Goal: Task Accomplishment & Management: Manage account settings

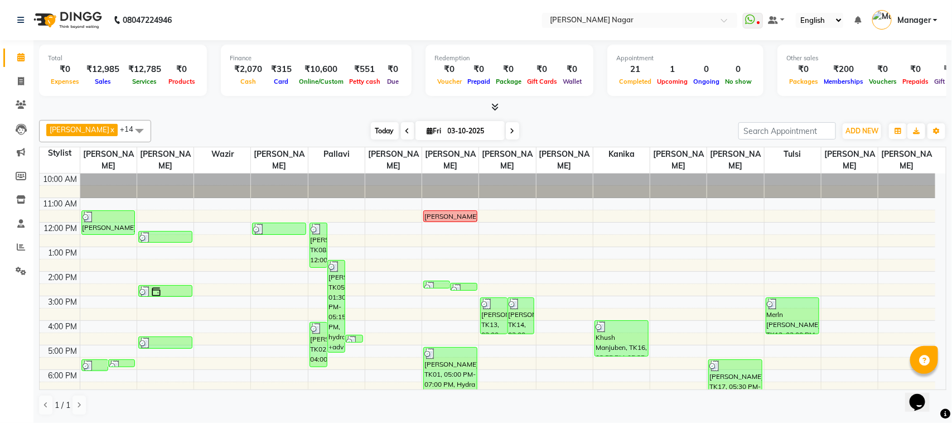
click at [380, 126] on span "Today" at bounding box center [385, 130] width 28 height 17
type input "04-10-2025"
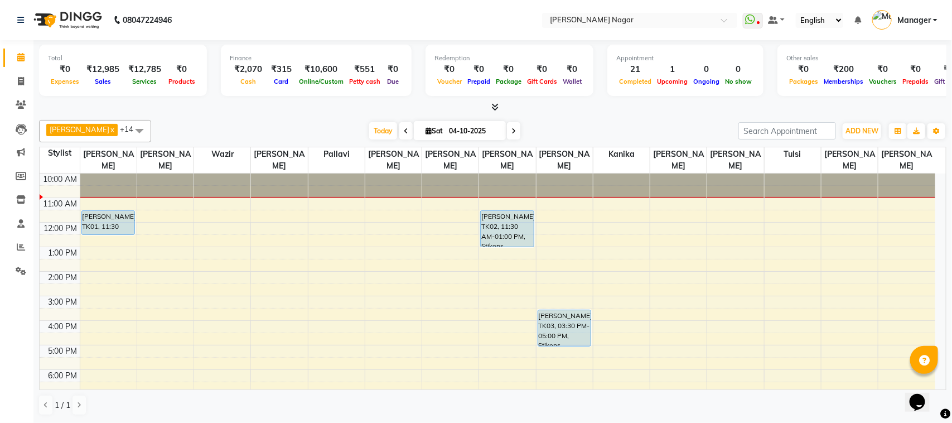
drag, startPoint x: 336, startPoint y: 278, endPoint x: 340, endPoint y: 201, distance: 76.5
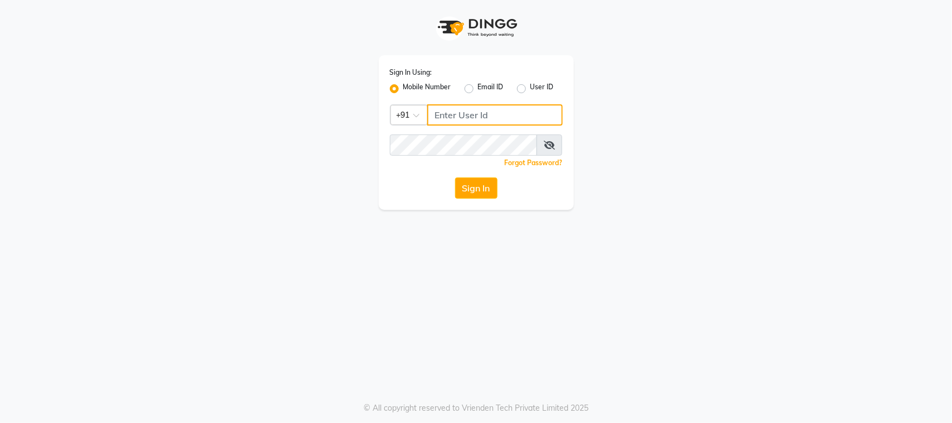
click at [450, 110] on input "Username" at bounding box center [495, 114] width 136 height 21
click at [490, 112] on input "Username" at bounding box center [495, 114] width 136 height 21
type input "8928837509"
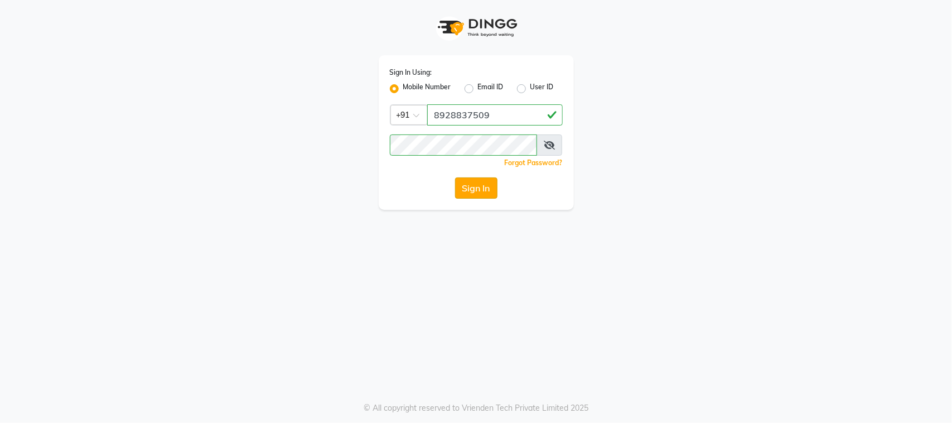
click at [458, 185] on button "Sign In" at bounding box center [476, 187] width 42 height 21
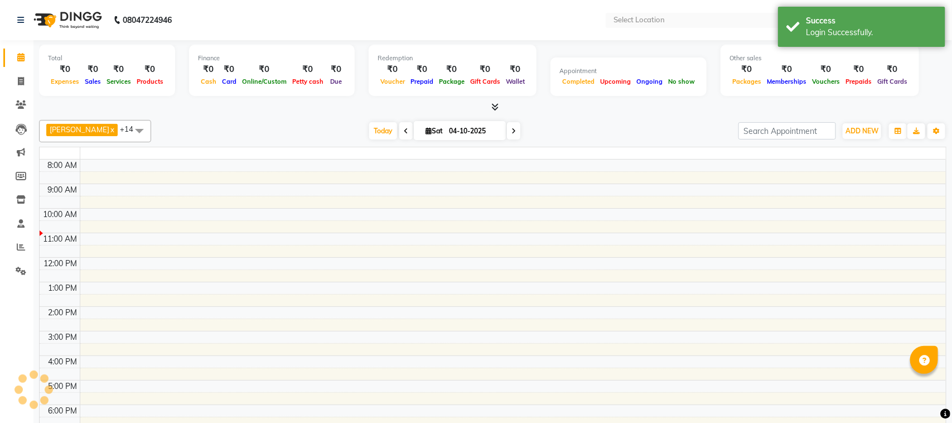
select select "en"
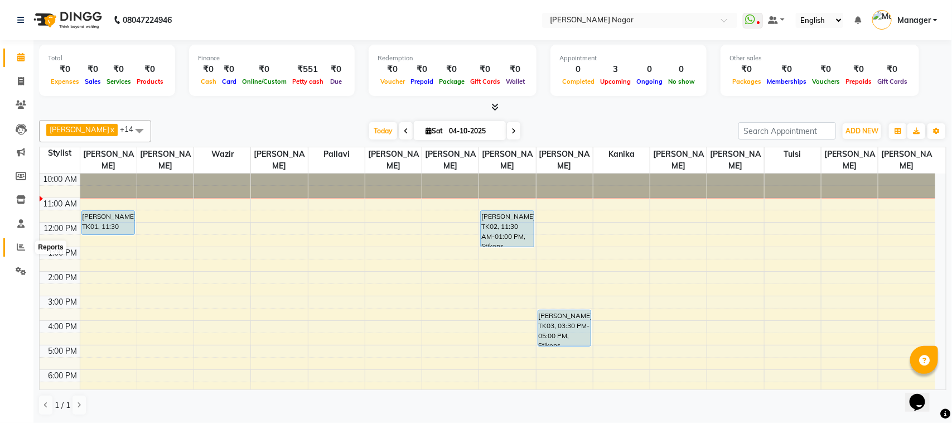
click at [17, 243] on icon at bounding box center [21, 247] width 8 height 8
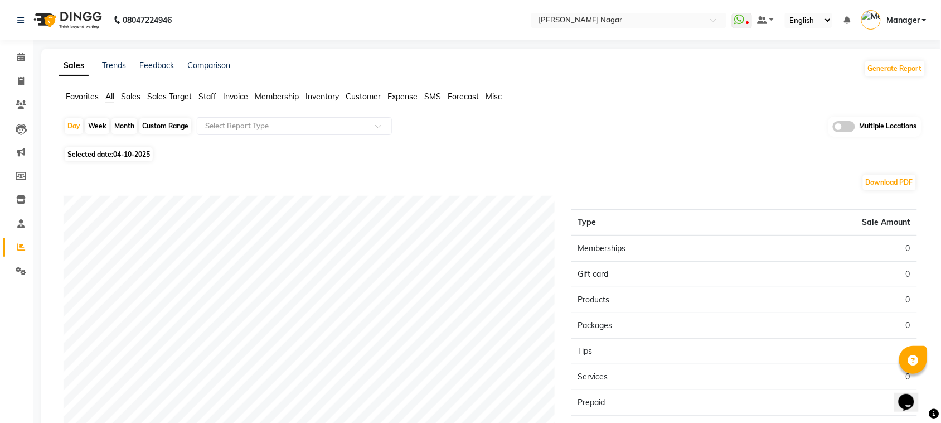
click at [205, 91] on li "Staff" at bounding box center [208, 97] width 18 height 12
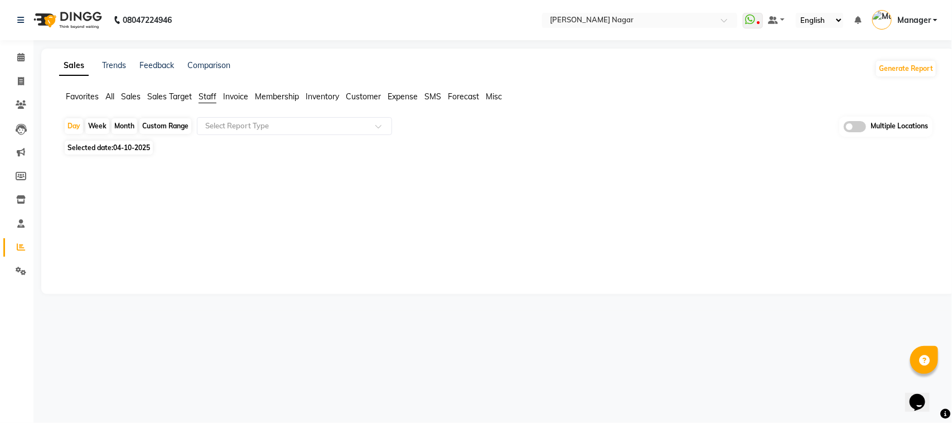
click at [124, 129] on div "Month" at bounding box center [125, 126] width 26 height 16
select select "10"
select select "2025"
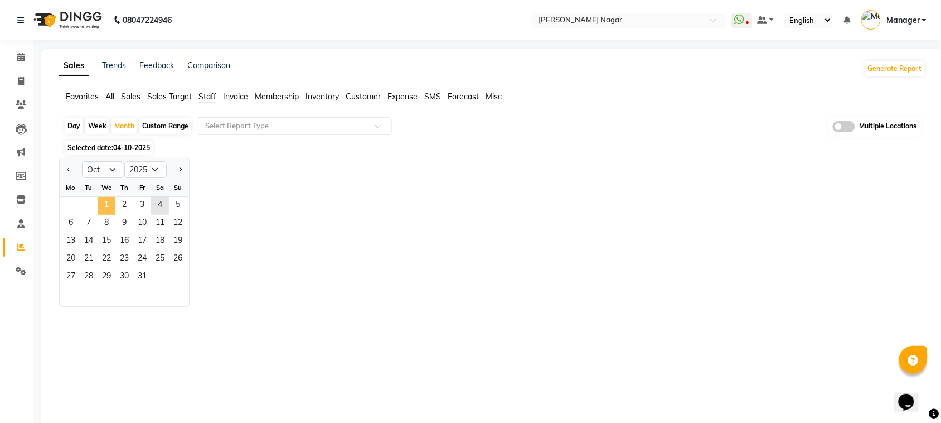
click at [103, 204] on span "1" at bounding box center [107, 206] width 18 height 18
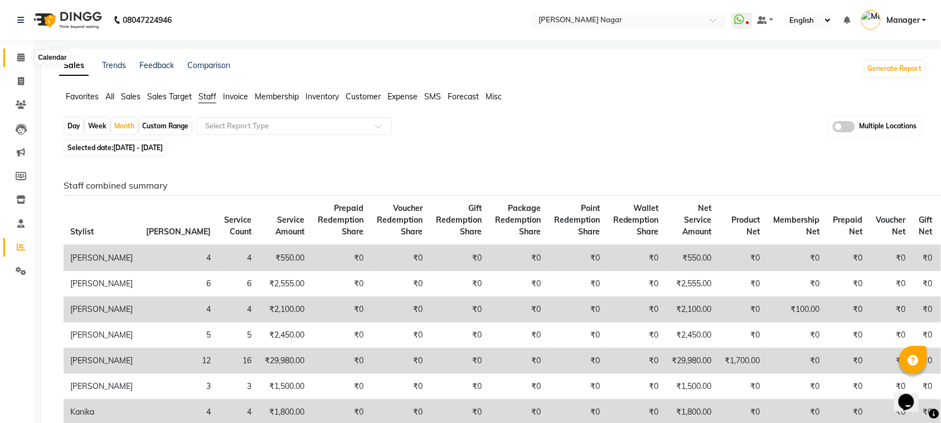
click at [24, 57] on span at bounding box center [21, 57] width 20 height 13
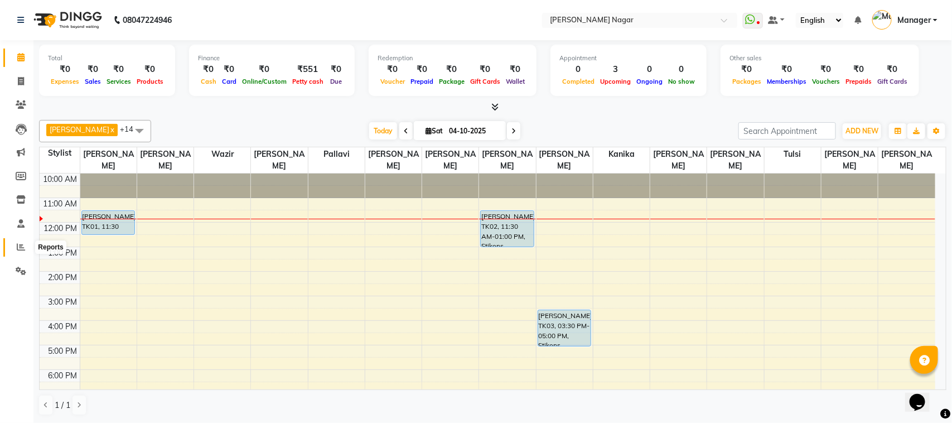
click at [24, 244] on icon at bounding box center [21, 247] width 8 height 8
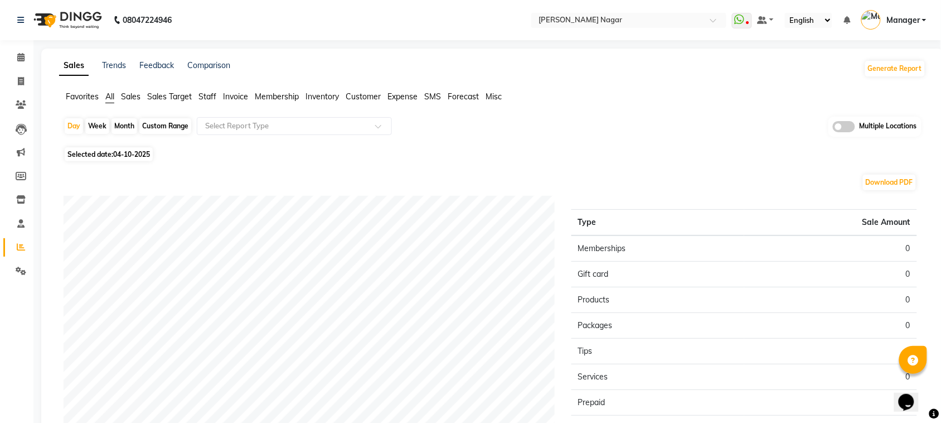
click at [210, 93] on span "Staff" at bounding box center [208, 96] width 18 height 10
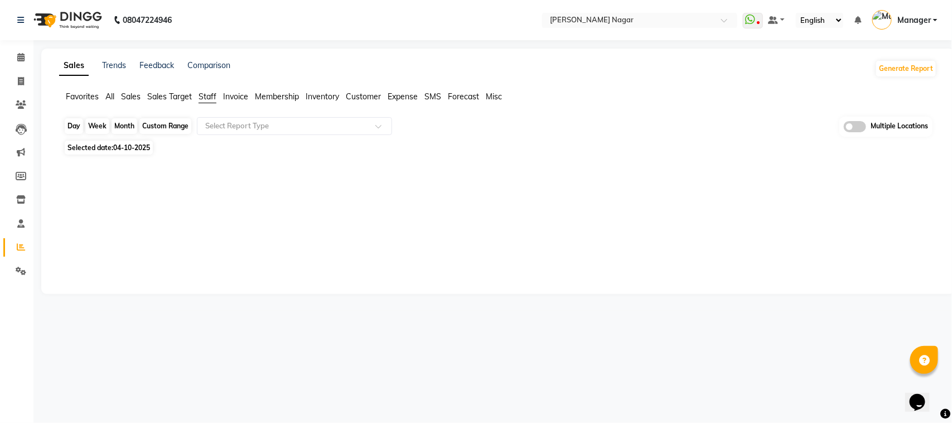
click at [75, 129] on div "Day" at bounding box center [74, 126] width 18 height 16
select select "10"
select select "2025"
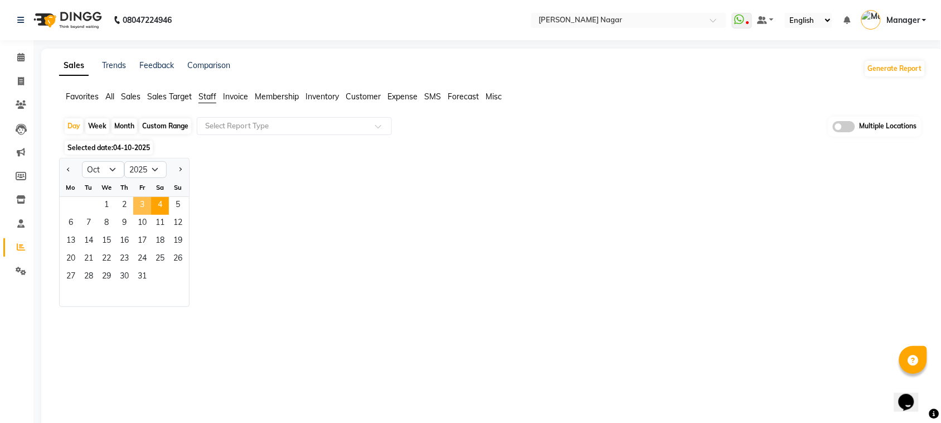
click at [140, 201] on span "3" at bounding box center [142, 206] width 18 height 18
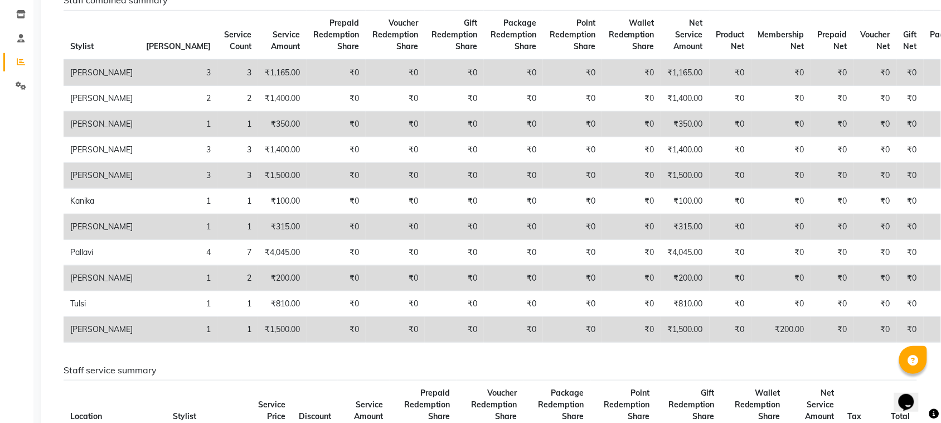
scroll to position [182, 0]
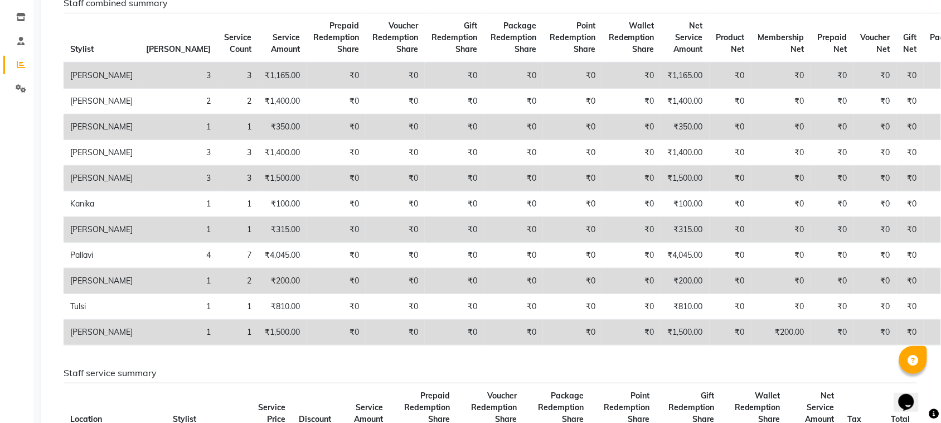
click at [484, 70] on td "₹0" at bounding box center [513, 75] width 59 height 26
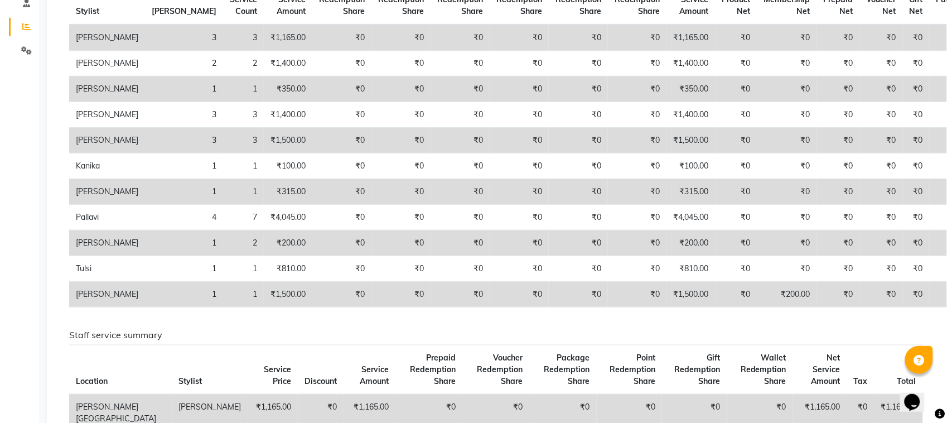
scroll to position [0, 0]
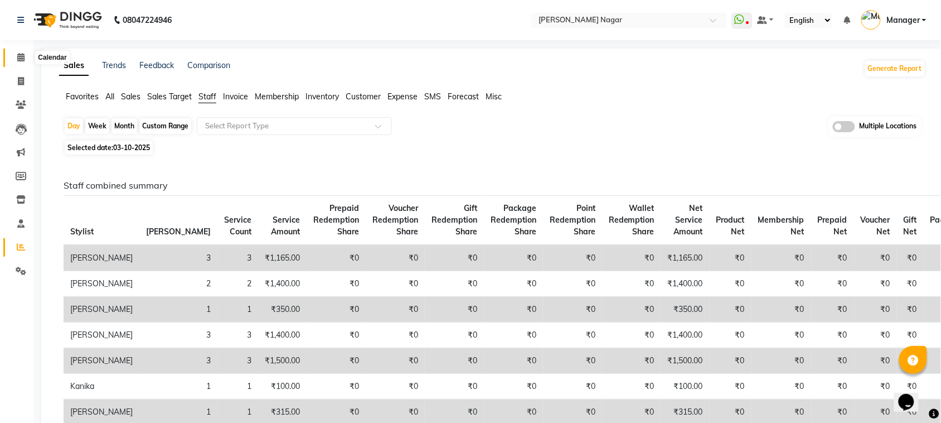
click at [15, 57] on span at bounding box center [21, 57] width 20 height 13
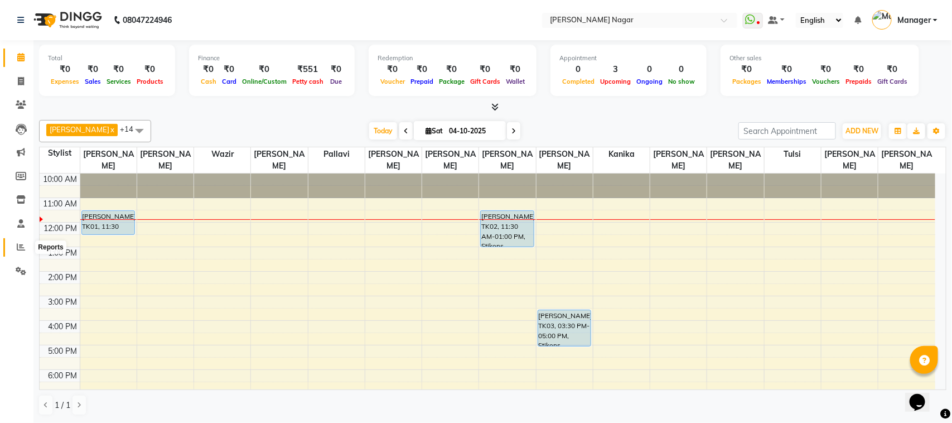
click at [21, 246] on icon at bounding box center [21, 247] width 8 height 8
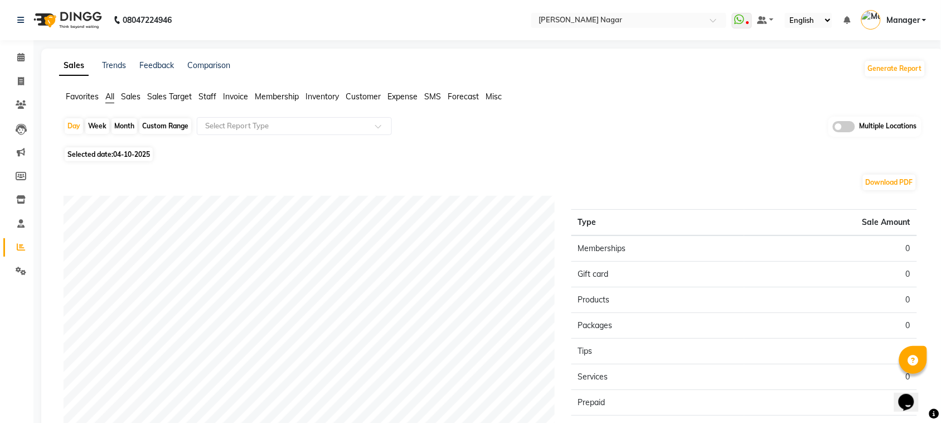
click at [126, 126] on div "Month" at bounding box center [125, 126] width 26 height 16
select select "10"
select select "2025"
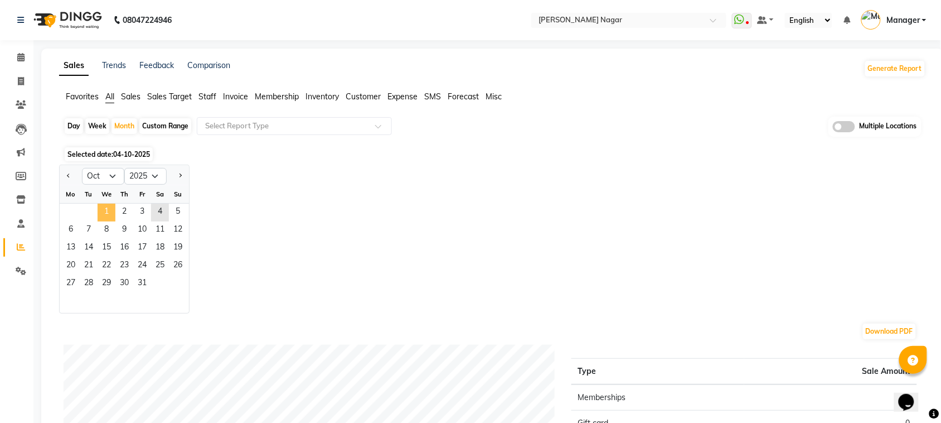
click at [100, 212] on span "1" at bounding box center [107, 213] width 18 height 18
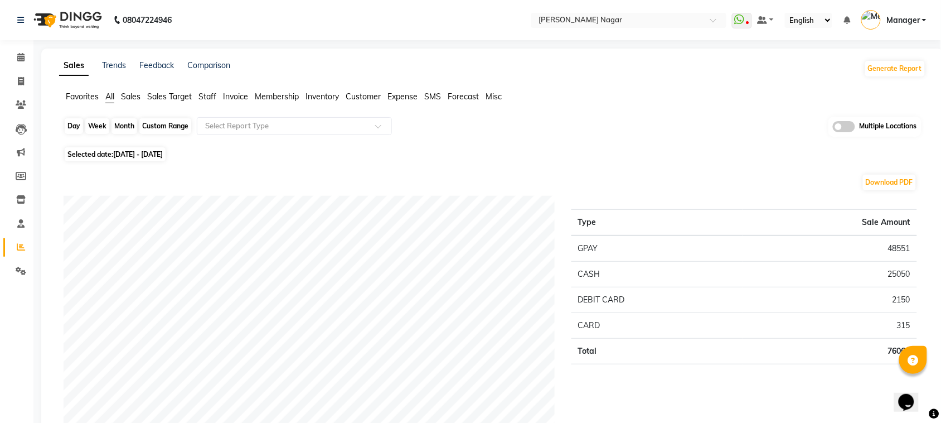
click at [126, 130] on div "Month" at bounding box center [125, 126] width 26 height 16
select select "10"
select select "2025"
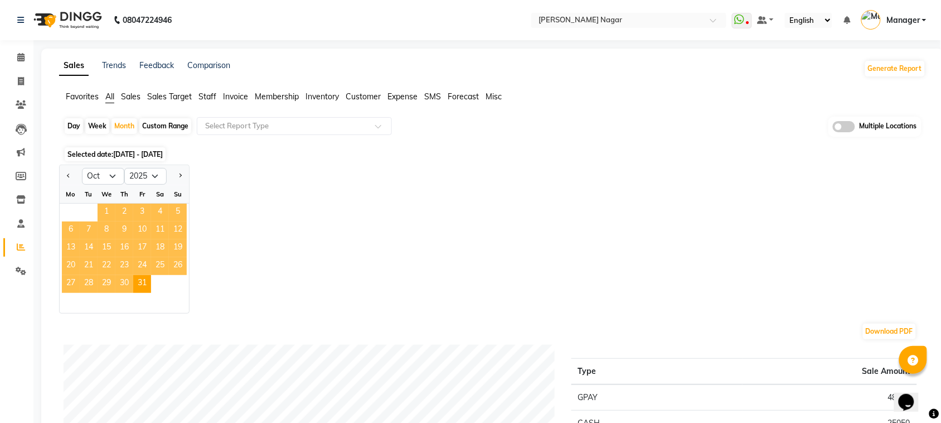
click at [106, 214] on span "1" at bounding box center [107, 213] width 18 height 18
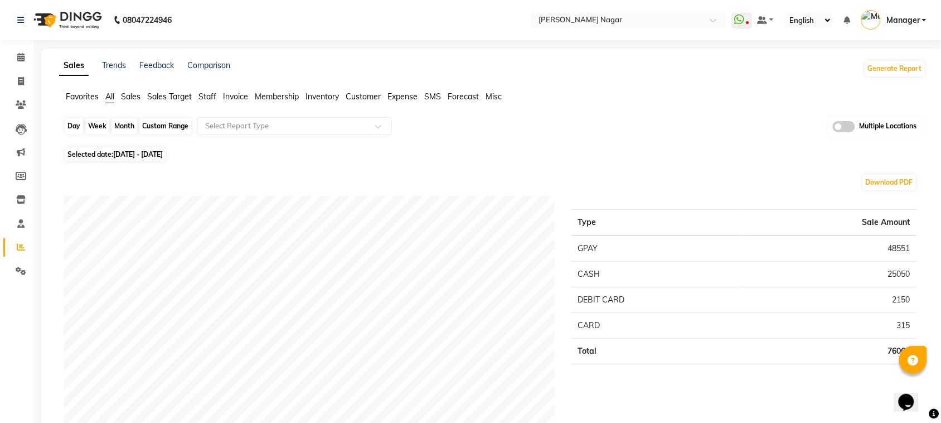
click at [132, 126] on div "Month" at bounding box center [125, 126] width 26 height 16
select select "10"
select select "2025"
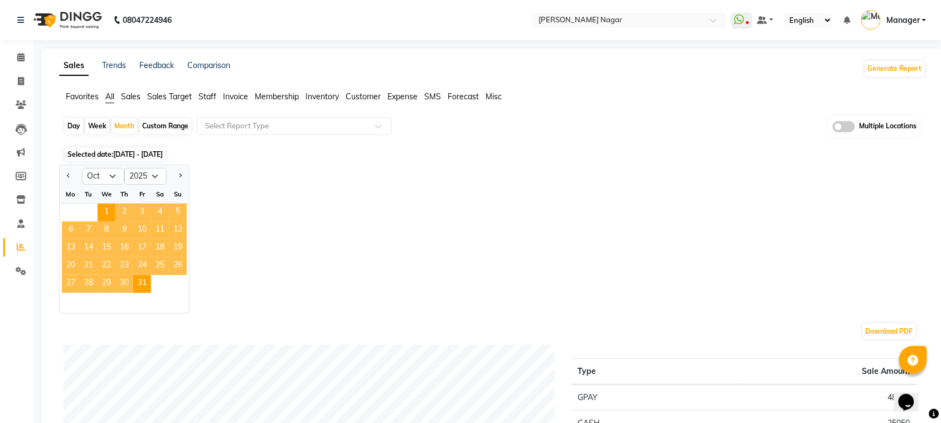
click at [146, 208] on span "3" at bounding box center [142, 213] width 18 height 18
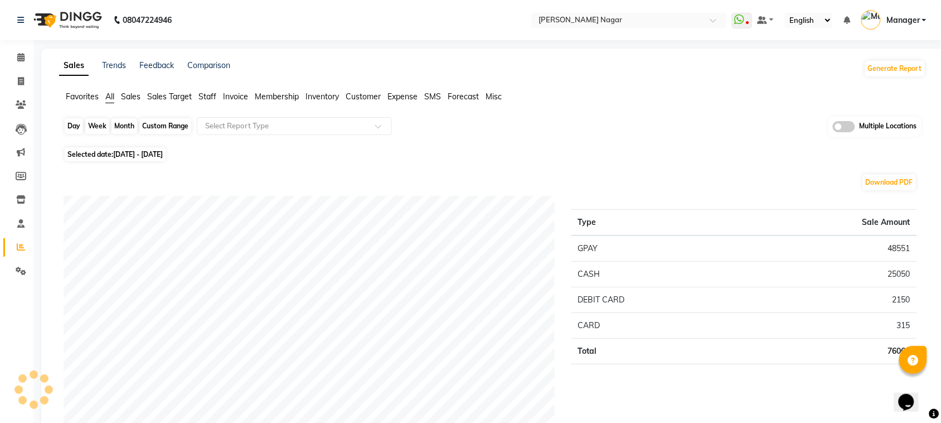
click at [124, 127] on div "Month" at bounding box center [125, 126] width 26 height 16
select select "10"
select select "2025"
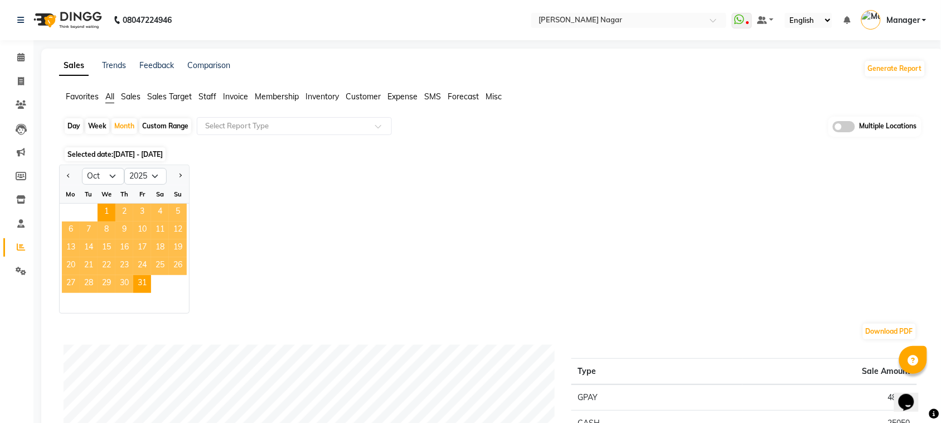
click at [96, 127] on div "Week" at bounding box center [97, 126] width 24 height 16
select select "10"
select select "2025"
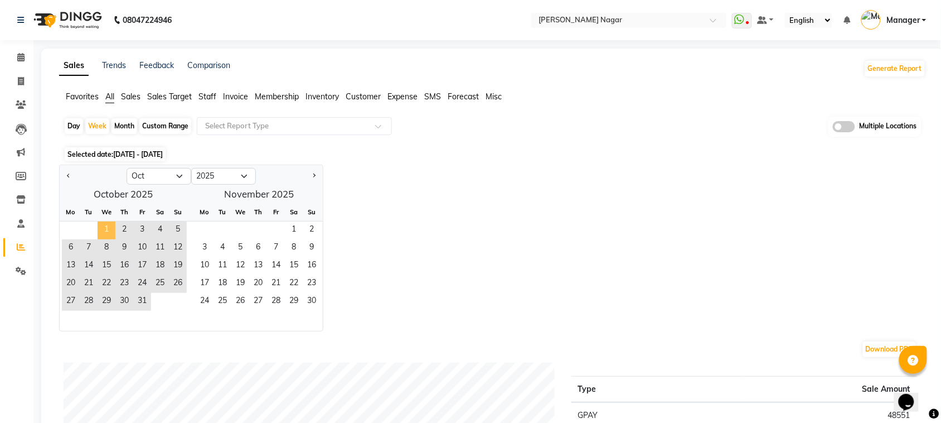
click at [103, 230] on span "1" at bounding box center [107, 230] width 18 height 18
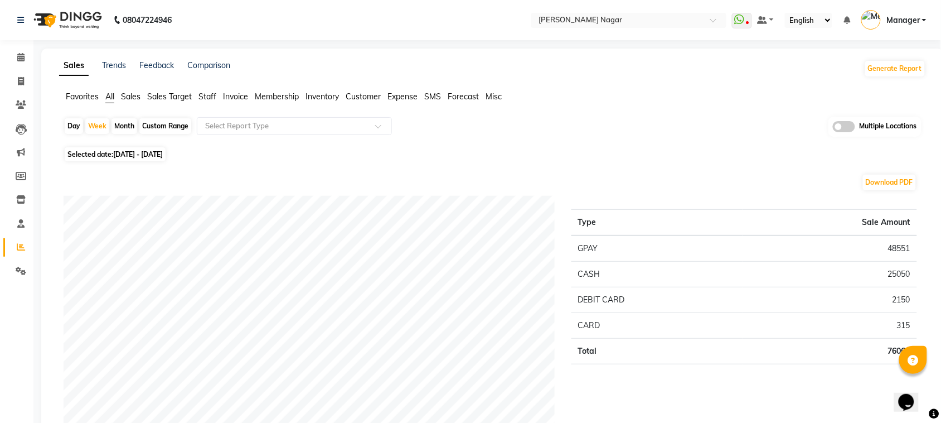
click at [205, 98] on span "Staff" at bounding box center [208, 96] width 18 height 10
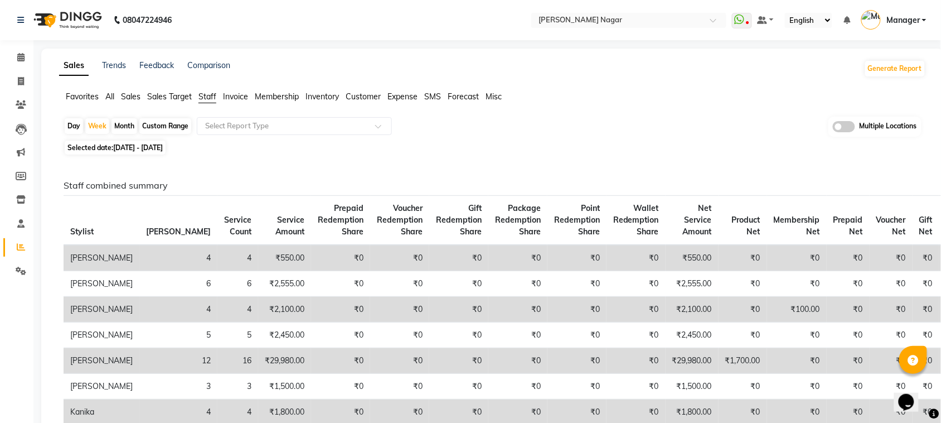
click at [131, 126] on div "Month" at bounding box center [125, 126] width 26 height 16
select select "10"
select select "2025"
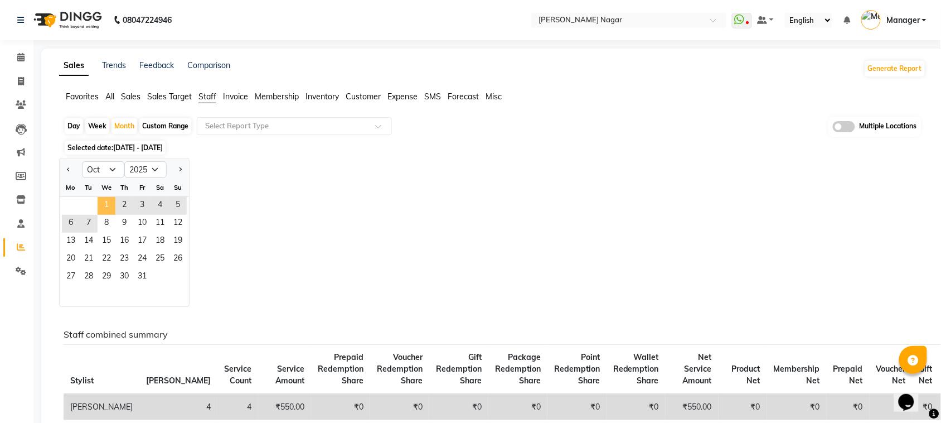
click at [107, 209] on span "1" at bounding box center [107, 206] width 18 height 18
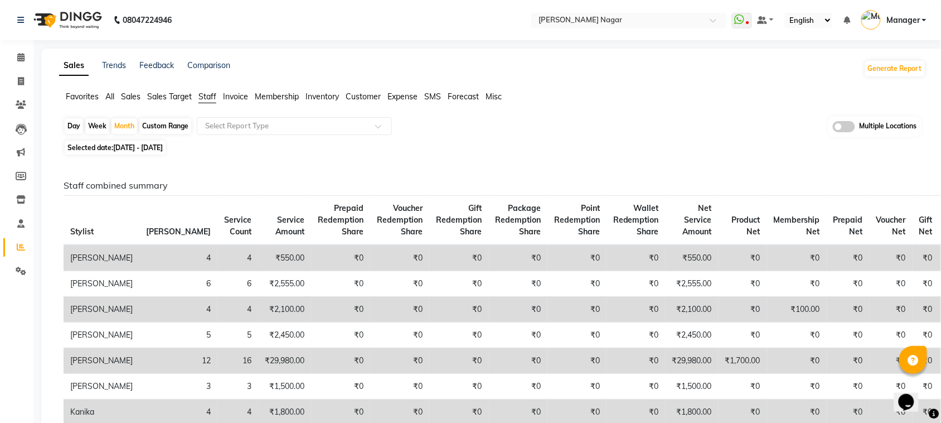
scroll to position [370, 0]
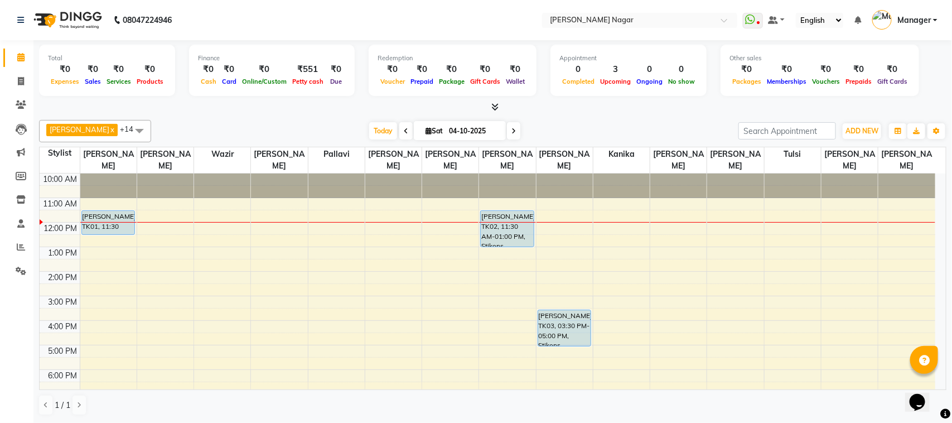
click at [901, 220] on div "10:00 AM 11:00 AM 12:00 PM 1:00 PM 2:00 PM 3:00 PM 4:00 PM 5:00 PM 6:00 PM 7:00…" at bounding box center [488, 344] width 896 height 343
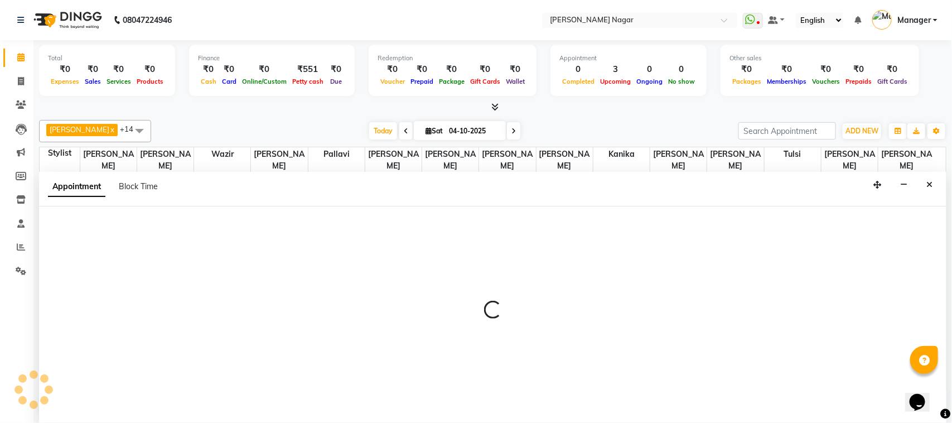
select select "92838"
select select "tentative"
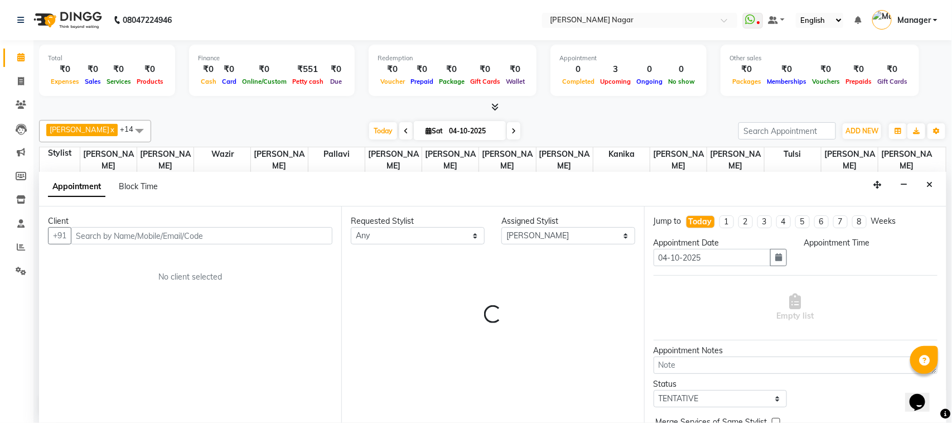
select select "690"
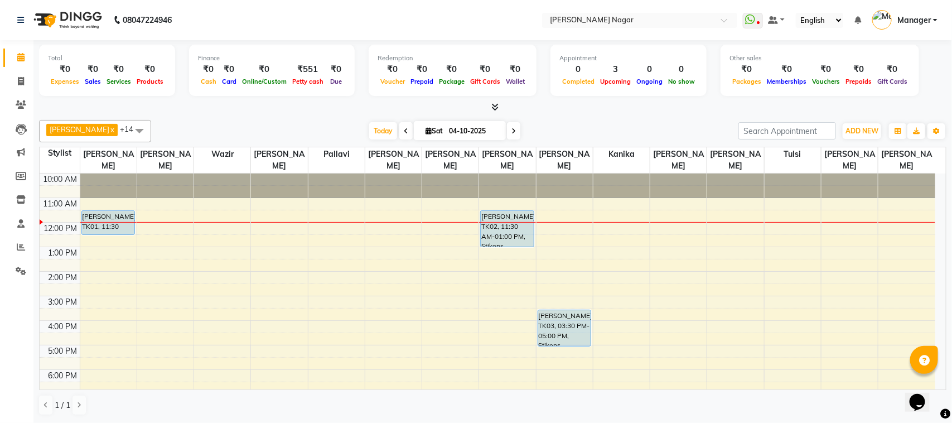
click at [404, 133] on icon at bounding box center [406, 131] width 4 height 7
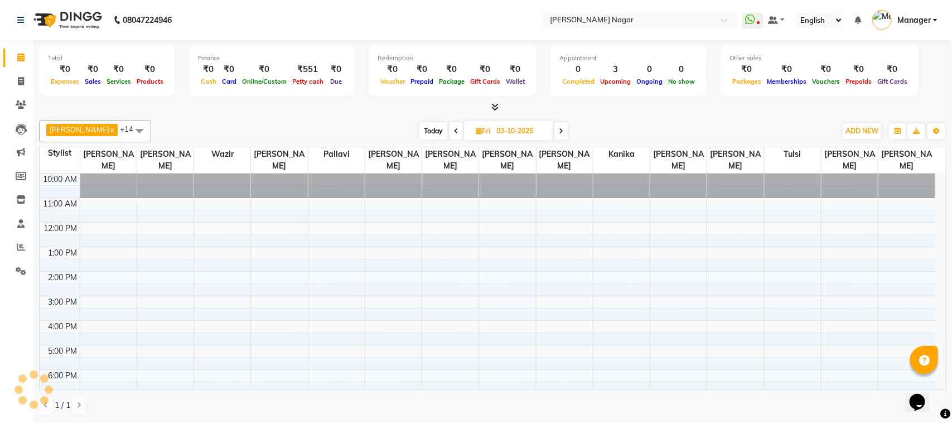
scroll to position [50, 0]
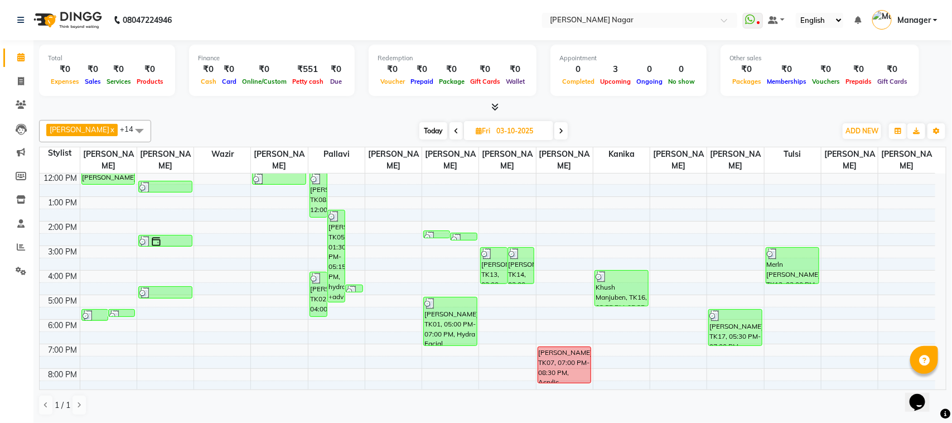
click at [454, 129] on icon at bounding box center [456, 131] width 4 height 7
type input "02-10-2025"
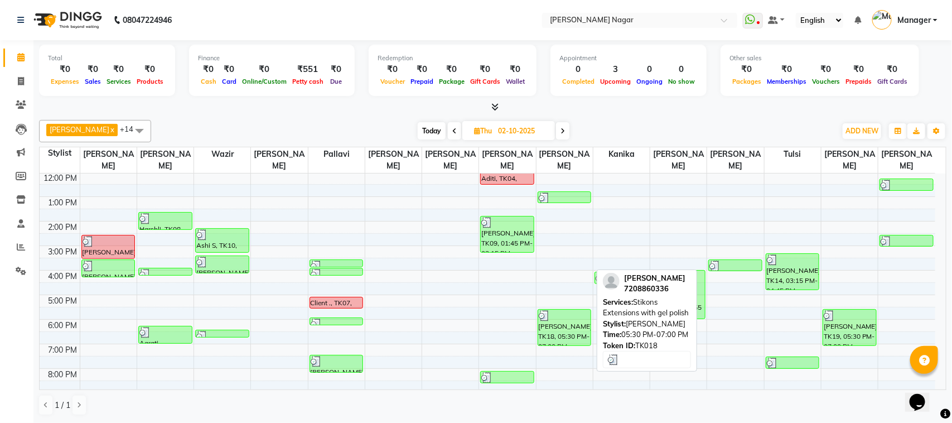
click at [561, 313] on div at bounding box center [565, 315] width 52 height 11
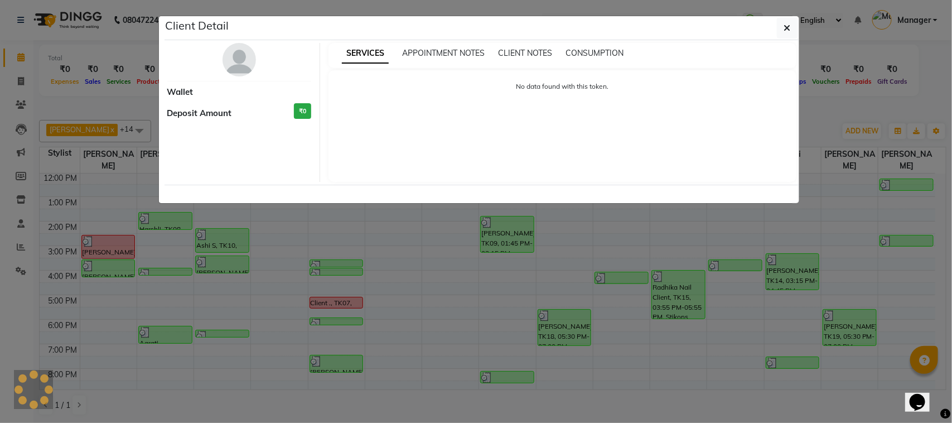
select select "3"
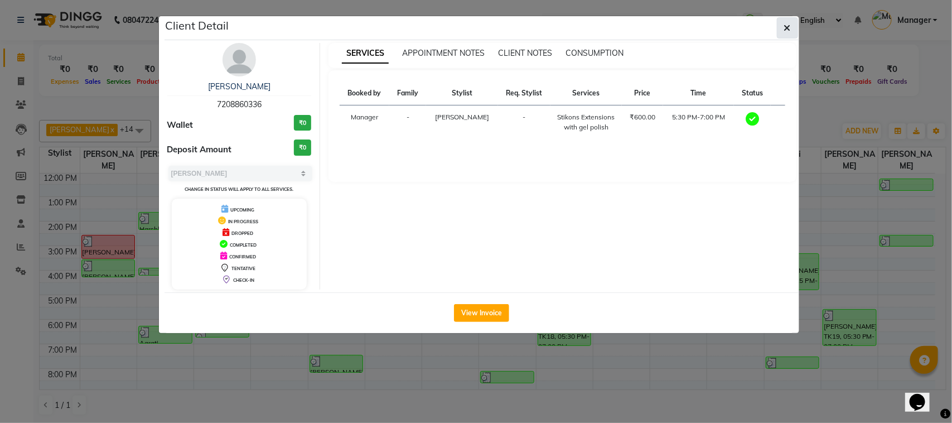
click at [790, 20] on button "button" at bounding box center [787, 27] width 21 height 21
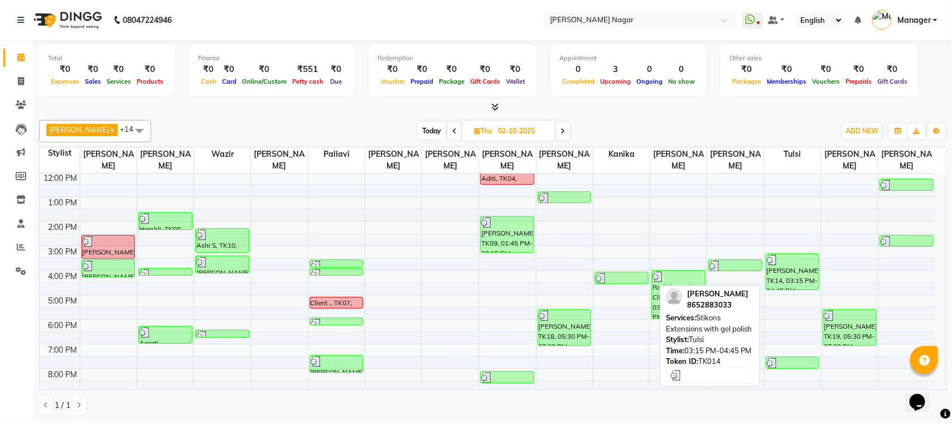
click at [790, 264] on div at bounding box center [793, 259] width 52 height 11
select select "3"
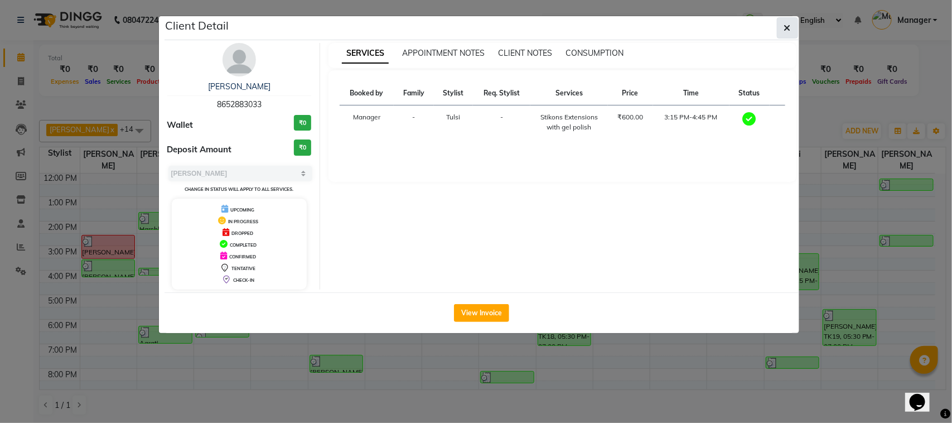
click at [791, 22] on button "button" at bounding box center [787, 27] width 21 height 21
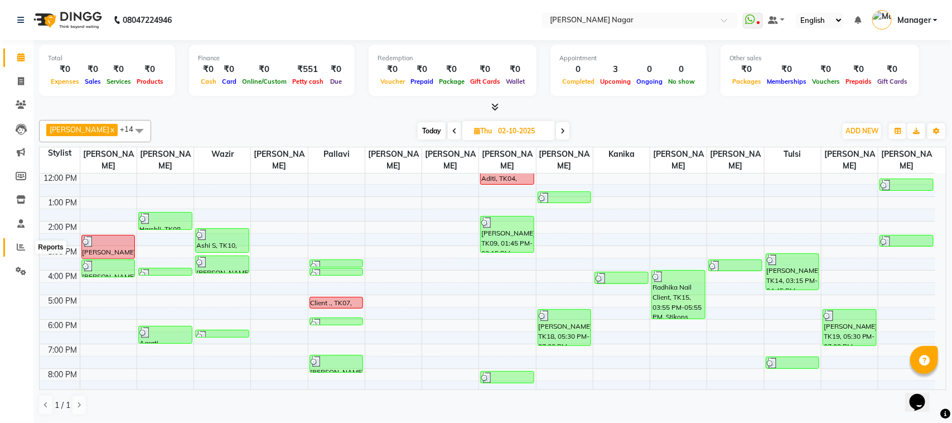
click at [16, 241] on span at bounding box center [21, 247] width 20 height 13
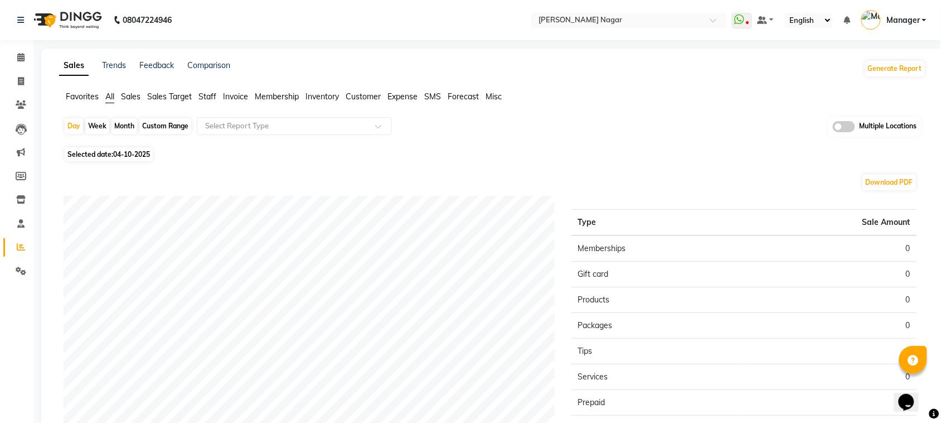
click at [201, 96] on span "Staff" at bounding box center [208, 96] width 18 height 10
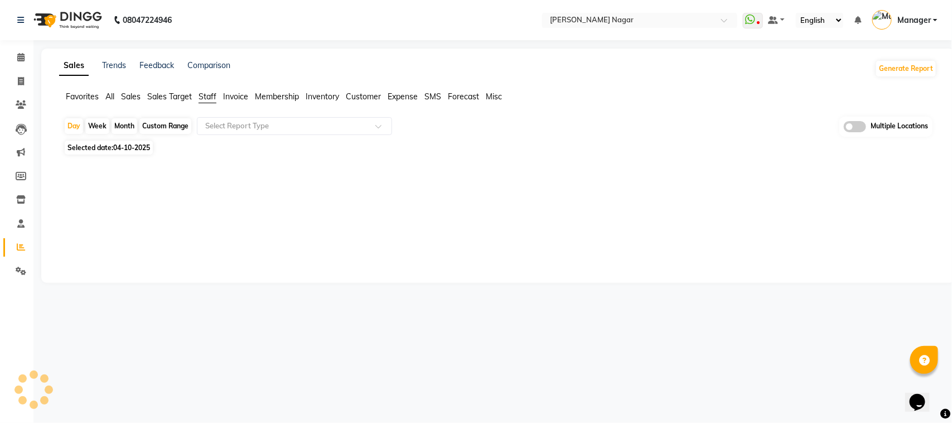
click at [99, 147] on span "Selected date: 04-10-2025" at bounding box center [109, 148] width 88 height 14
select select "10"
select select "2025"
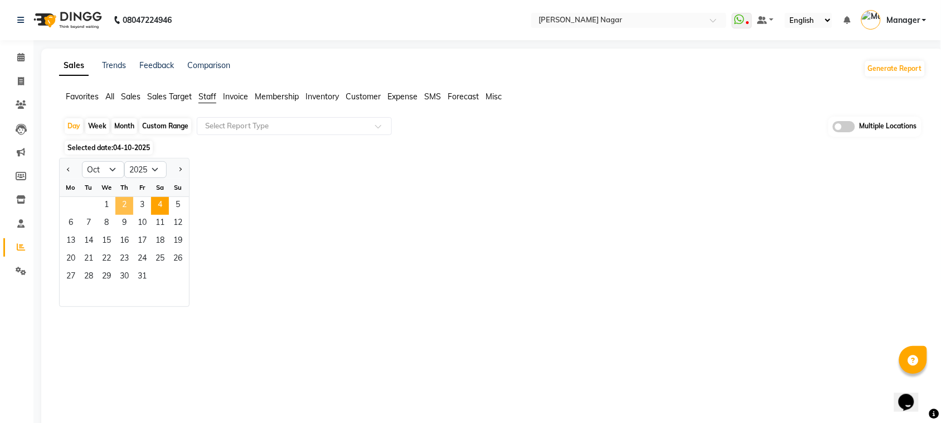
click at [124, 207] on span "2" at bounding box center [124, 206] width 18 height 18
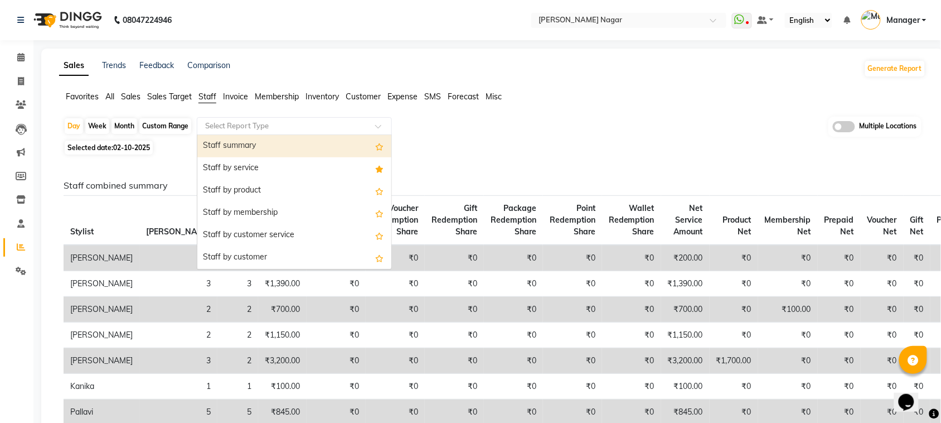
click at [210, 131] on input "text" at bounding box center [283, 125] width 161 height 11
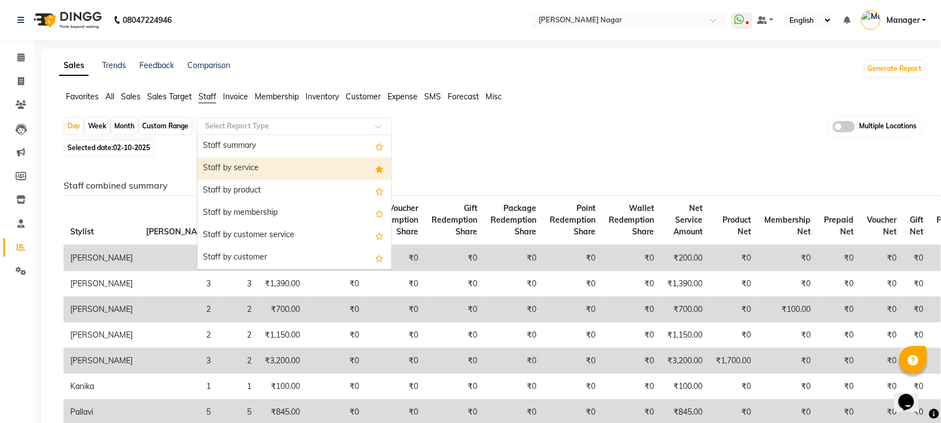
click at [223, 170] on div "Staff by service" at bounding box center [294, 168] width 194 height 22
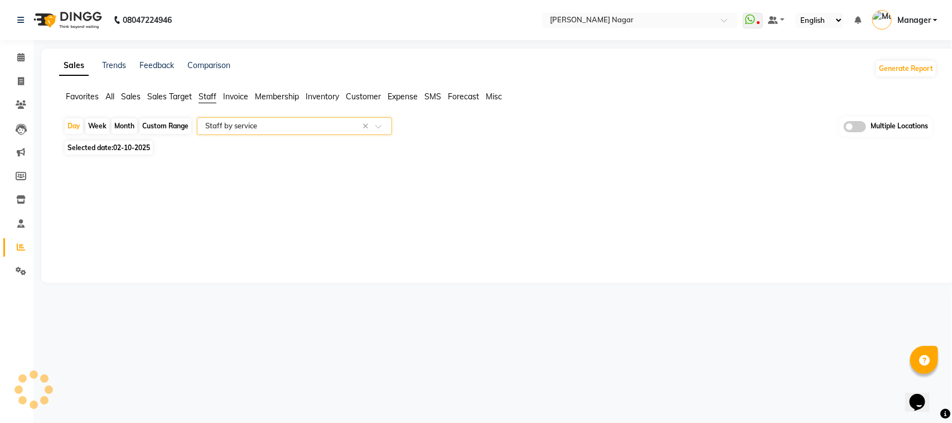
select select "full_report"
select select "csv"
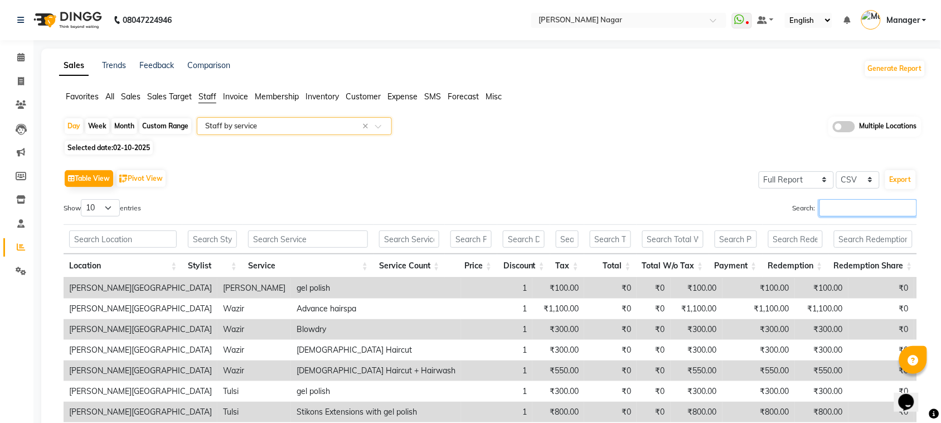
click at [827, 201] on input "Search:" at bounding box center [869, 207] width 98 height 17
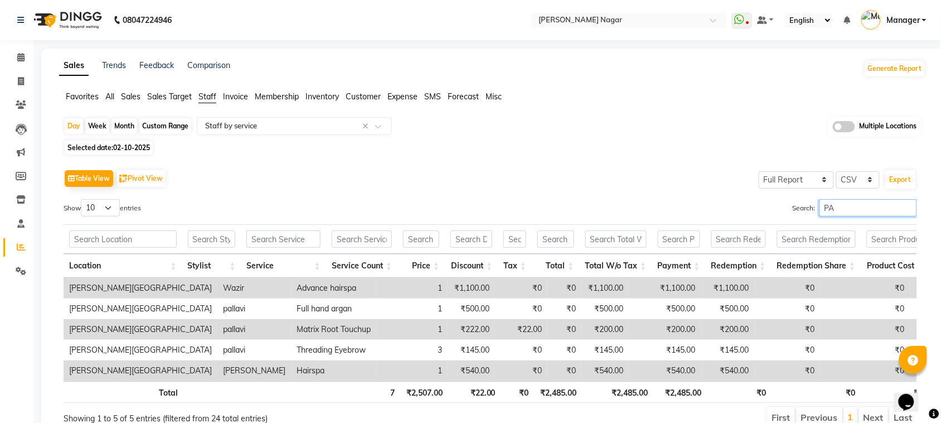
click at [886, 206] on input "PA" at bounding box center [869, 207] width 98 height 17
type input "PA"
click at [125, 147] on span "02-10-2025" at bounding box center [131, 147] width 37 height 8
select select "10"
select select "2025"
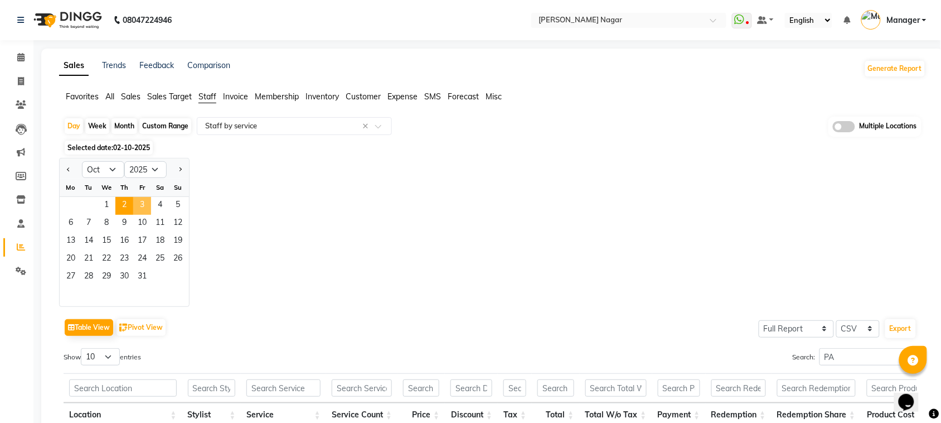
click at [139, 199] on span "3" at bounding box center [142, 206] width 18 height 18
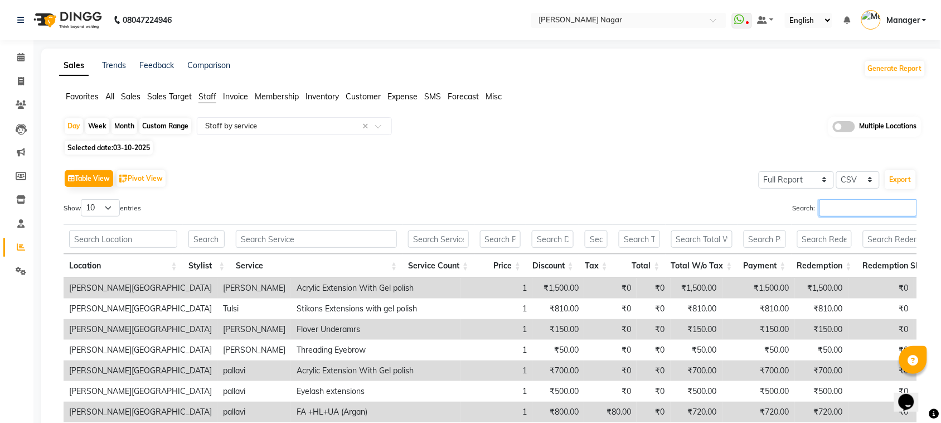
click at [832, 209] on input "Search:" at bounding box center [869, 207] width 98 height 17
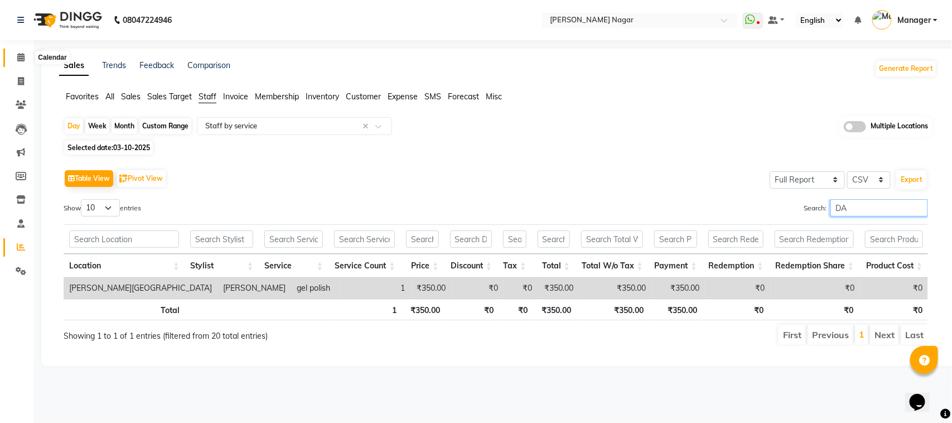
type input "DA"
click at [23, 52] on span at bounding box center [21, 57] width 20 height 13
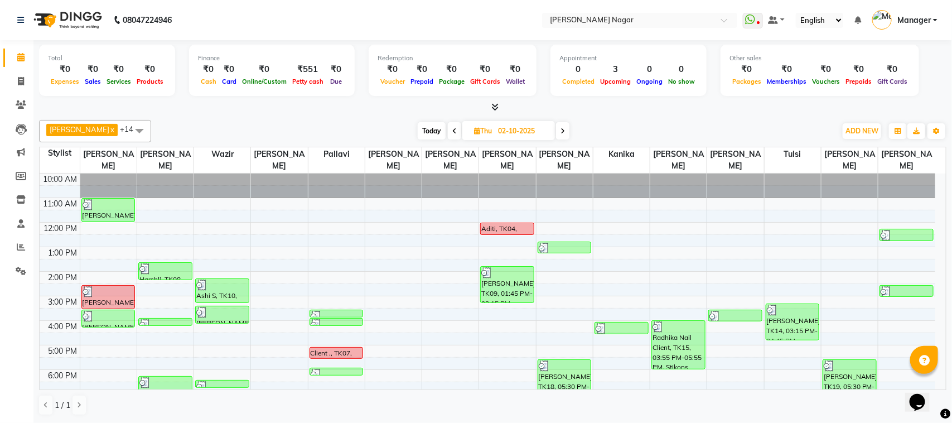
click at [936, 382] on div "Opens Chat This icon Opens the chat window." at bounding box center [922, 382] width 27 height 0
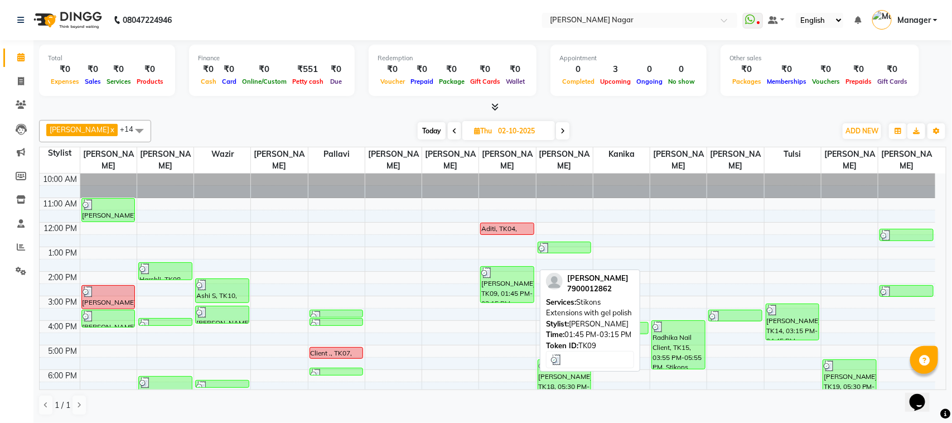
click at [497, 282] on div "Gaytri Malviya, TK09, 01:45 PM-03:15 PM, Stikons Extensions with gel polish" at bounding box center [507, 285] width 53 height 36
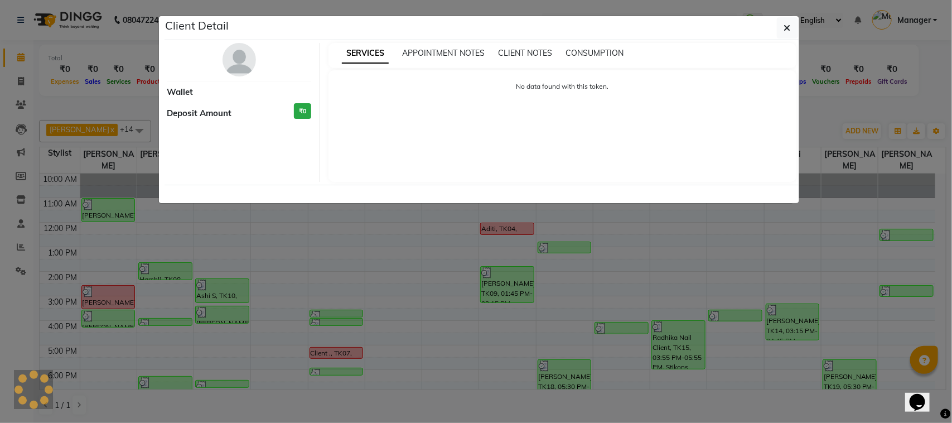
select select "3"
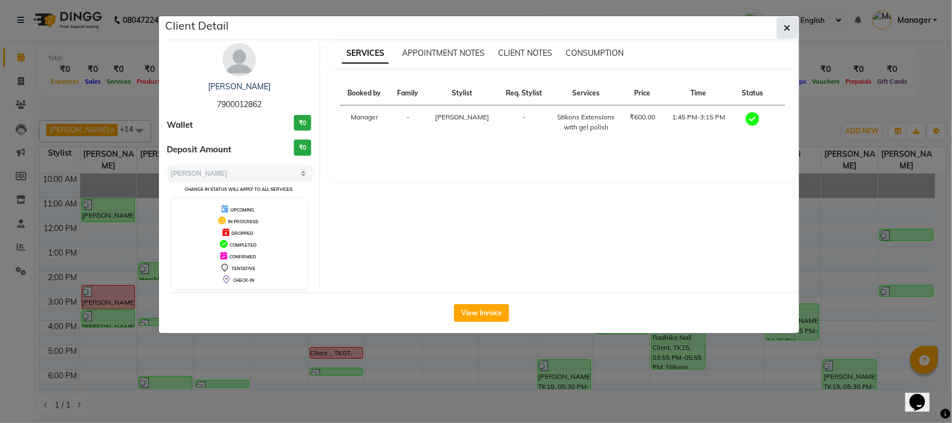
click at [790, 24] on button "button" at bounding box center [787, 27] width 21 height 21
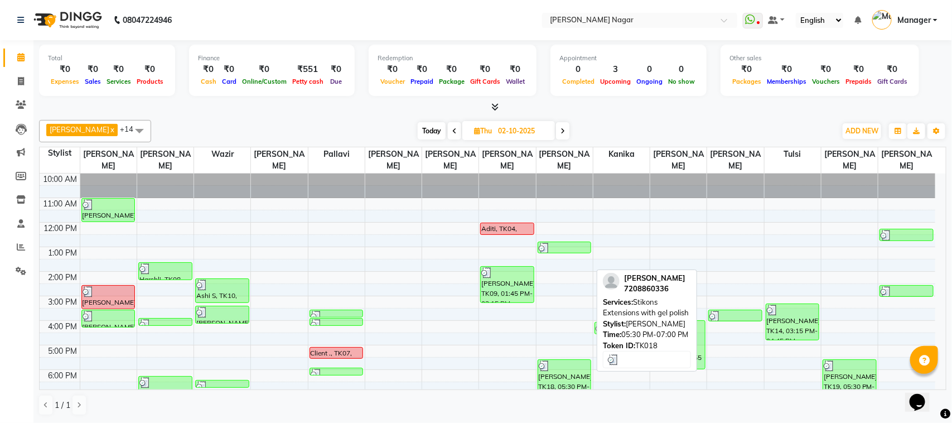
click at [550, 369] on div at bounding box center [565, 365] width 52 height 11
select select "3"
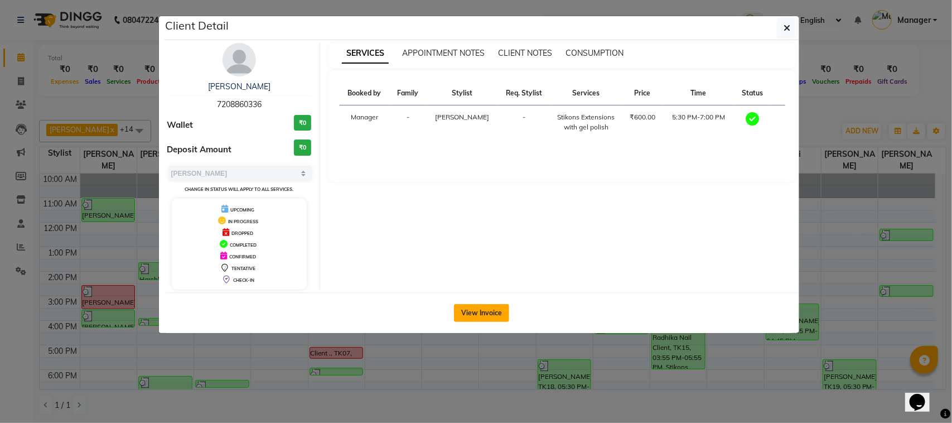
click at [500, 308] on button "View Invoice" at bounding box center [481, 313] width 55 height 18
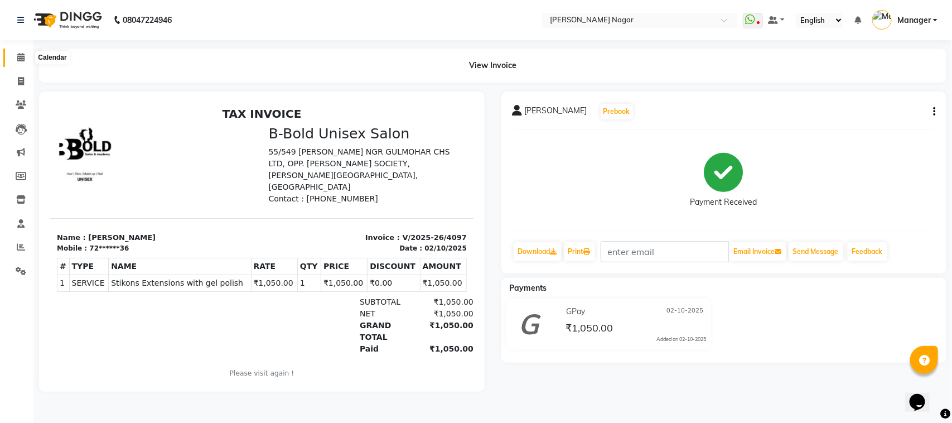
click at [24, 59] on span at bounding box center [21, 57] width 20 height 13
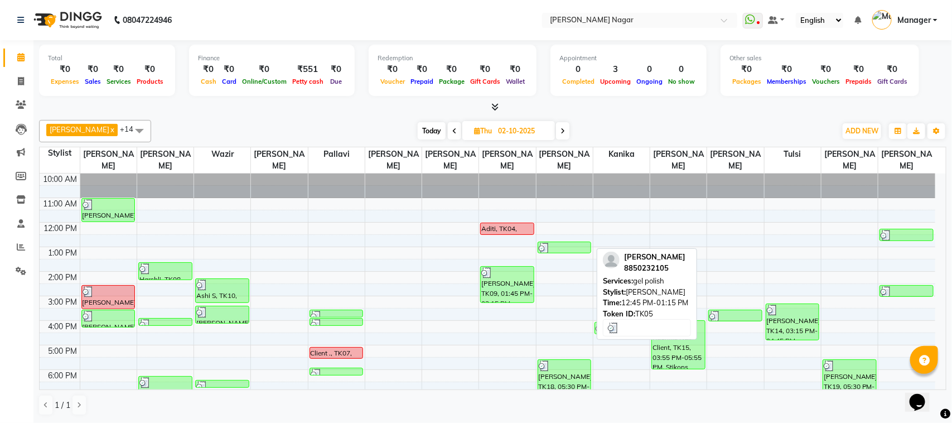
click at [555, 248] on div at bounding box center [565, 248] width 52 height 11
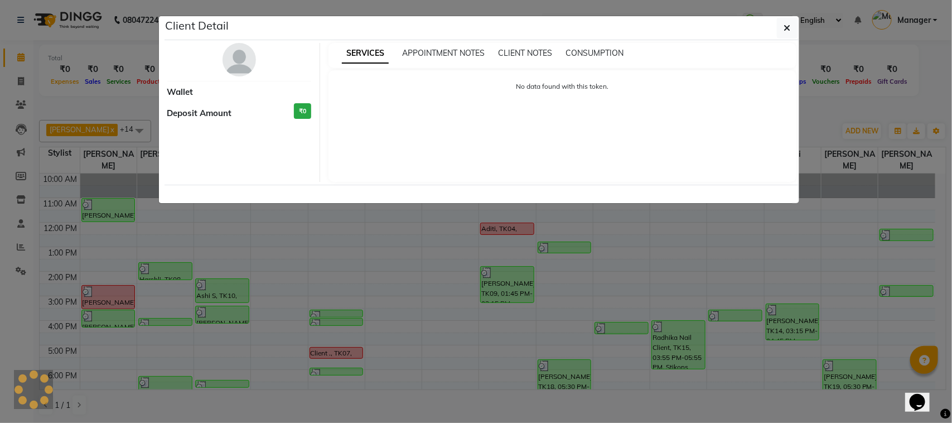
select select "3"
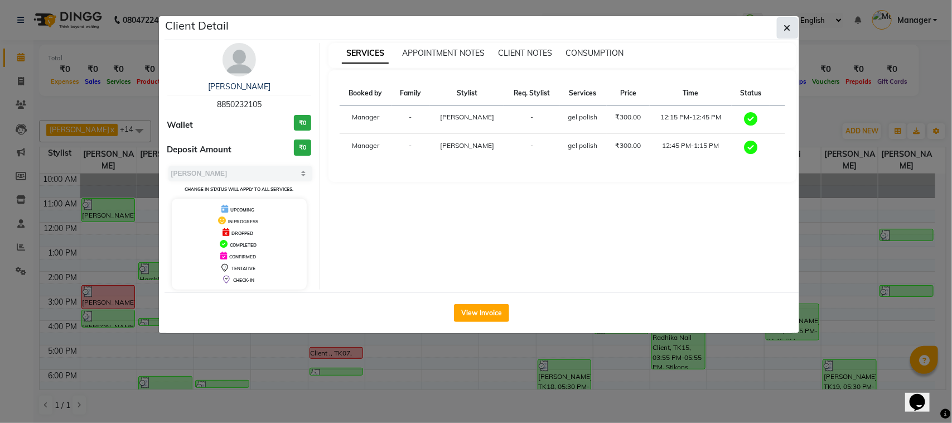
click at [787, 21] on button "button" at bounding box center [787, 27] width 21 height 21
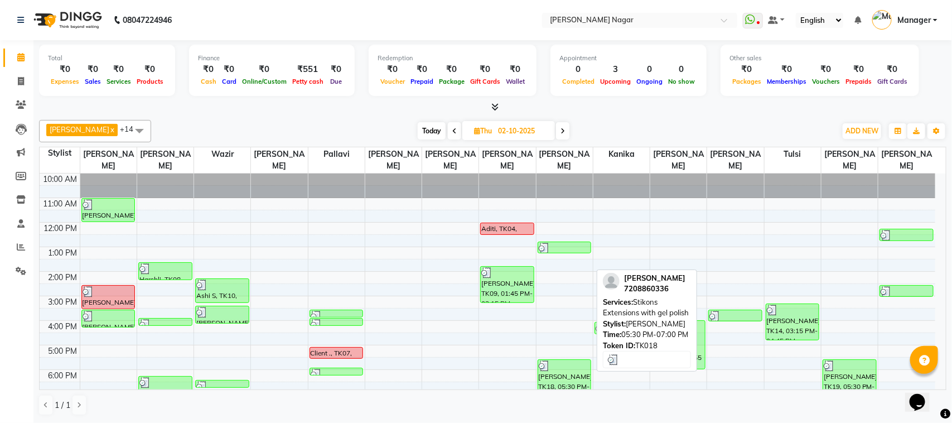
click at [564, 375] on div "Krupa Chitroda, TK18, 05:30 PM-07:00 PM, Stikons Extensions with gel polish" at bounding box center [564, 378] width 53 height 36
select select "3"
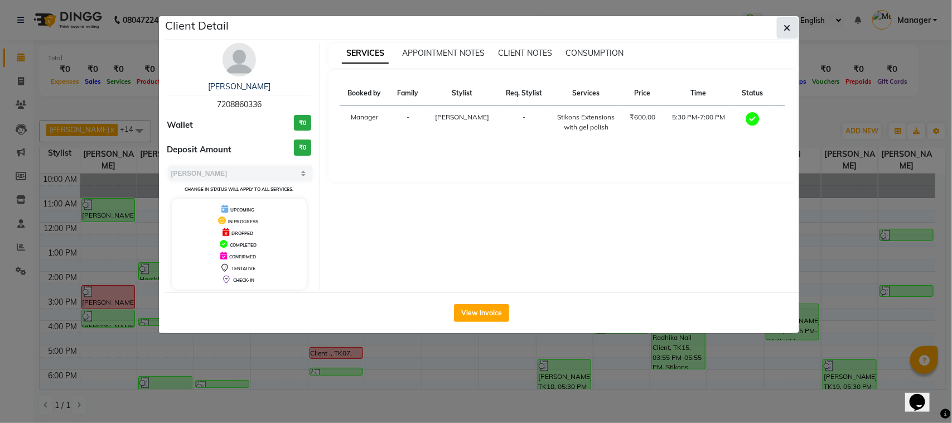
click at [793, 27] on button "button" at bounding box center [787, 27] width 21 height 21
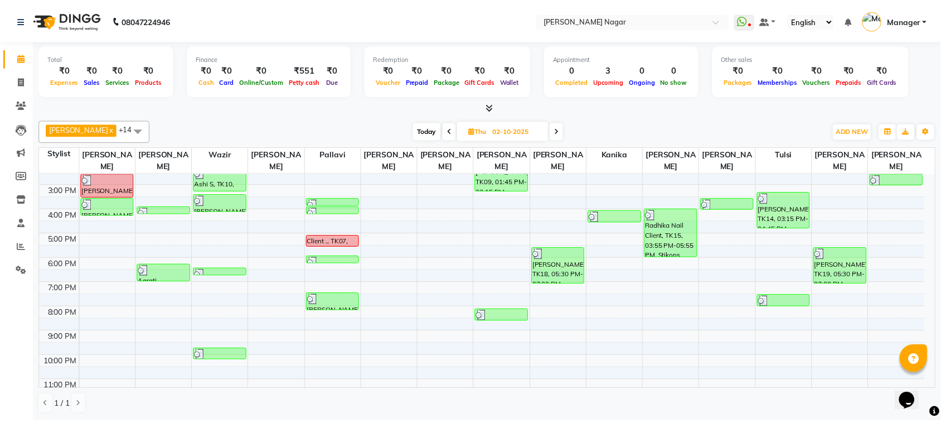
scroll to position [131, 0]
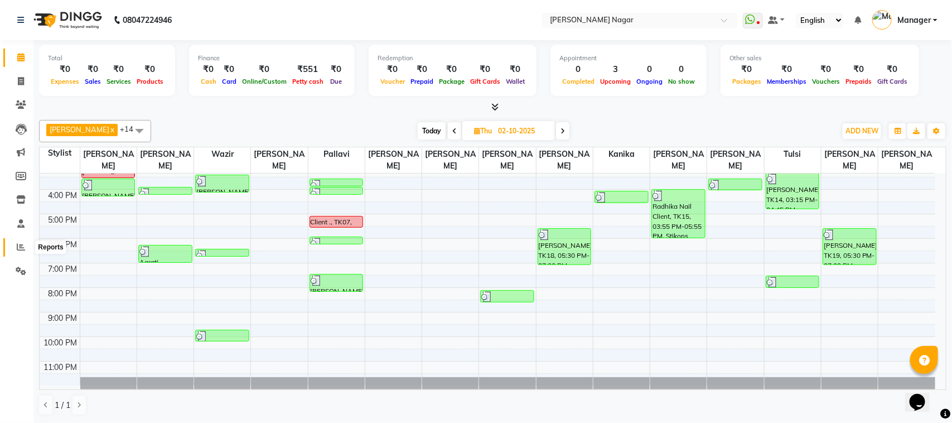
click at [21, 243] on icon at bounding box center [21, 247] width 8 height 8
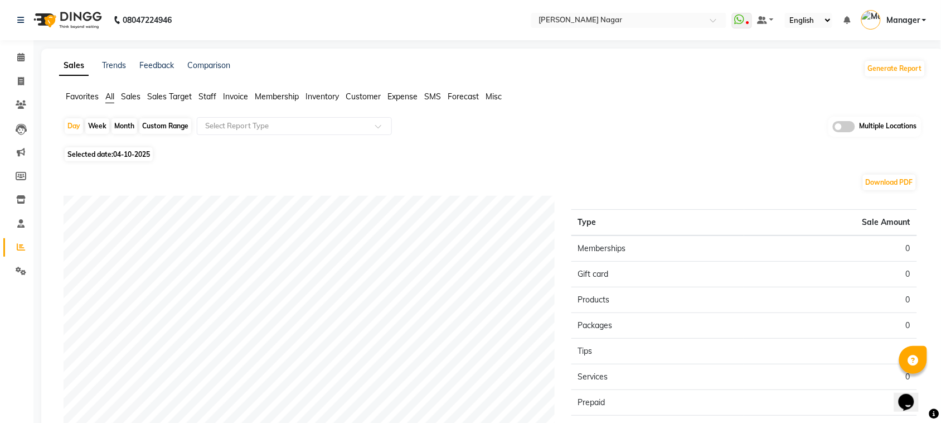
click at [204, 92] on span "Staff" at bounding box center [208, 96] width 18 height 10
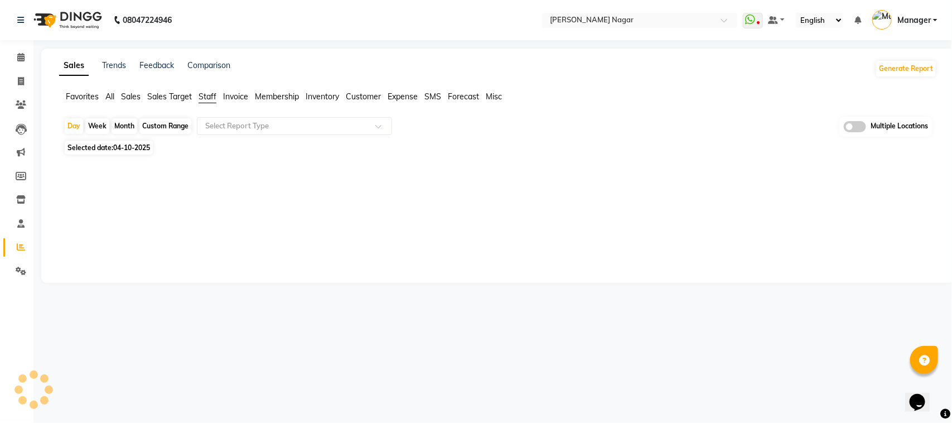
click at [87, 143] on span "Selected date: 04-10-2025" at bounding box center [109, 148] width 88 height 14
select select "10"
select select "2025"
click at [130, 146] on span "04-10-2025" at bounding box center [131, 147] width 37 height 8
select select "10"
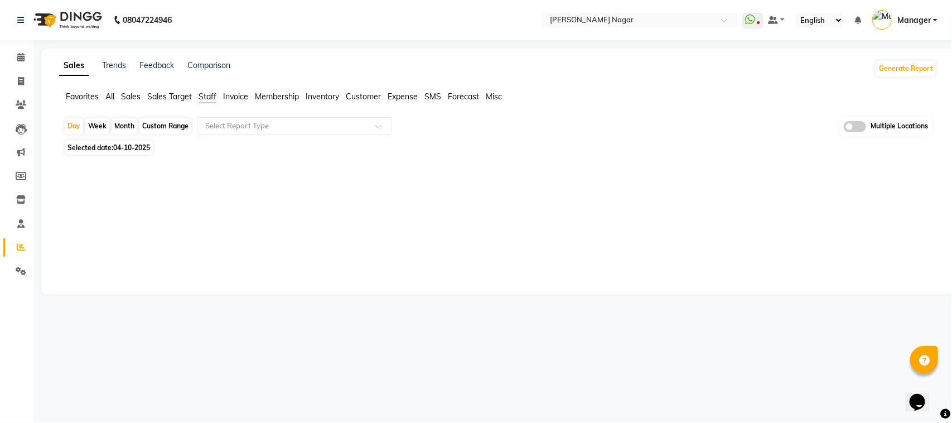
select select "2025"
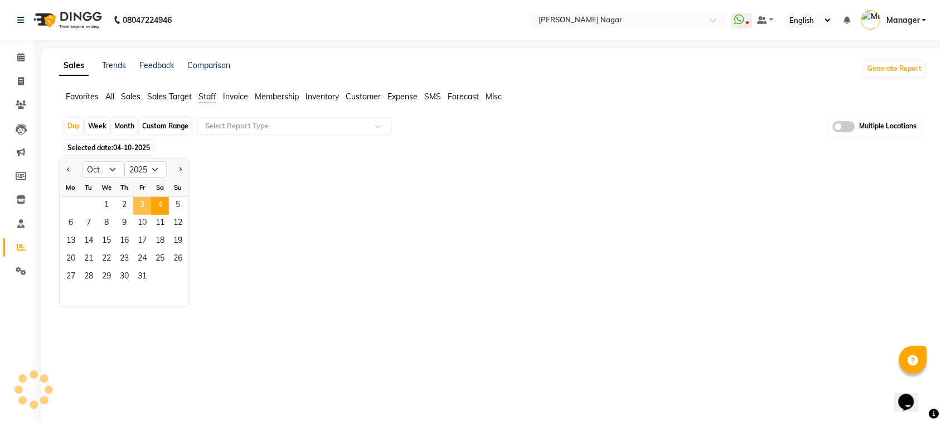
click at [147, 206] on span "3" at bounding box center [142, 206] width 18 height 18
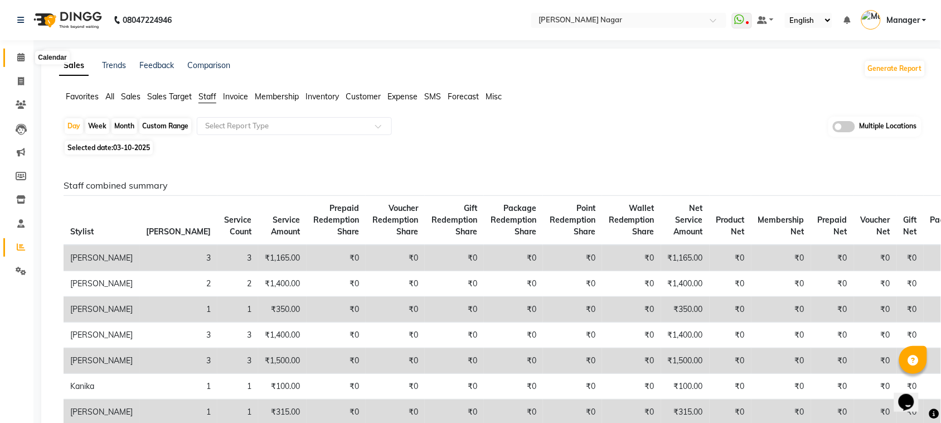
click at [22, 62] on span at bounding box center [21, 57] width 20 height 13
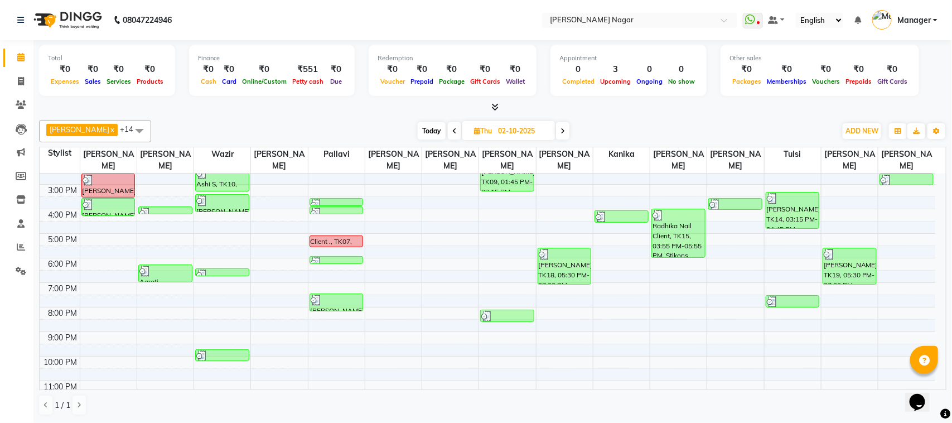
scroll to position [131, 0]
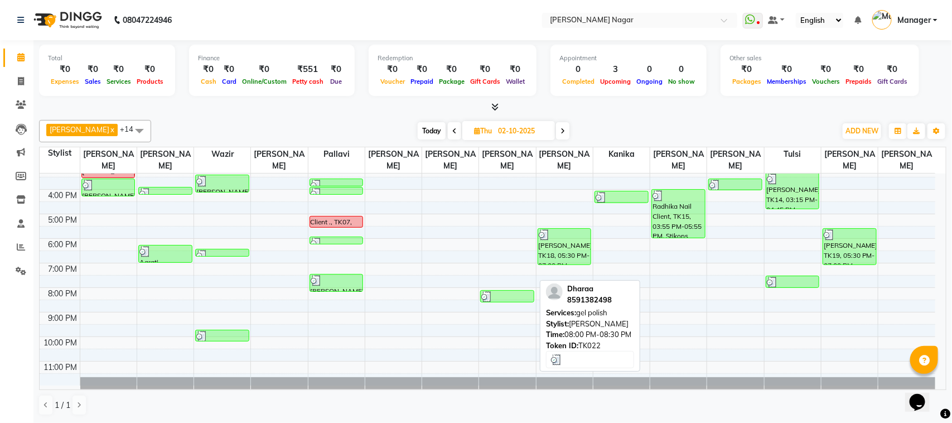
click at [505, 296] on div at bounding box center [507, 296] width 52 height 11
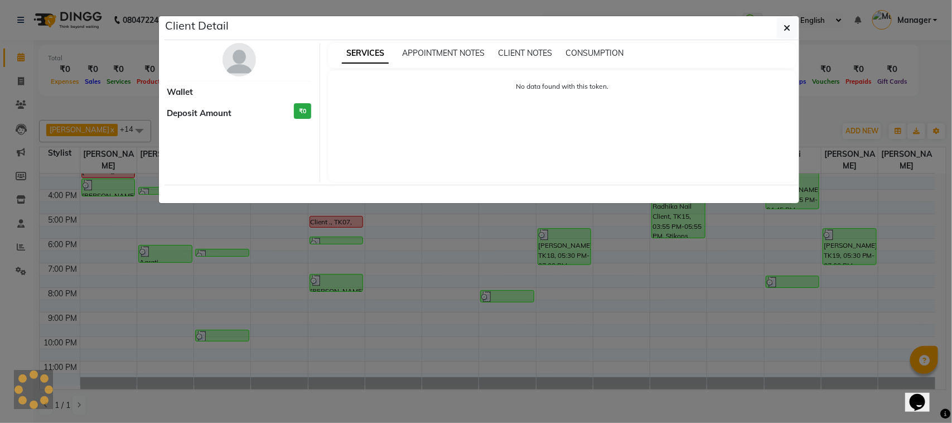
select select "3"
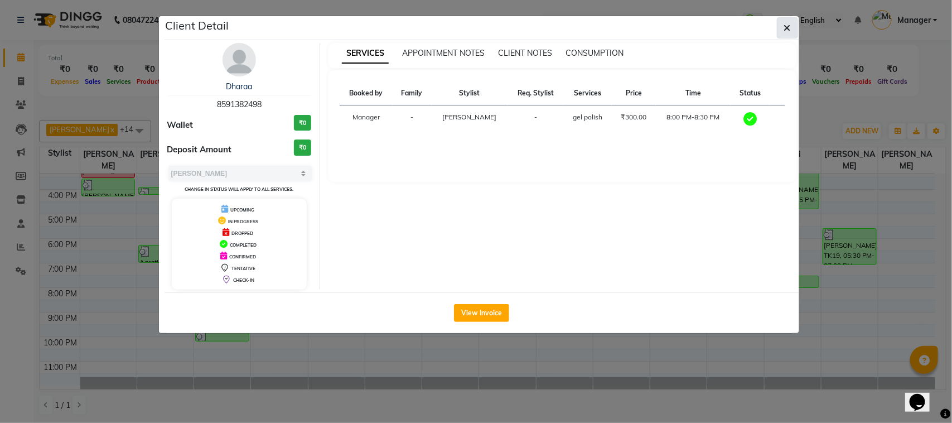
click at [781, 26] on button "button" at bounding box center [787, 27] width 21 height 21
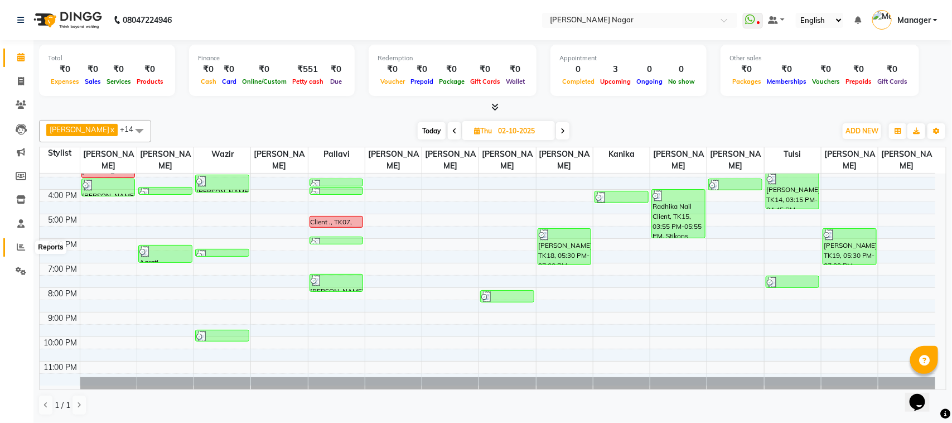
drag, startPoint x: 17, startPoint y: 243, endPoint x: 25, endPoint y: 243, distance: 8.4
click at [17, 243] on icon at bounding box center [21, 247] width 8 height 8
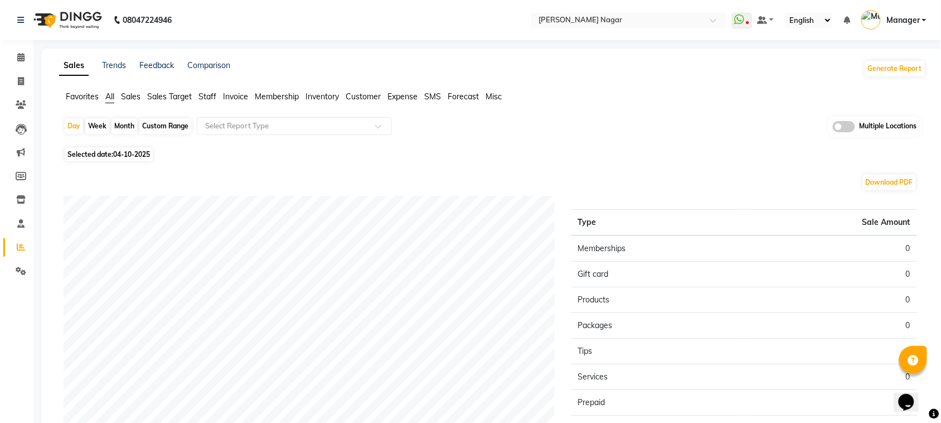
click at [208, 95] on span "Staff" at bounding box center [208, 96] width 18 height 10
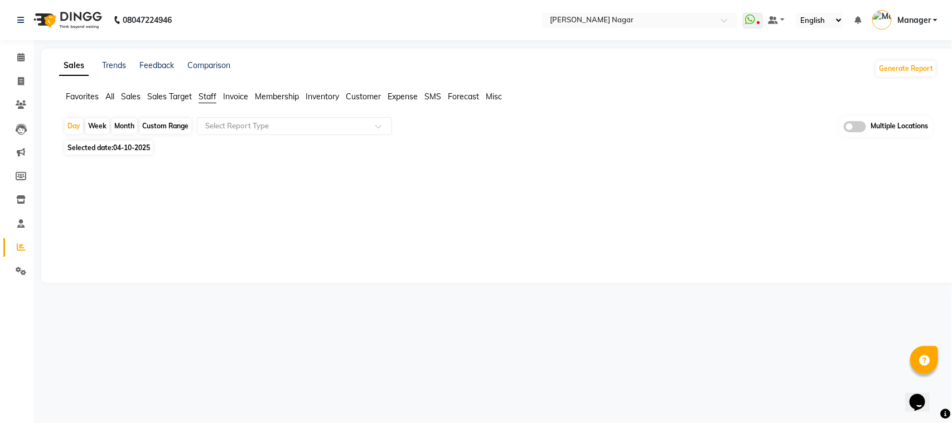
click at [117, 151] on span "04-10-2025" at bounding box center [131, 147] width 37 height 8
select select "10"
select select "2025"
drag, startPoint x: 118, startPoint y: 140, endPoint x: 120, endPoint y: 148, distance: 8.1
click at [120, 148] on div "Day Week Month Custom Range Select Report Type Multiple Locations Selected date…" at bounding box center [498, 200] width 878 height 166
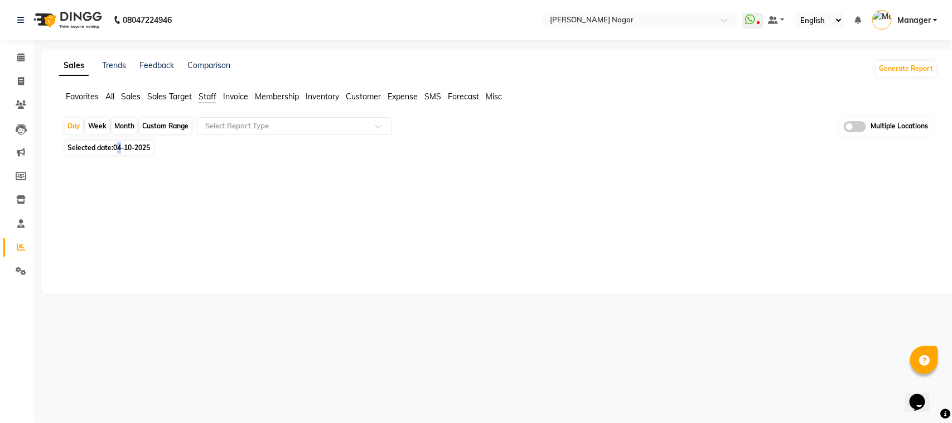
click at [120, 148] on span "04-10-2025" at bounding box center [131, 147] width 37 height 8
select select "10"
select select "2025"
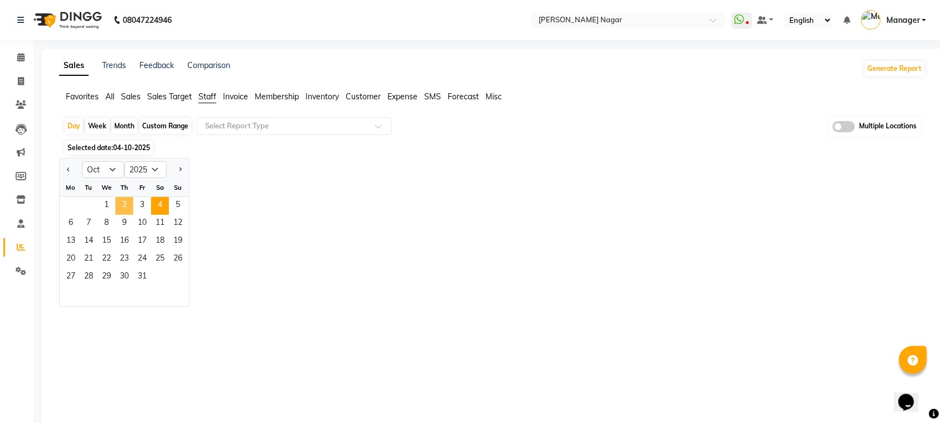
click at [115, 204] on span "2" at bounding box center [124, 206] width 18 height 18
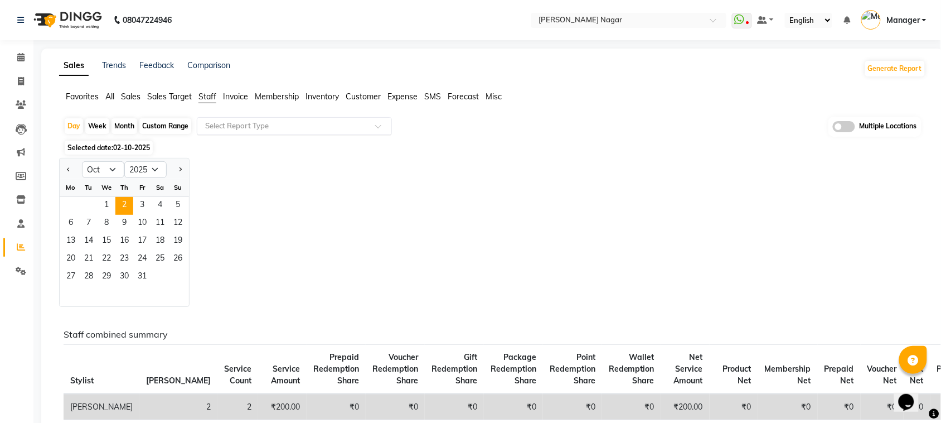
click at [202, 126] on div at bounding box center [294, 125] width 194 height 11
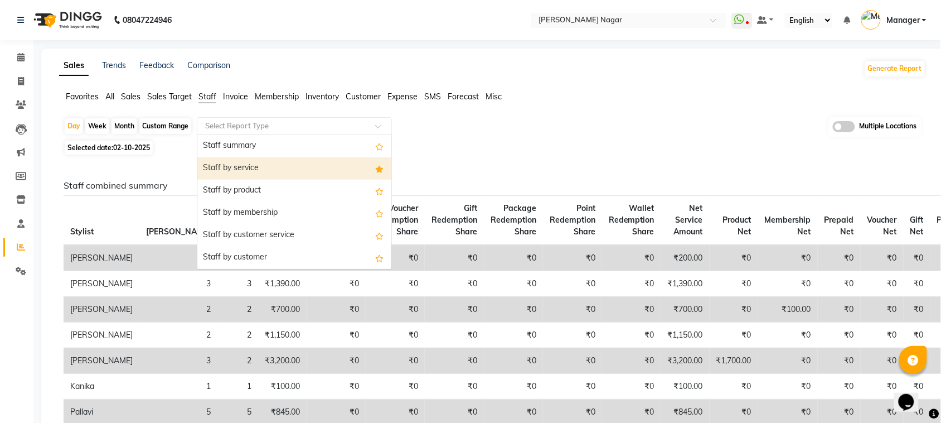
click at [204, 162] on div "Staff by service" at bounding box center [294, 168] width 194 height 22
select select "full_report"
select select "csv"
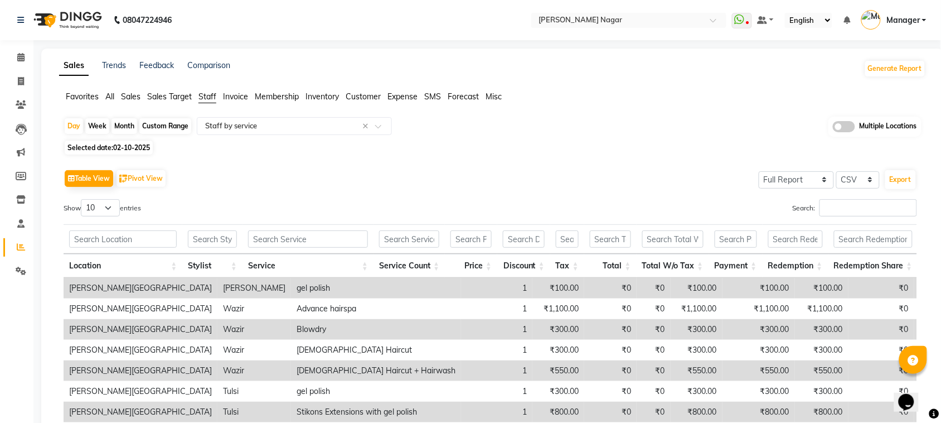
click at [853, 198] on div "Table View Pivot View Select Full Report Filtered Report Select CSV PDF Export …" at bounding box center [491, 349] width 854 height 365
click at [852, 198] on div "Table View Pivot View Select Full Report Filtered Report Select CSV PDF Export …" at bounding box center [491, 349] width 854 height 365
click at [857, 212] on input "Search:" at bounding box center [869, 207] width 98 height 17
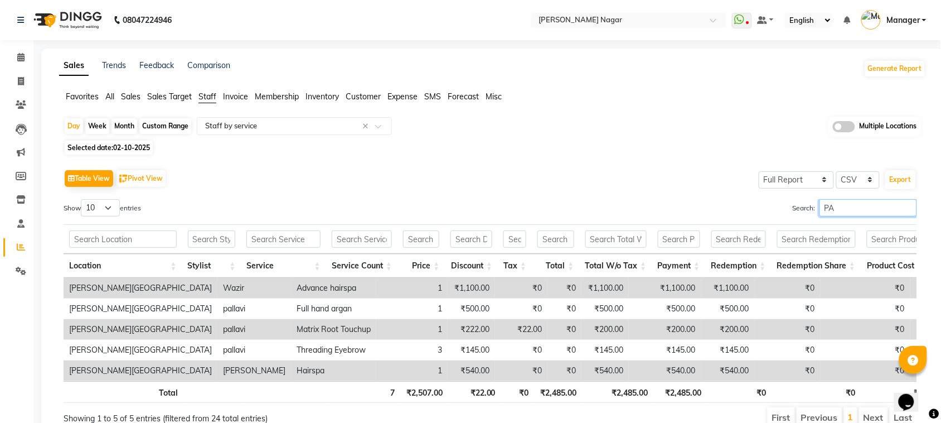
type input "PA"
click at [130, 146] on span "02-10-2025" at bounding box center [131, 147] width 37 height 8
select select "10"
select select "2025"
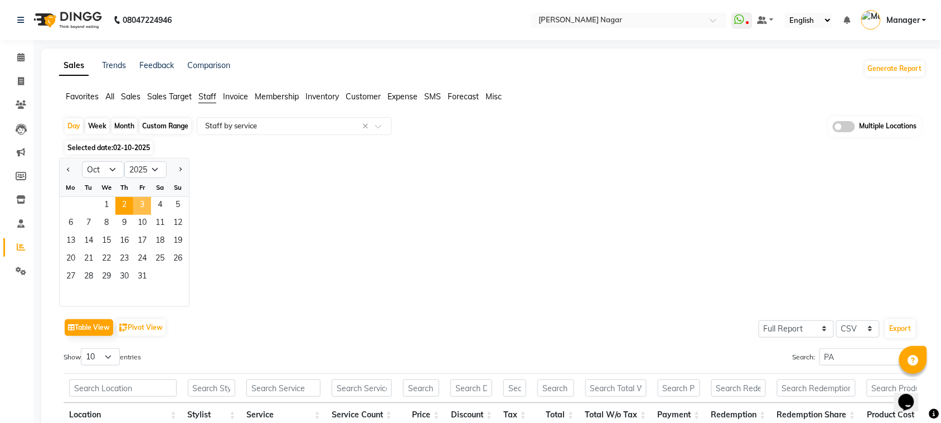
click at [138, 199] on span "3" at bounding box center [142, 206] width 18 height 18
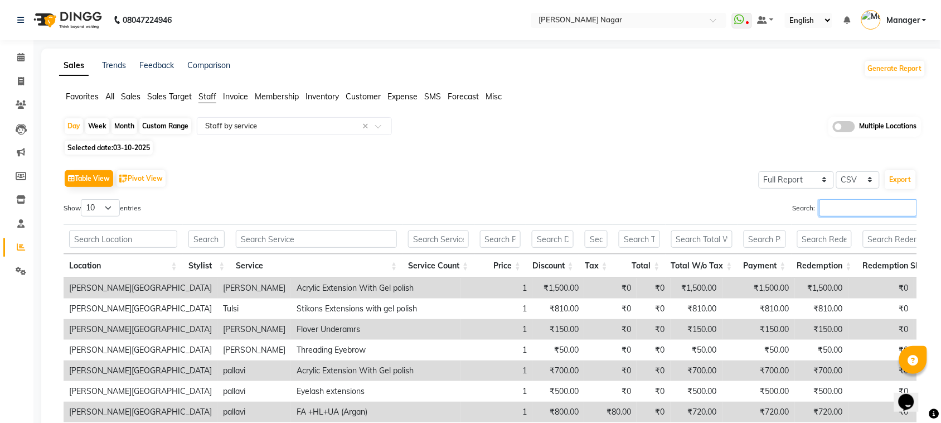
click at [892, 202] on input "Search:" at bounding box center [869, 207] width 98 height 17
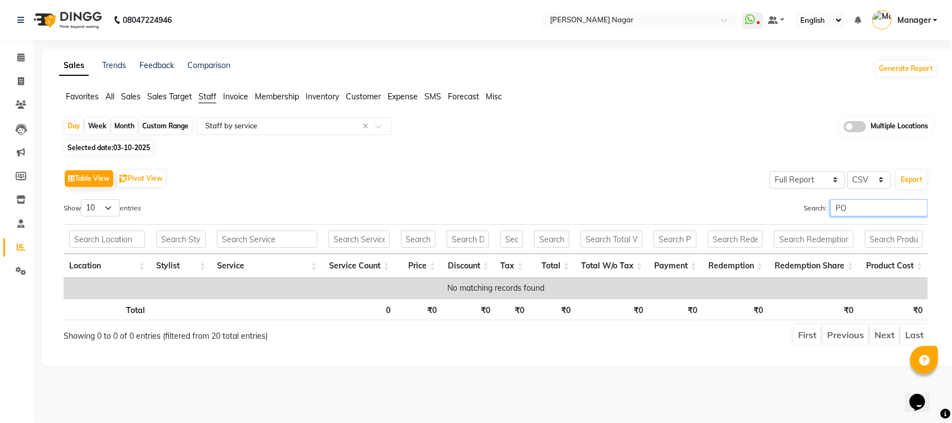
type input "P"
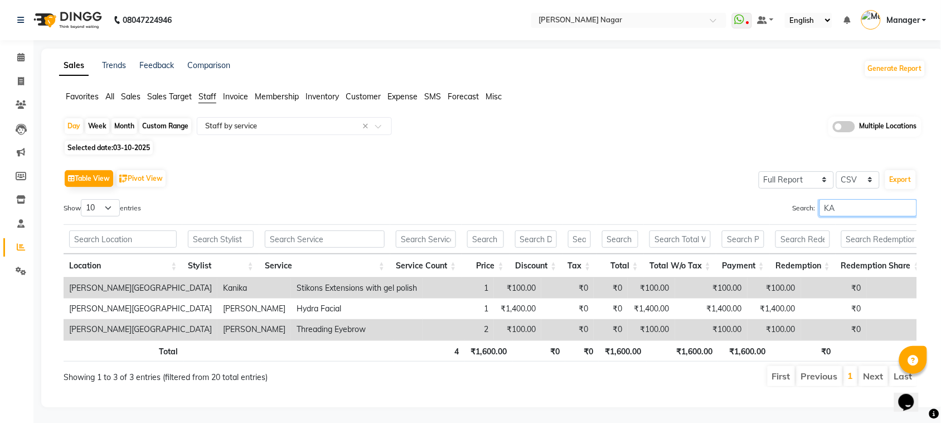
type input "K"
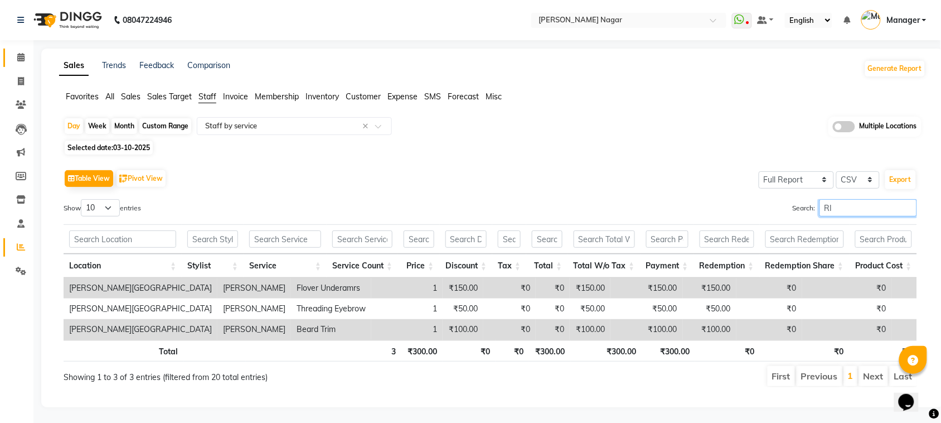
type input "RI"
click at [18, 49] on link "Calendar" at bounding box center [16, 58] width 27 height 18
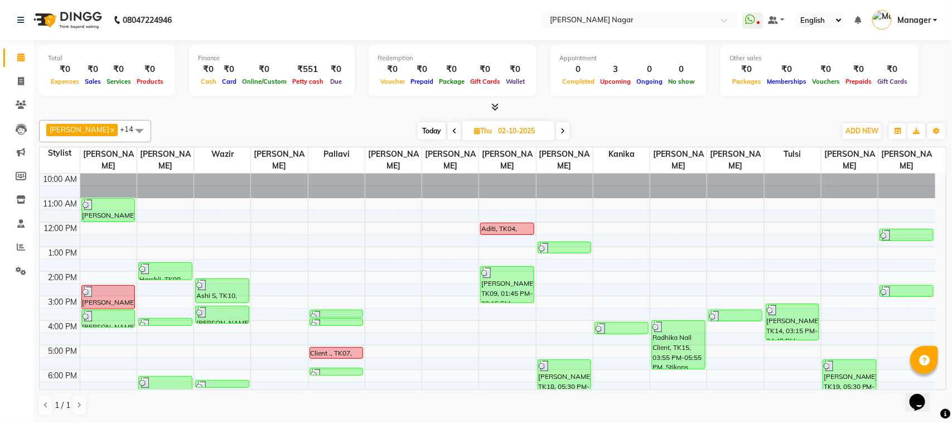
click at [562, 135] on span at bounding box center [562, 130] width 13 height 17
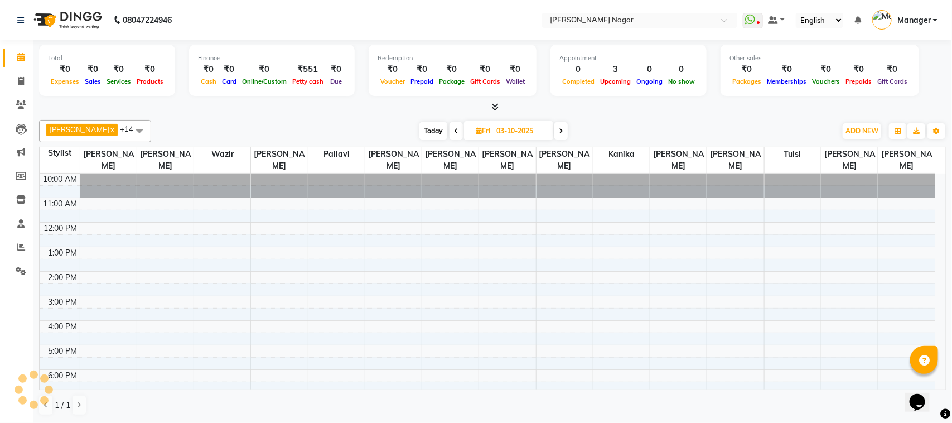
scroll to position [50, 0]
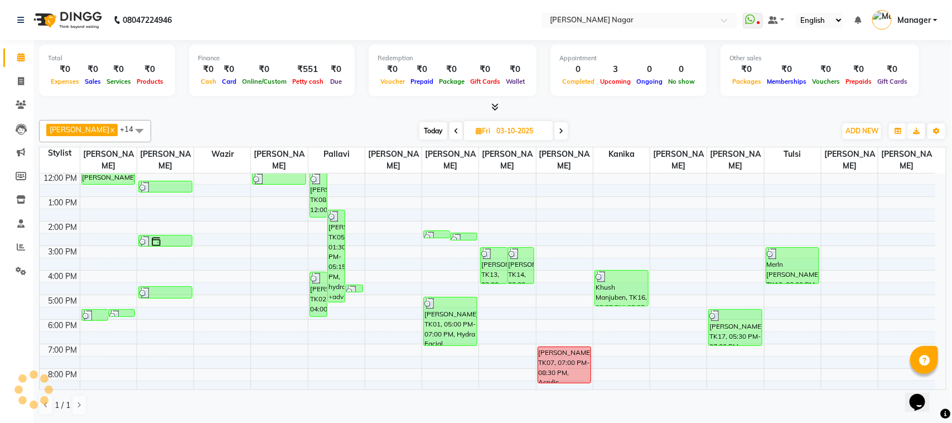
click at [562, 136] on span at bounding box center [560, 130] width 13 height 17
type input "04-10-2025"
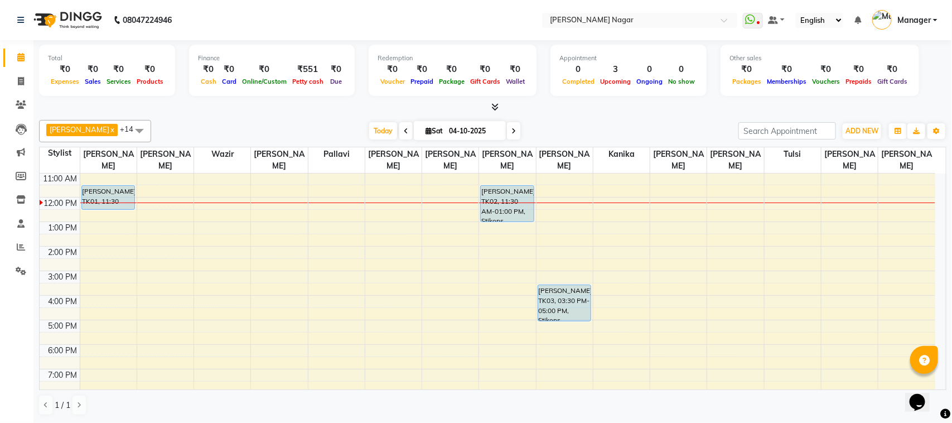
scroll to position [0, 0]
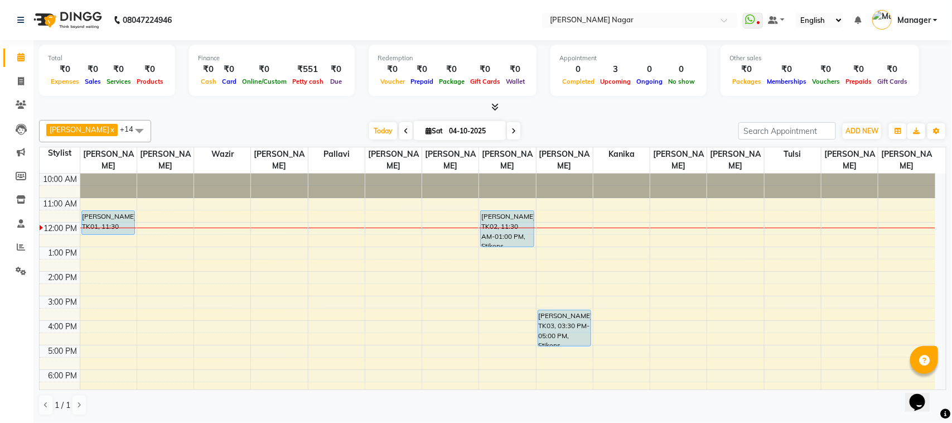
click at [912, 109] on div at bounding box center [492, 108] width 907 height 12
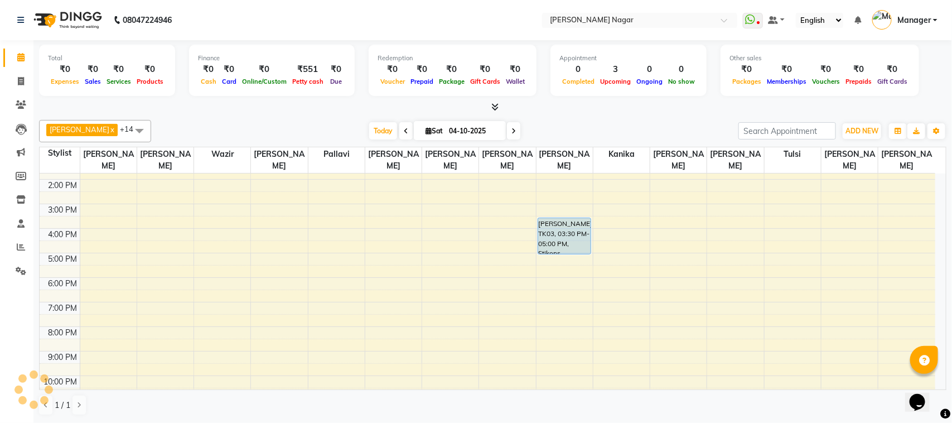
scroll to position [87, 0]
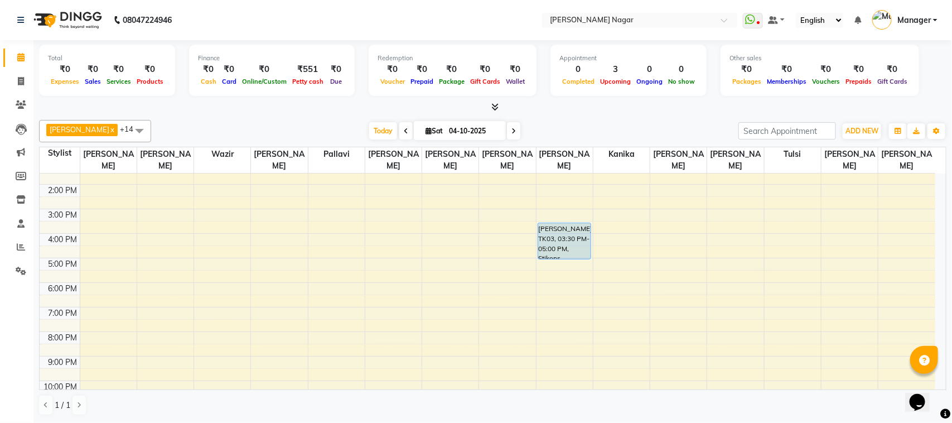
click at [905, 340] on div "10:00 AM 11:00 AM 12:00 PM 1:00 PM 2:00 PM 3:00 PM 4:00 PM 5:00 PM 6:00 PM 7:00…" at bounding box center [488, 257] width 896 height 343
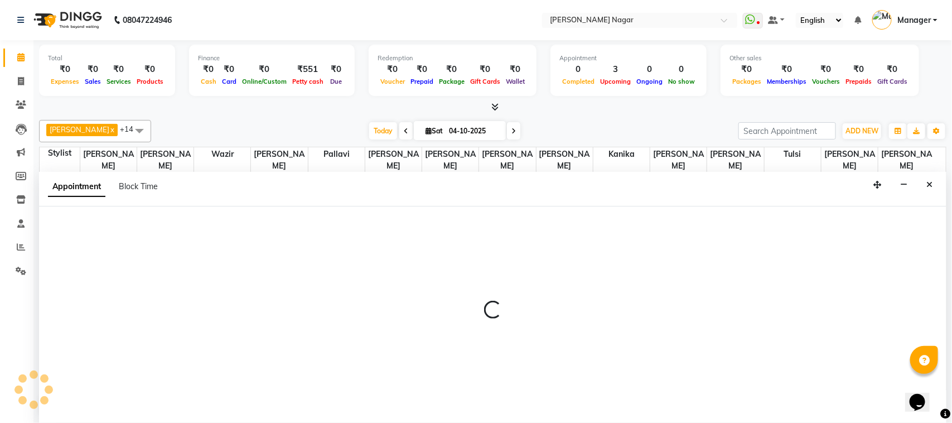
select select "92838"
select select "tentative"
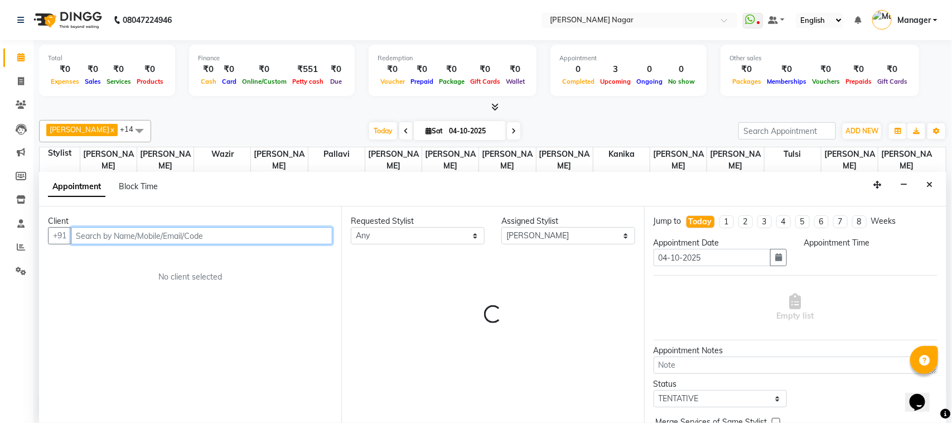
select select "1200"
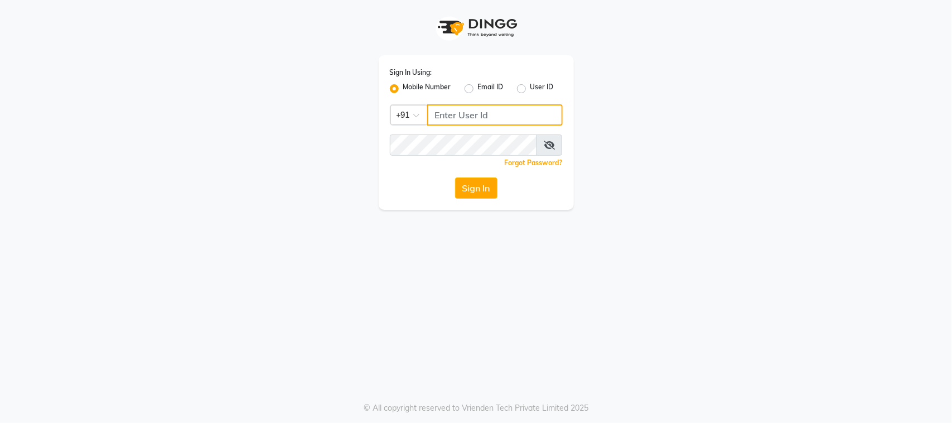
click at [456, 114] on input "Username" at bounding box center [495, 114] width 136 height 21
type input "8928837509"
click at [472, 186] on button "Sign In" at bounding box center [476, 187] width 42 height 21
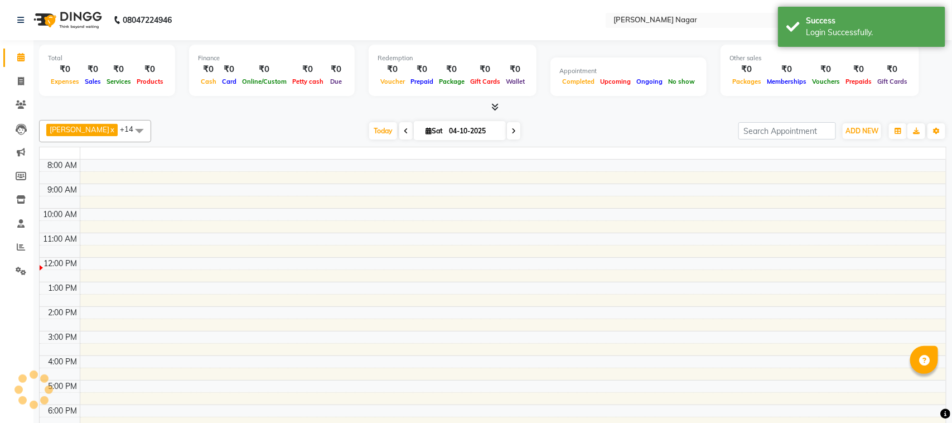
select select "en"
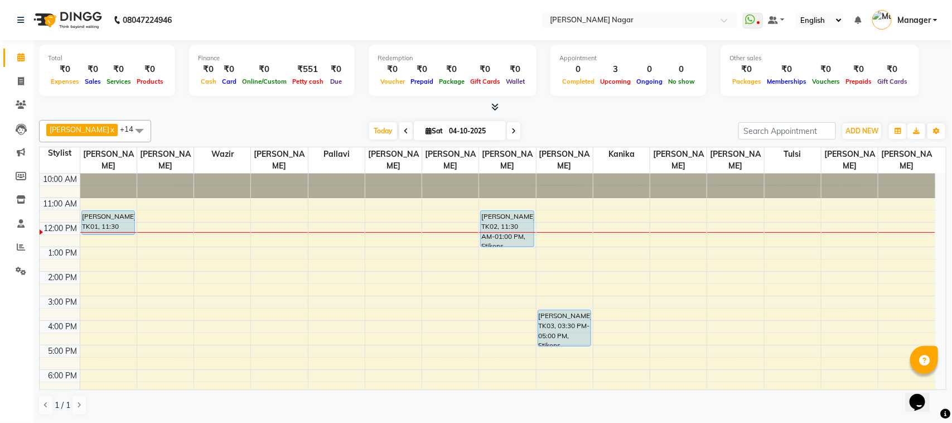
click at [511, 133] on icon at bounding box center [513, 131] width 4 height 7
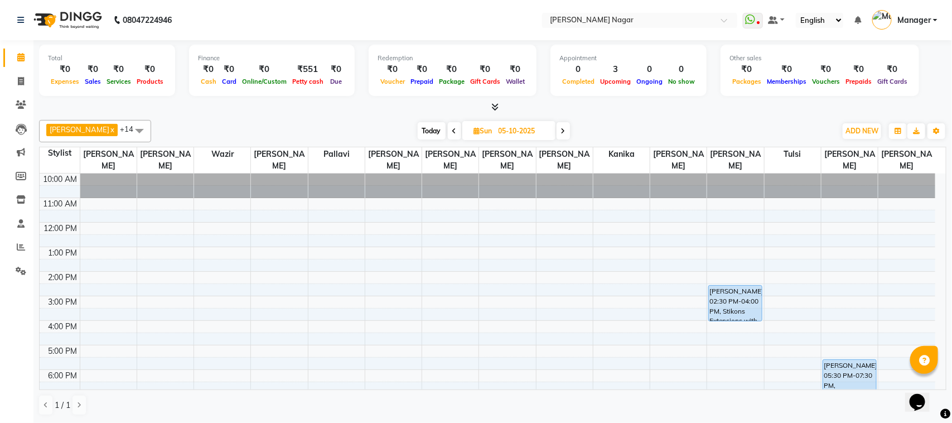
click at [452, 131] on icon at bounding box center [454, 131] width 4 height 7
type input "04-10-2025"
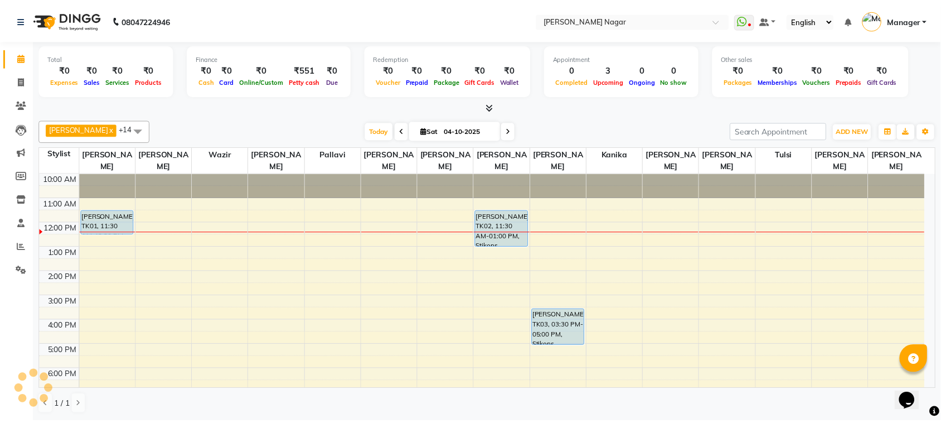
scroll to position [50, 0]
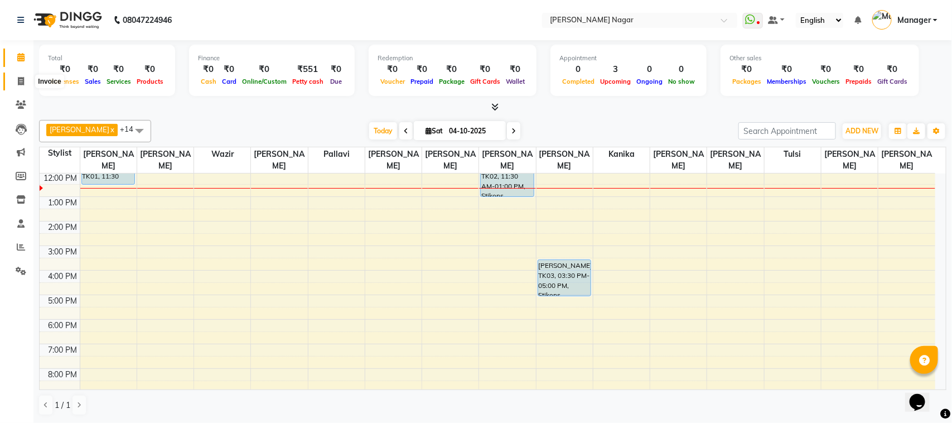
click at [18, 79] on icon at bounding box center [21, 81] width 6 height 8
select select "service"
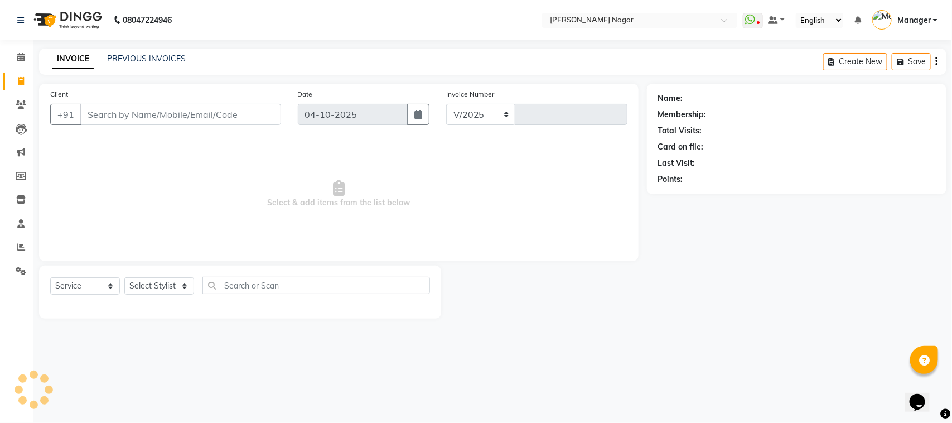
select select "7349"
type input "4121"
click at [131, 118] on input "Client" at bounding box center [180, 114] width 201 height 21
select select "membership"
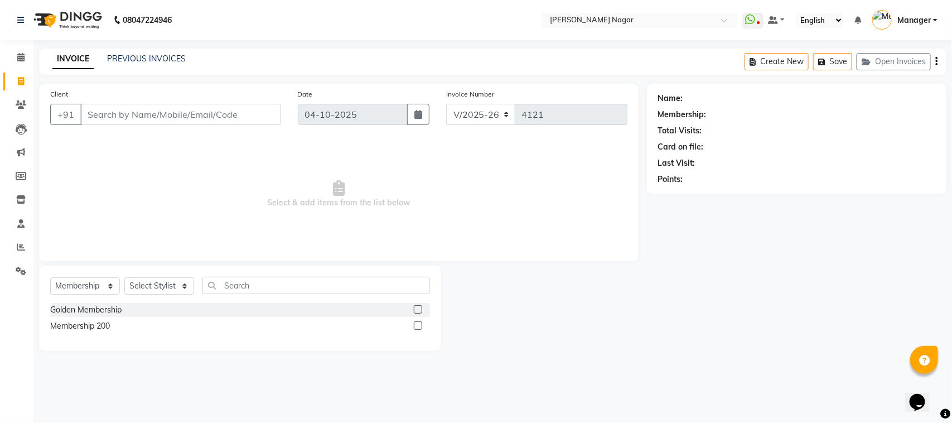
type input "8"
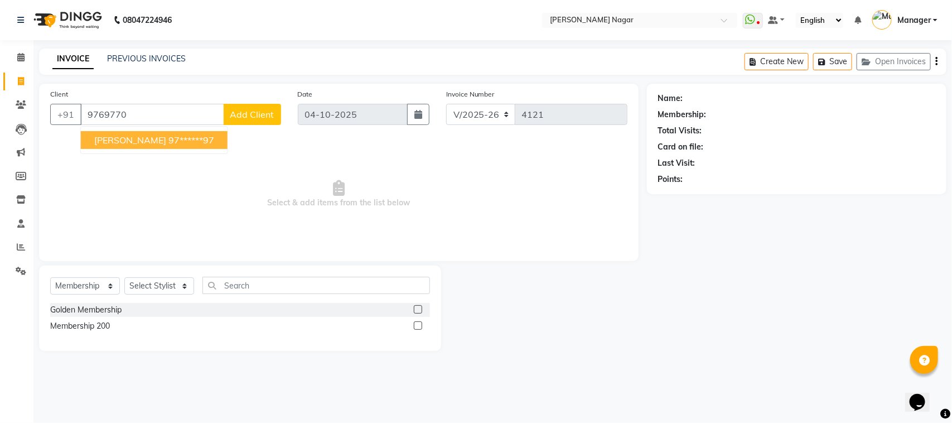
click at [175, 141] on ngb-highlight "97******97" at bounding box center [191, 139] width 46 height 11
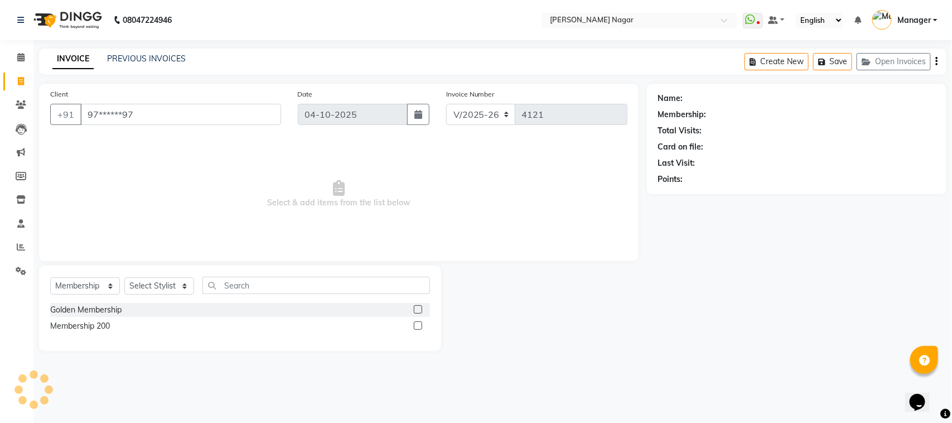
type input "97******97"
select select "1: Object"
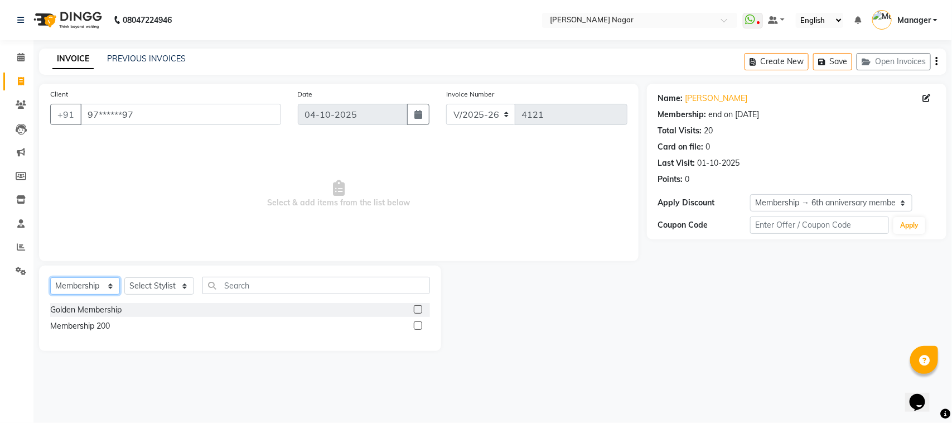
click at [83, 282] on select "Select Service Product Membership Package Voucher Prepaid Gift Card" at bounding box center [85, 285] width 70 height 17
select select "service"
click at [50, 277] on select "Select Service Product Membership Package Voucher Prepaid Gift Card" at bounding box center [85, 285] width 70 height 17
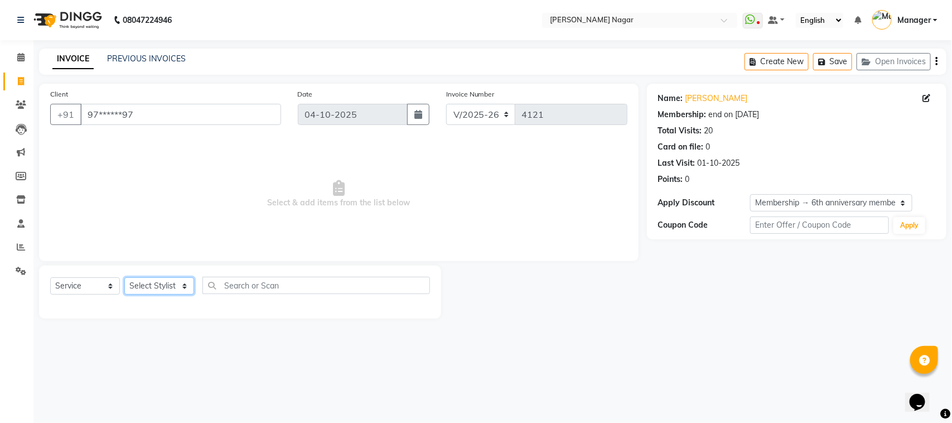
click at [141, 291] on select "Select Stylist Alfiya bilkhiya Amir Siddiqui Annu Navale Daraksha Sardar Faizan…" at bounding box center [159, 285] width 70 height 17
select select "85907"
click at [124, 277] on select "Select Stylist Alfiya bilkhiya Amir Siddiqui Annu Navale Daraksha Sardar Faizan…" at bounding box center [159, 285] width 70 height 17
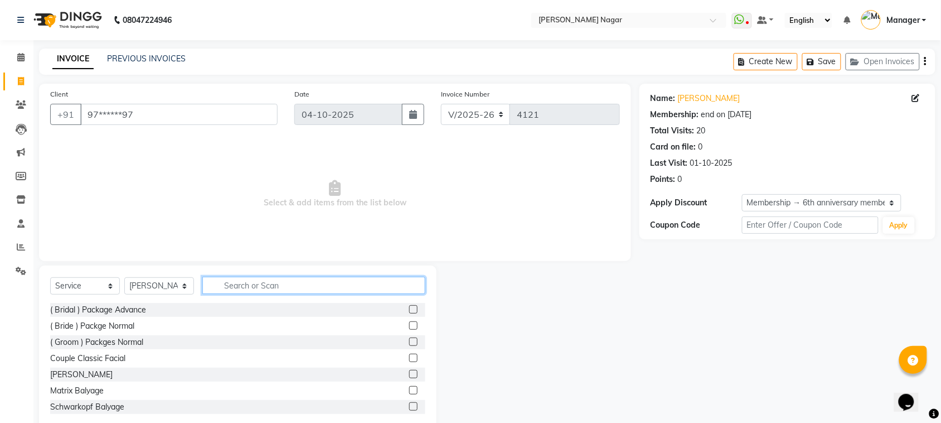
click at [237, 285] on input "text" at bounding box center [313, 285] width 223 height 17
click at [255, 290] on input "text" at bounding box center [313, 285] width 223 height 17
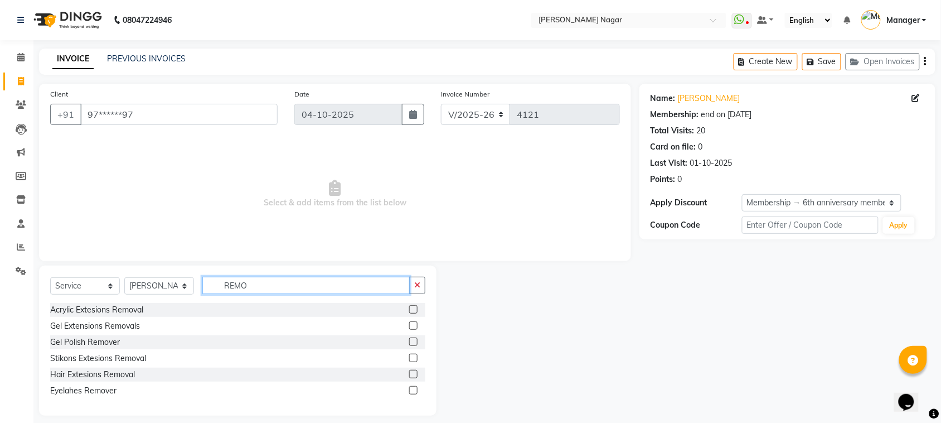
type input "REMO"
click at [414, 344] on label at bounding box center [413, 341] width 8 height 8
click at [414, 344] on input "checkbox" at bounding box center [412, 342] width 7 height 7
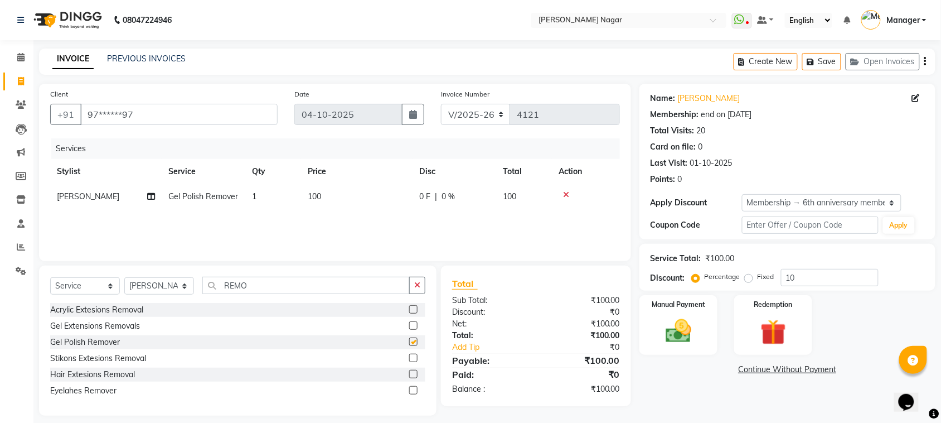
checkbox input "false"
click at [692, 316] on img at bounding box center [679, 331] width 44 height 31
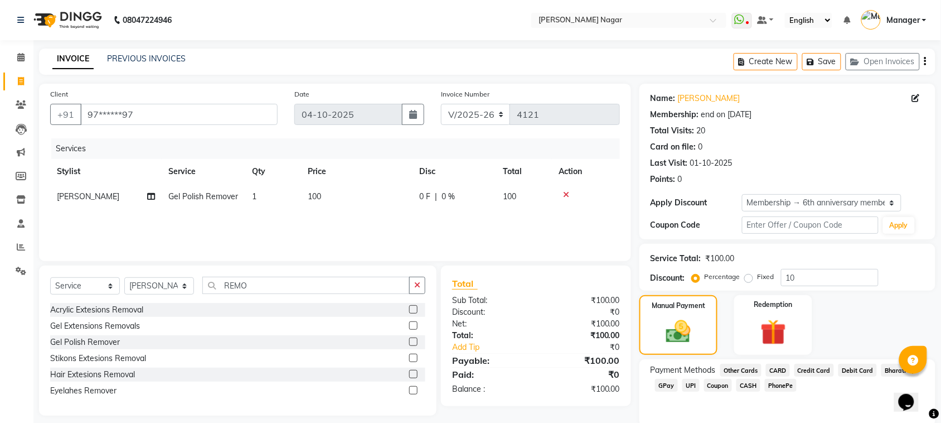
click at [674, 385] on span "GPay" at bounding box center [666, 385] width 23 height 13
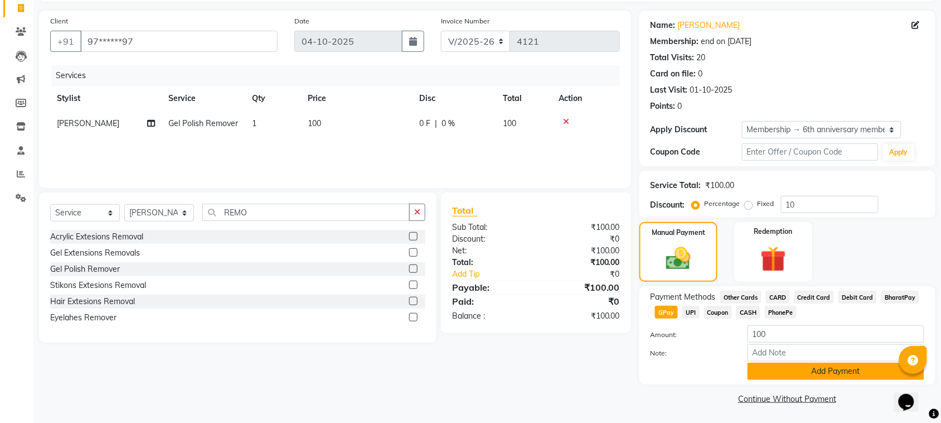
click at [815, 372] on button "Add Payment" at bounding box center [836, 371] width 177 height 17
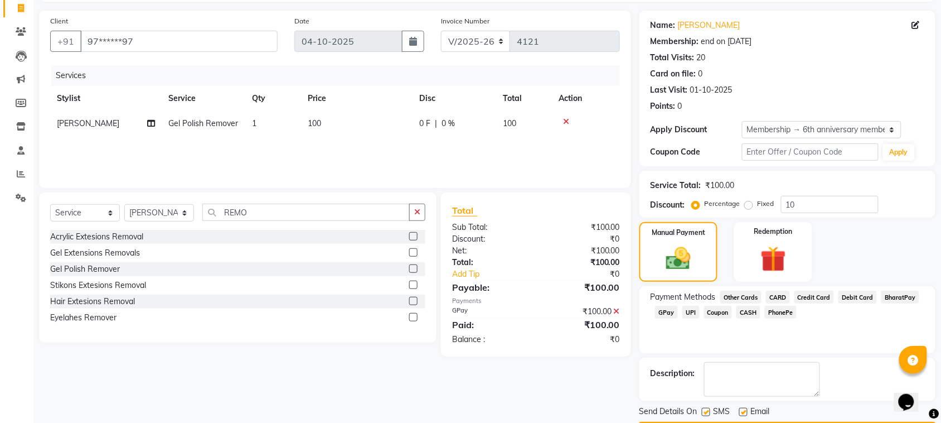
scroll to position [107, 0]
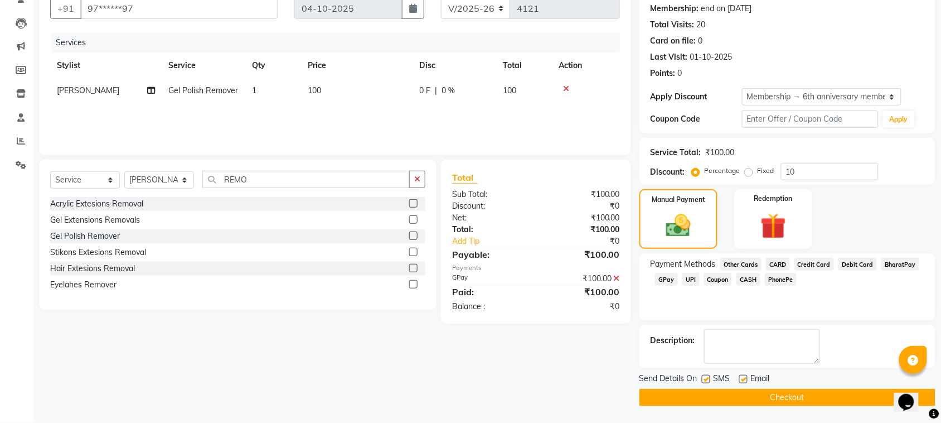
click at [837, 400] on button "Checkout" at bounding box center [788, 397] width 296 height 17
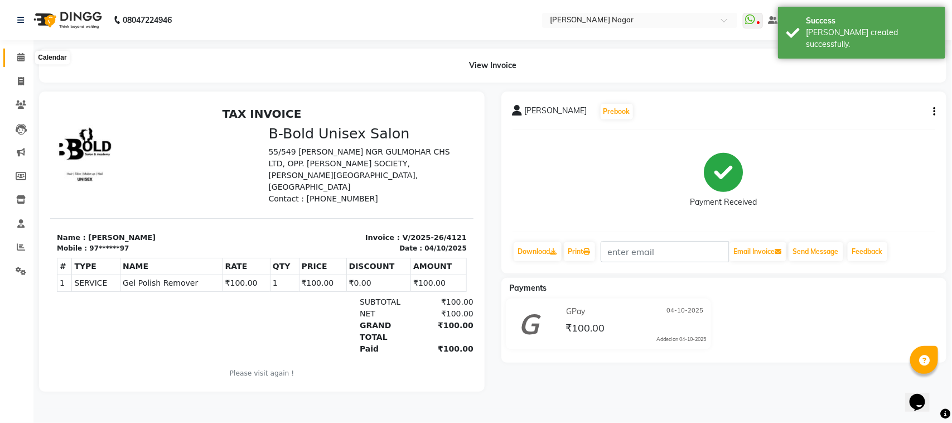
click at [15, 60] on span at bounding box center [21, 57] width 20 height 13
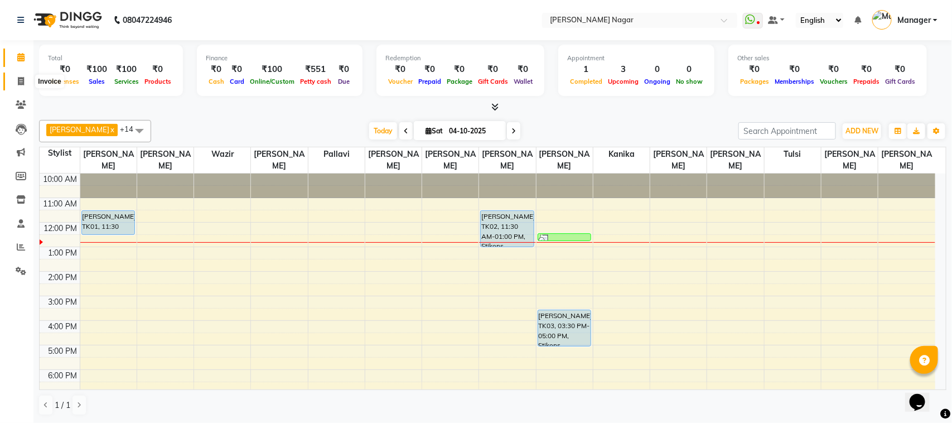
click at [18, 82] on icon at bounding box center [21, 81] width 6 height 8
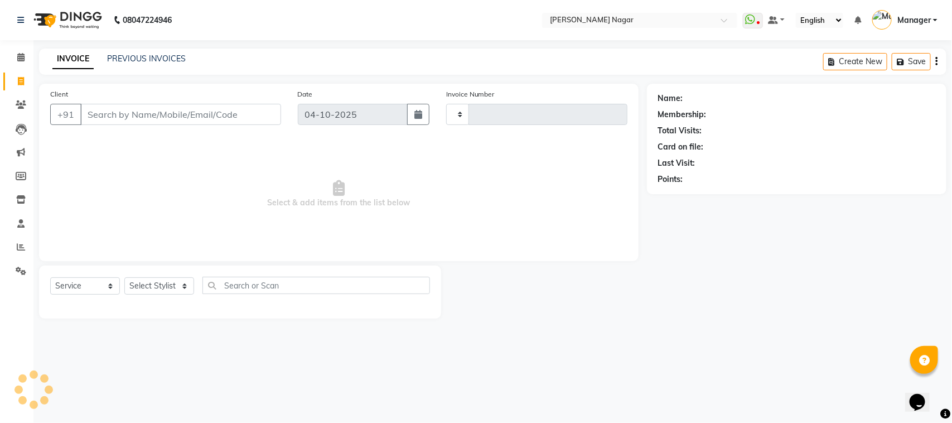
click at [18, 82] on icon at bounding box center [21, 81] width 6 height 8
select select "service"
select select "7349"
type input "4122"
select select "membership"
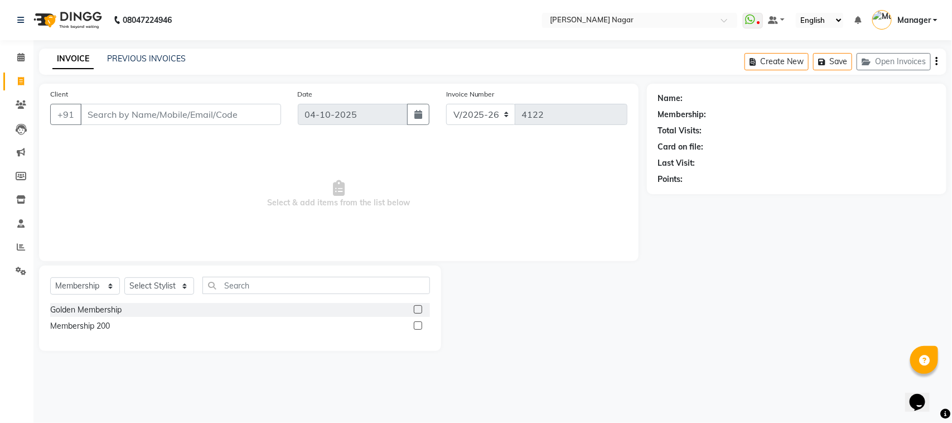
click at [17, 46] on li "Calendar" at bounding box center [16, 58] width 33 height 24
click at [20, 51] on span at bounding box center [21, 57] width 20 height 13
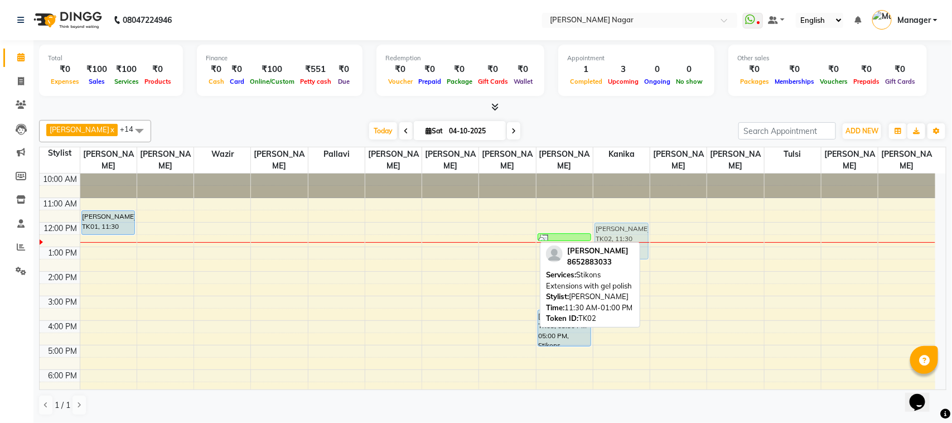
drag, startPoint x: 491, startPoint y: 221, endPoint x: 606, endPoint y: 229, distance: 115.7
click at [606, 229] on tr "Namrata Thasal, TK01, 11:30 AM-12:30 PM, Matrix Balyage Vidhi Mehta, TK02, 11:3…" at bounding box center [488, 344] width 896 height 343
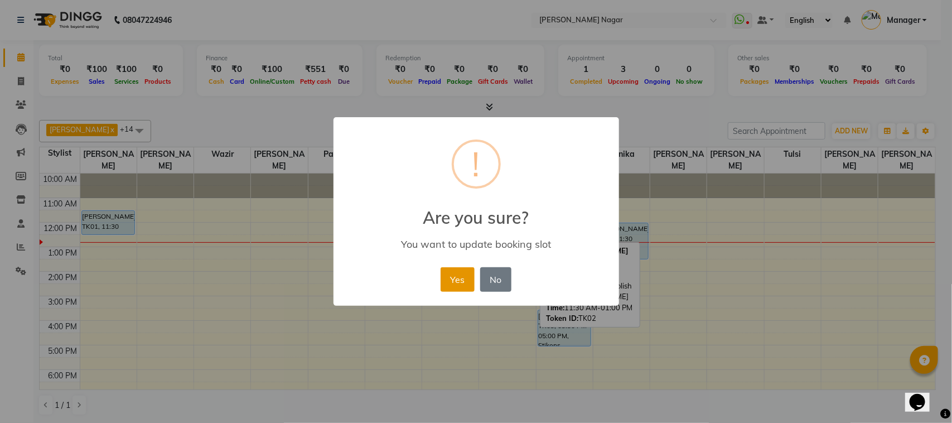
click at [464, 277] on button "Yes" at bounding box center [458, 279] width 34 height 25
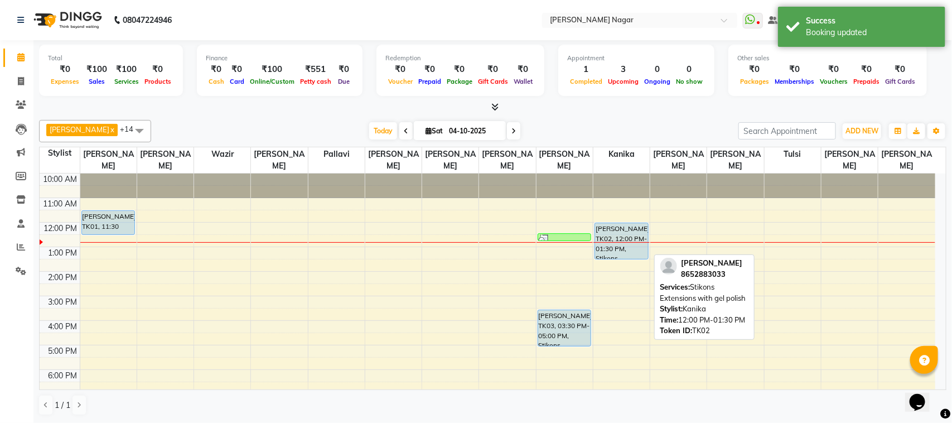
click at [612, 234] on div "Vidhi Mehta, TK02, 12:00 PM-01:30 PM, Stikons Extensions with gel polish" at bounding box center [621, 241] width 53 height 36
select select "5"
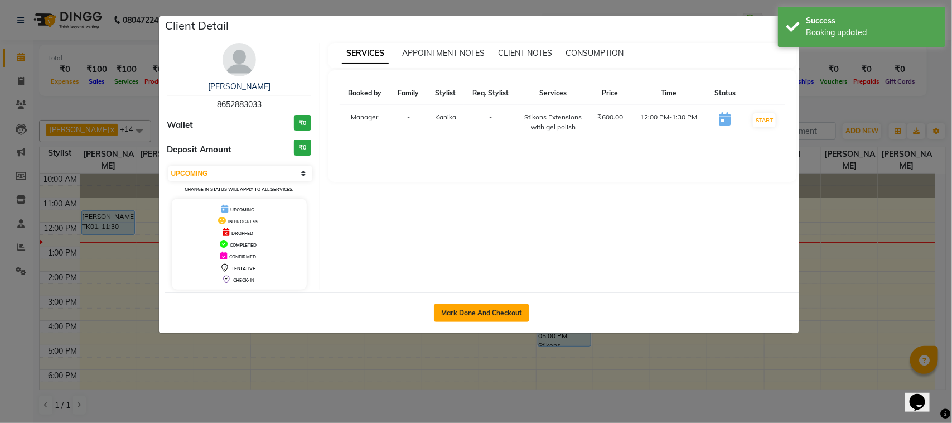
click at [482, 312] on button "Mark Done And Checkout" at bounding box center [481, 313] width 95 height 18
select select "service"
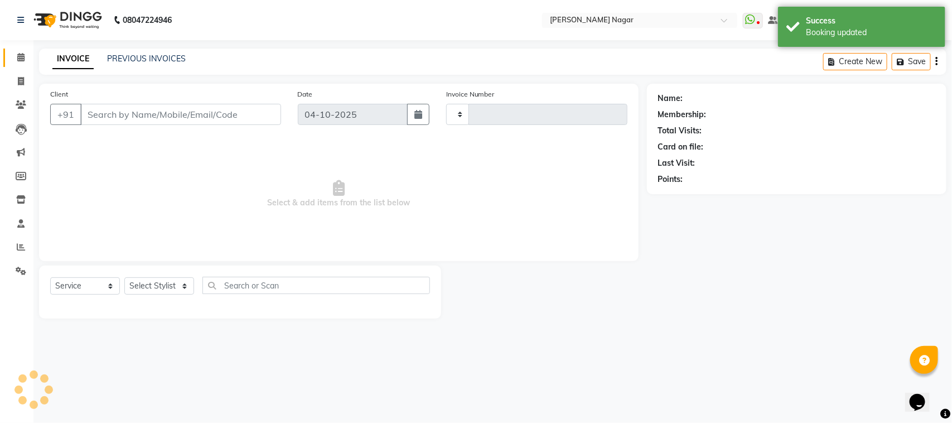
type input "4122"
select select "7349"
select select "membership"
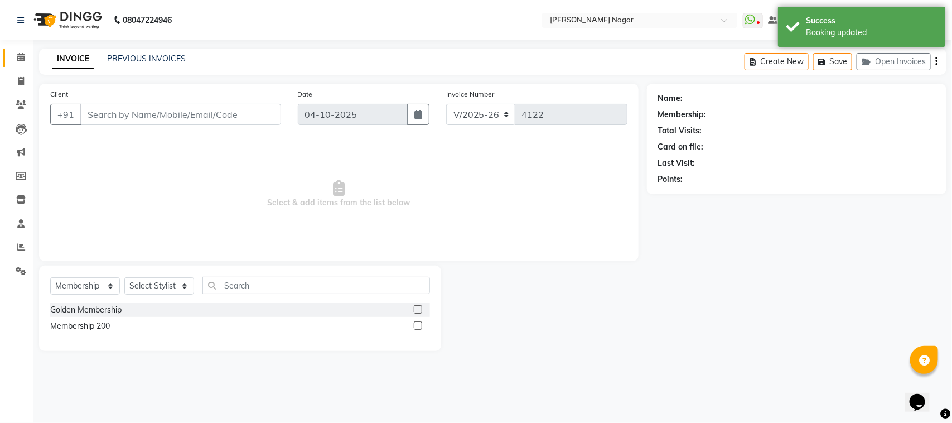
type input "86******33"
select select "64926"
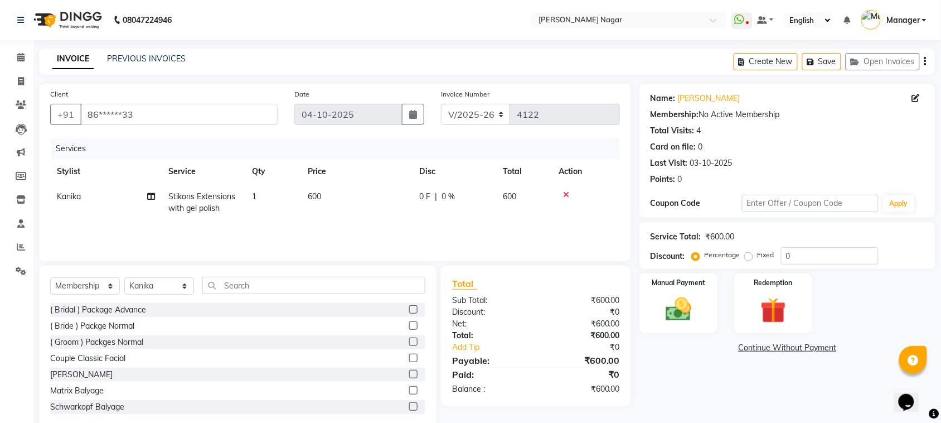
click at [397, 193] on td "600" at bounding box center [357, 202] width 112 height 37
select select "64926"
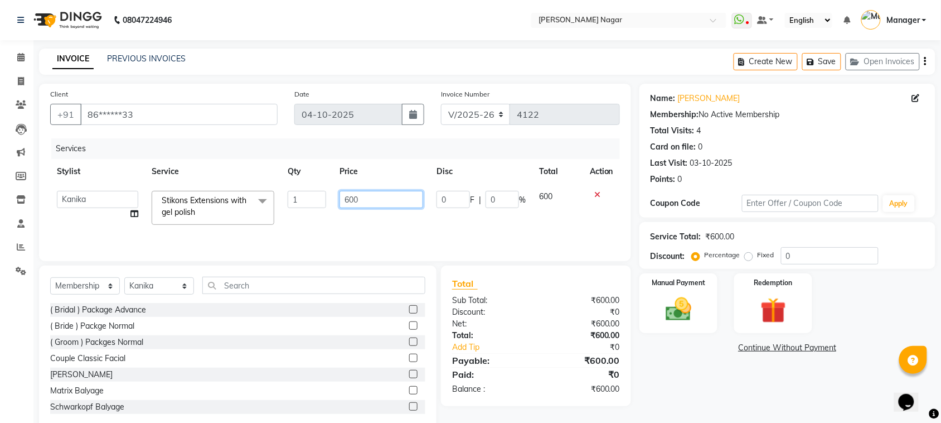
click at [397, 193] on input "600" at bounding box center [382, 199] width 84 height 17
type input "6"
type input "700"
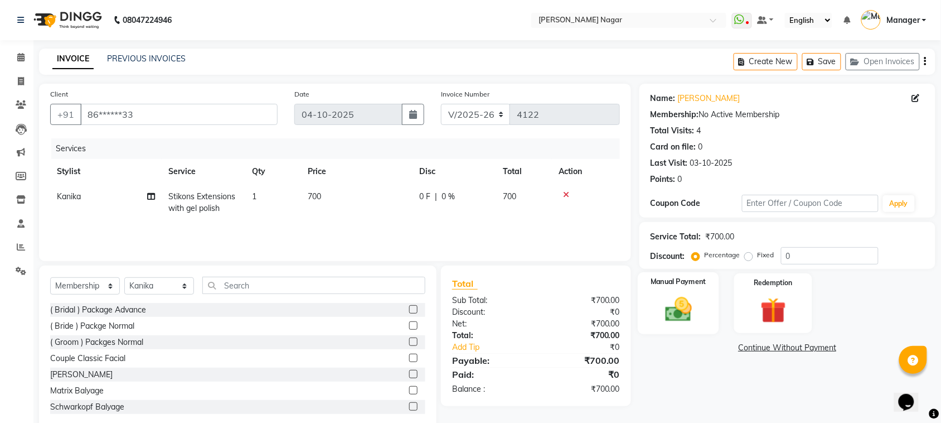
click at [687, 329] on div "Manual Payment" at bounding box center [678, 303] width 81 height 62
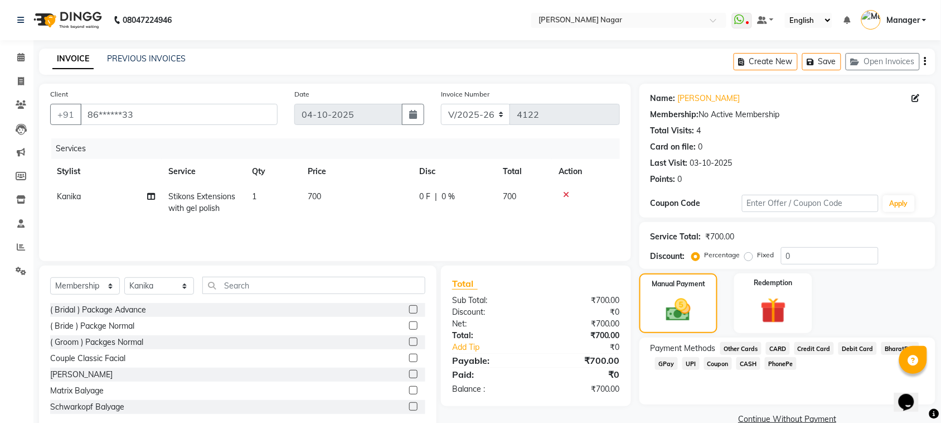
click at [665, 369] on span "GPay" at bounding box center [666, 363] width 23 height 13
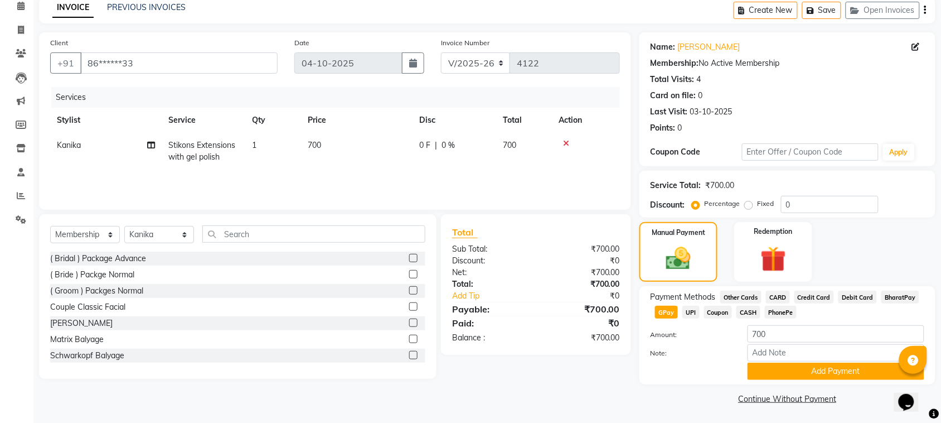
click at [838, 383] on div "Payment Methods Other Cards CARD Credit Card Debit Card BharatPay GPay UPI Coup…" at bounding box center [788, 335] width 296 height 98
click at [863, 374] on button "Add Payment" at bounding box center [836, 371] width 177 height 17
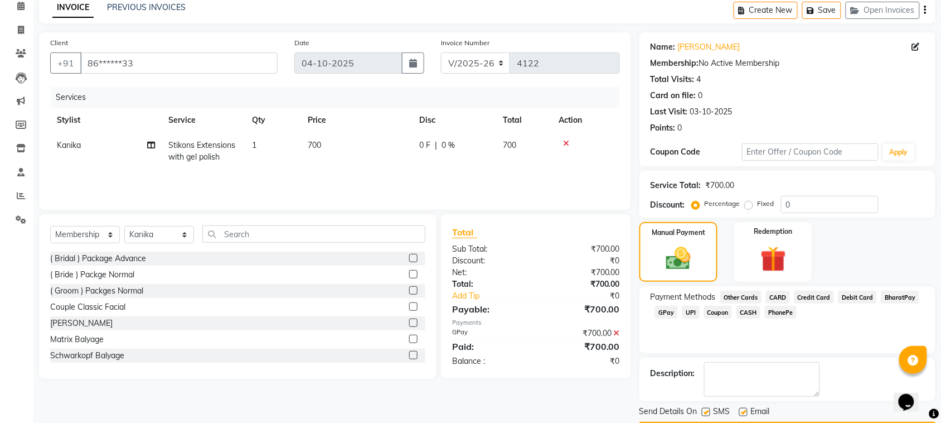
scroll to position [84, 0]
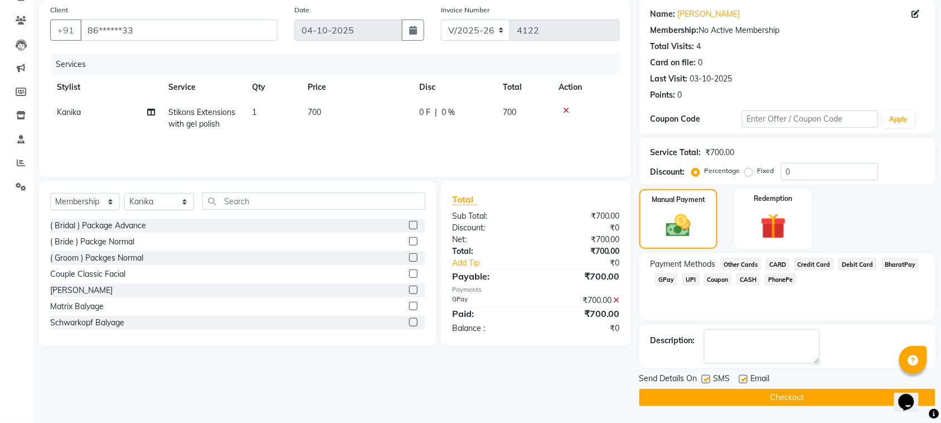
click at [834, 394] on button "Checkout" at bounding box center [788, 397] width 296 height 17
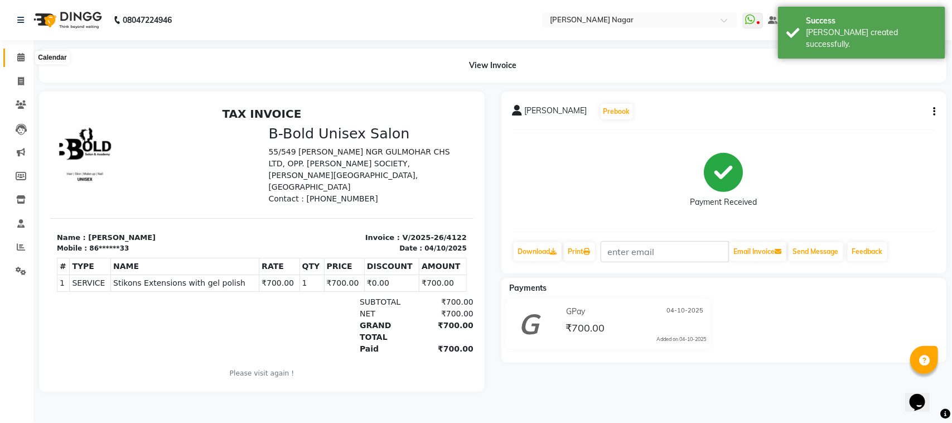
click at [16, 56] on span at bounding box center [21, 57] width 20 height 13
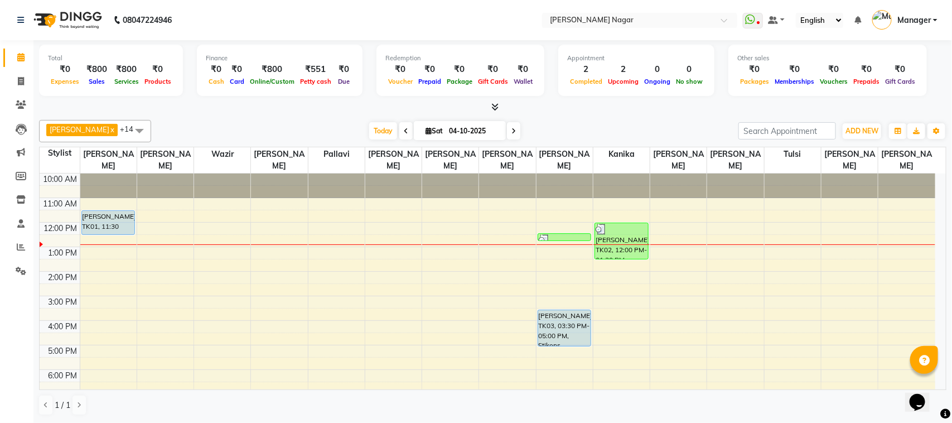
click at [511, 130] on span at bounding box center [513, 130] width 13 height 17
type input "05-10-2025"
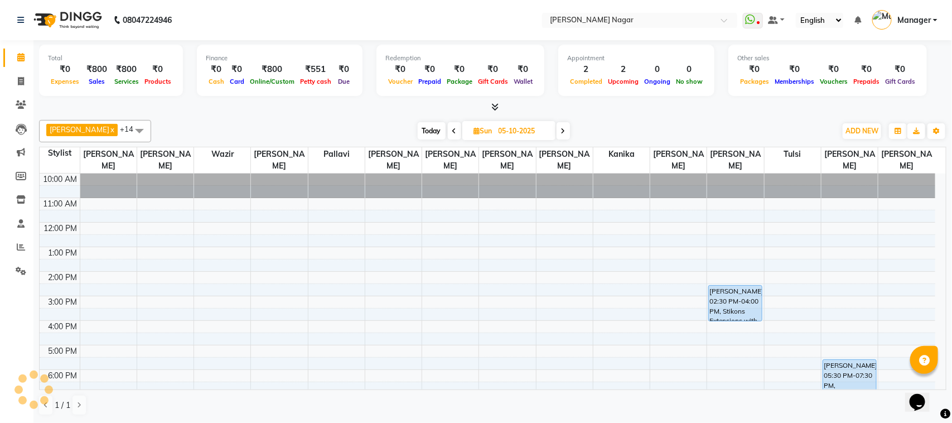
scroll to position [50, 0]
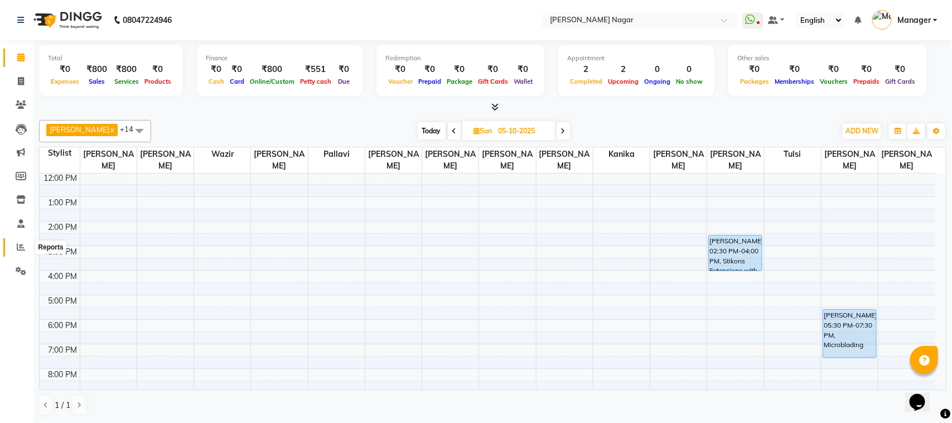
click at [15, 244] on span at bounding box center [21, 247] width 20 height 13
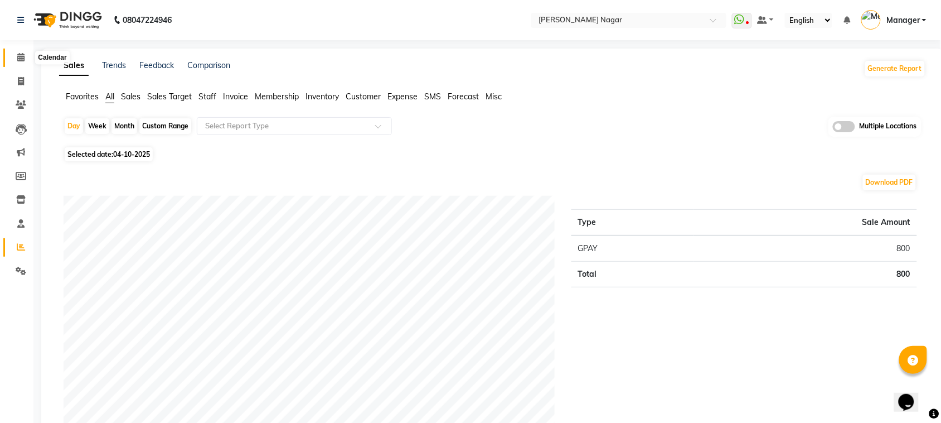
click at [16, 57] on span at bounding box center [21, 57] width 20 height 13
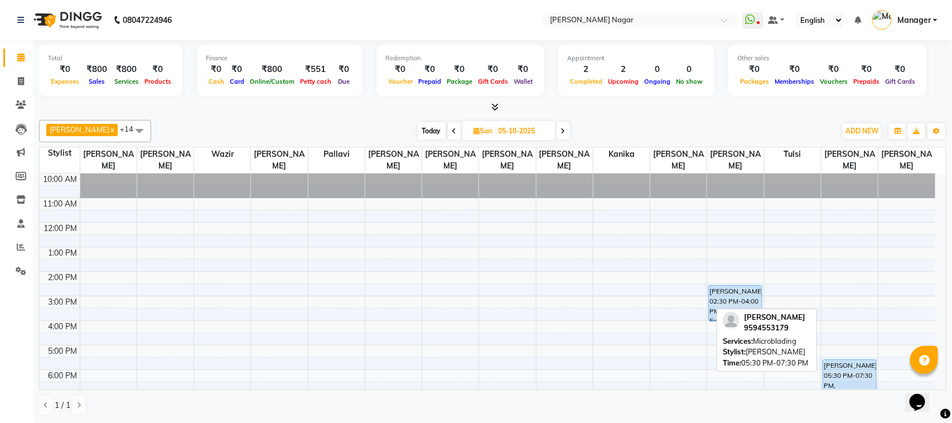
click at [842, 377] on div "shubham, 05:30 PM-07:30 PM, Microblading" at bounding box center [849, 384] width 53 height 48
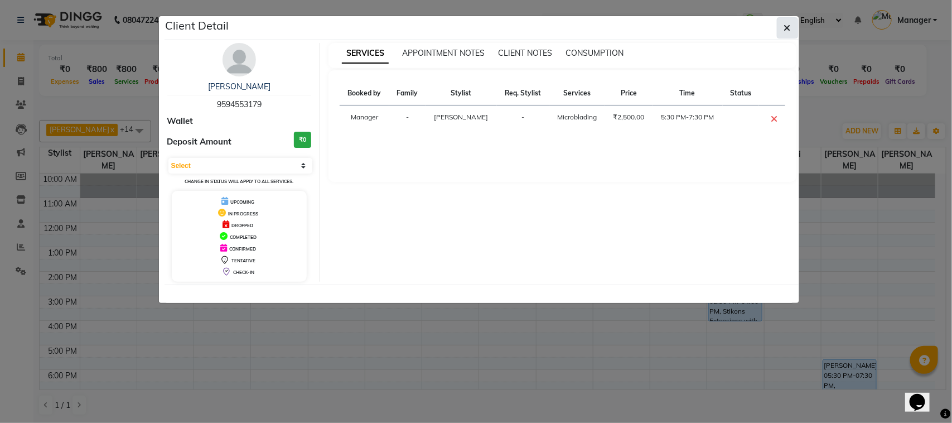
click at [787, 20] on button "button" at bounding box center [787, 27] width 21 height 21
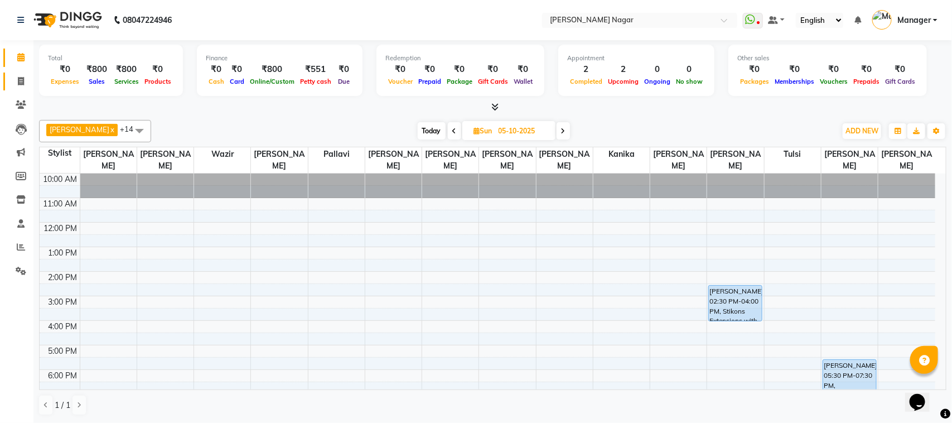
click at [17, 88] on link "Invoice" at bounding box center [16, 82] width 27 height 18
select select "service"
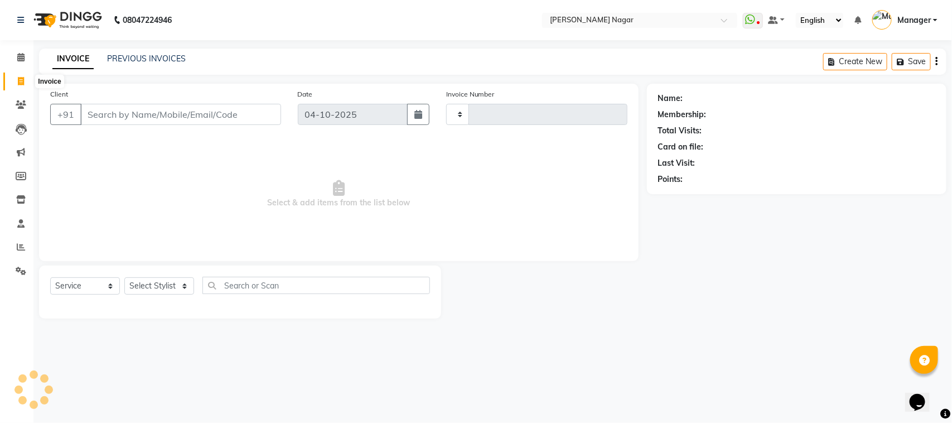
click at [23, 79] on icon at bounding box center [21, 81] width 6 height 8
select select "service"
type input "4123"
click at [143, 50] on div "INVOICE PREVIOUS INVOICES Create New Save" at bounding box center [492, 62] width 907 height 26
select select "7349"
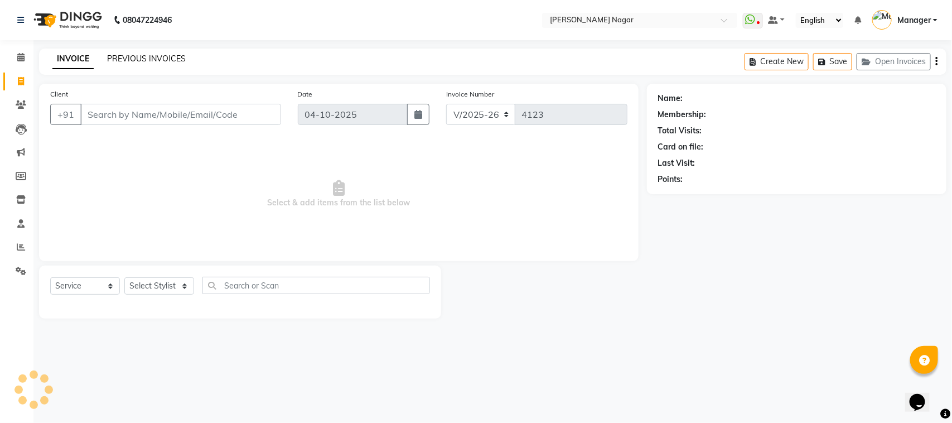
click at [139, 56] on link "PREVIOUS INVOICES" at bounding box center [146, 59] width 79 height 10
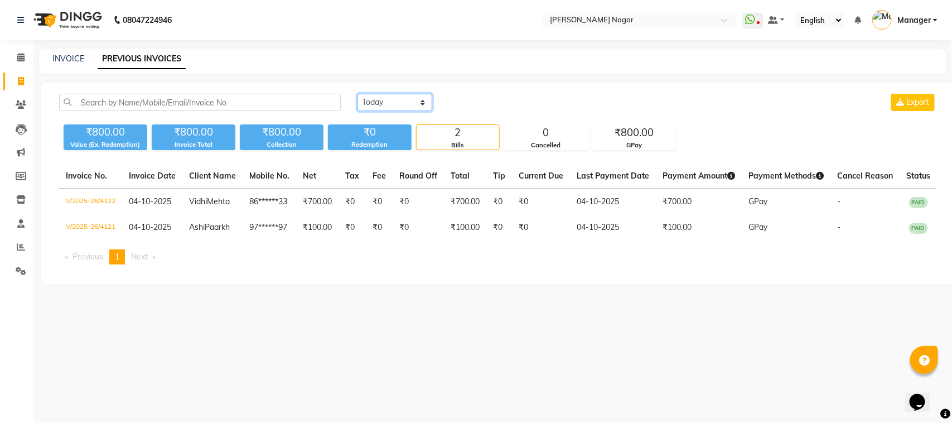
click at [416, 98] on select "Today Yesterday Custom Range" at bounding box center [395, 102] width 75 height 17
select select "yesterday"
click at [358, 94] on select "Today Yesterday Custom Range" at bounding box center [395, 102] width 75 height 17
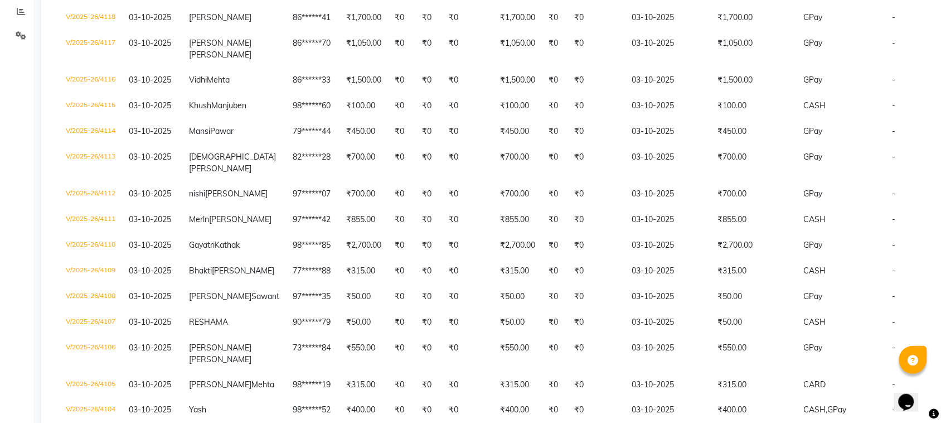
scroll to position [224, 0]
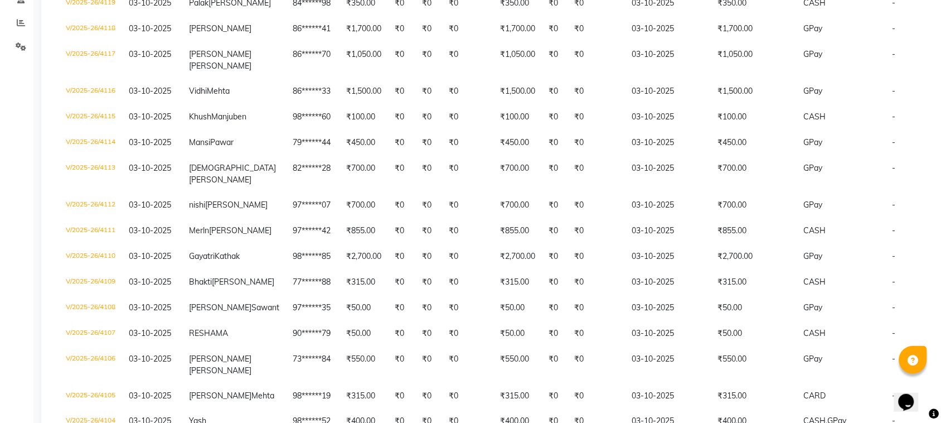
click at [933, 277] on div "Invoice No. Invoice Date Client Name Mobile No. Net Tax Fee Round Off Total Tip…" at bounding box center [492, 216] width 881 height 554
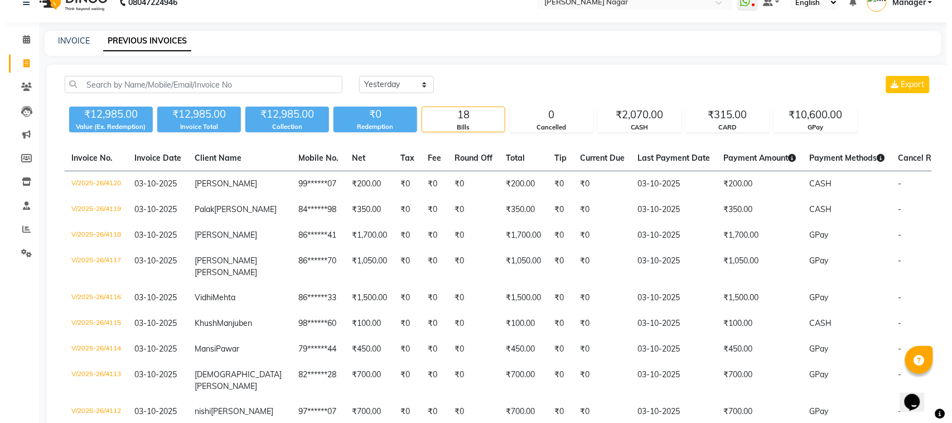
scroll to position [0, 0]
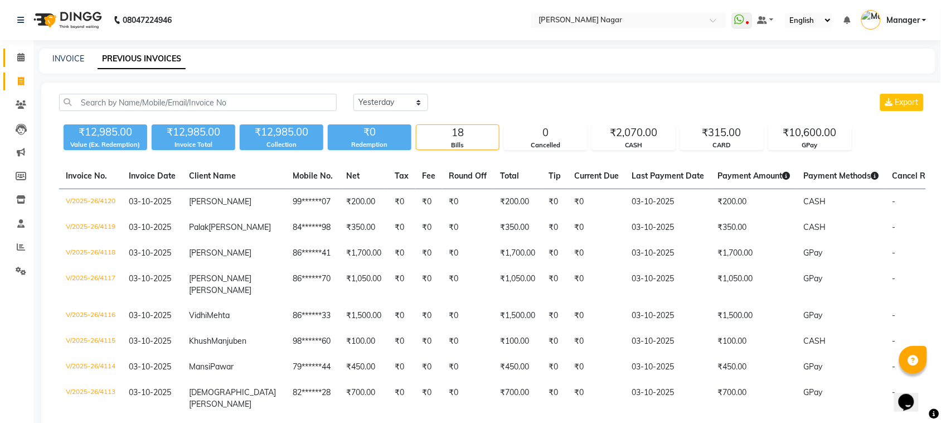
click at [22, 50] on link "Calendar" at bounding box center [16, 58] width 27 height 18
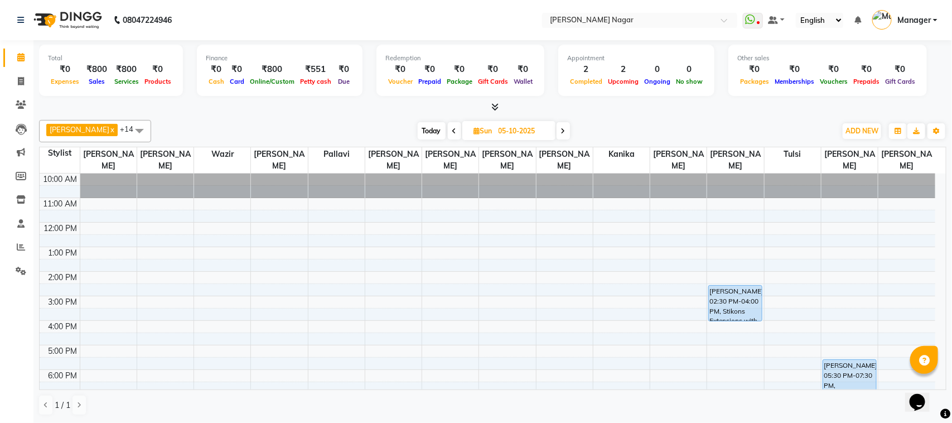
click at [448, 131] on span at bounding box center [454, 130] width 13 height 17
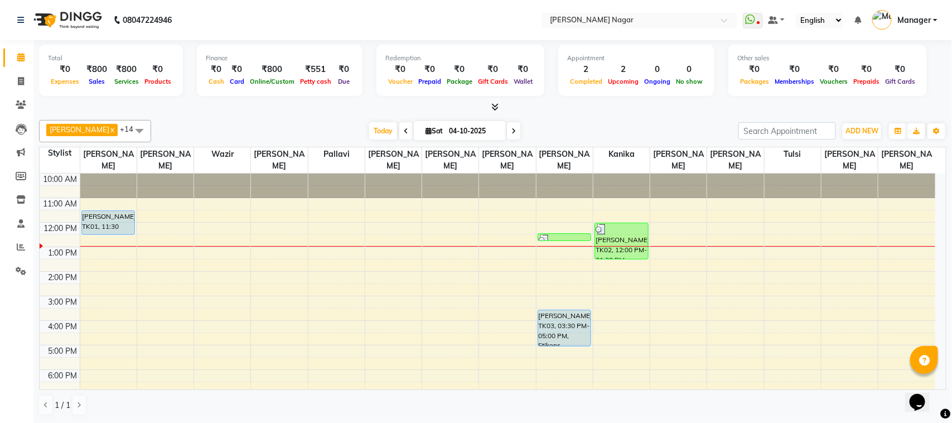
click at [404, 129] on icon at bounding box center [406, 131] width 4 height 7
type input "03-10-2025"
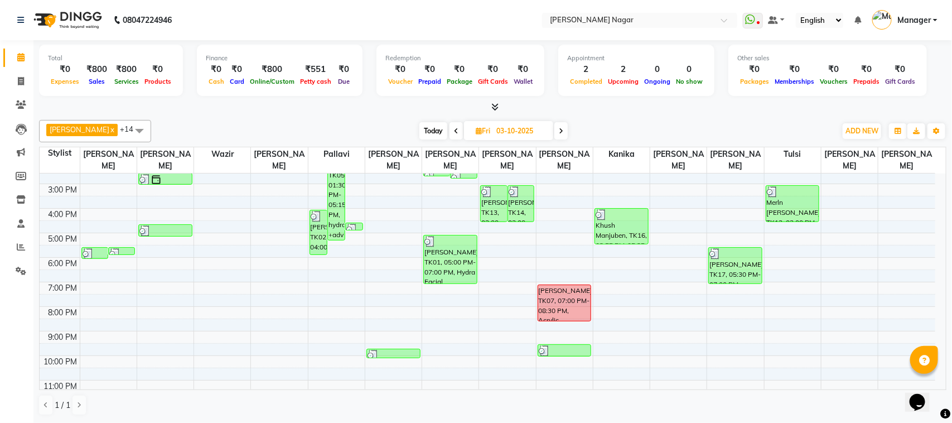
scroll to position [131, 0]
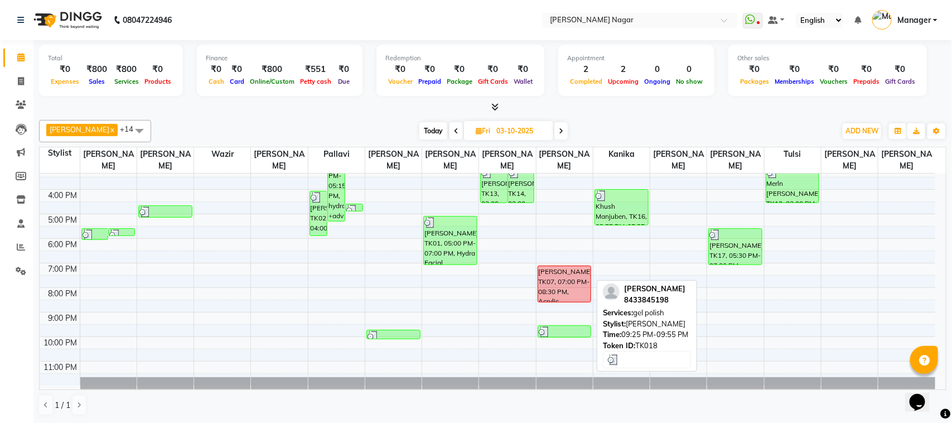
click at [568, 334] on div at bounding box center [565, 331] width 52 height 11
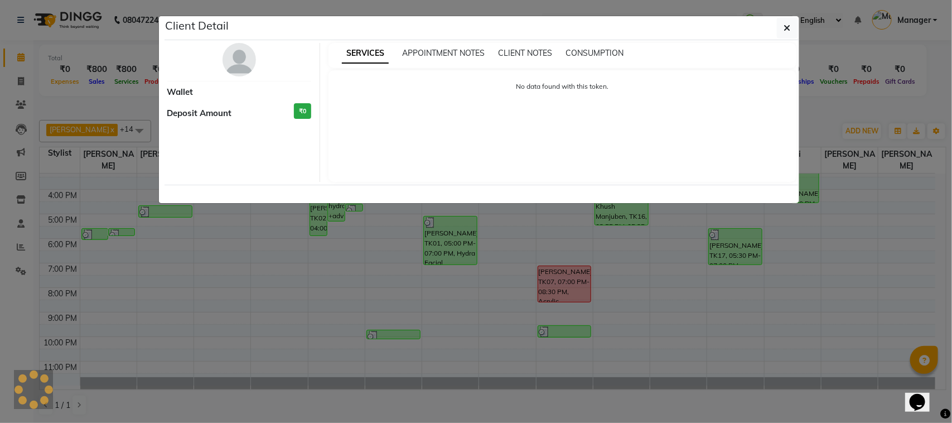
select select "3"
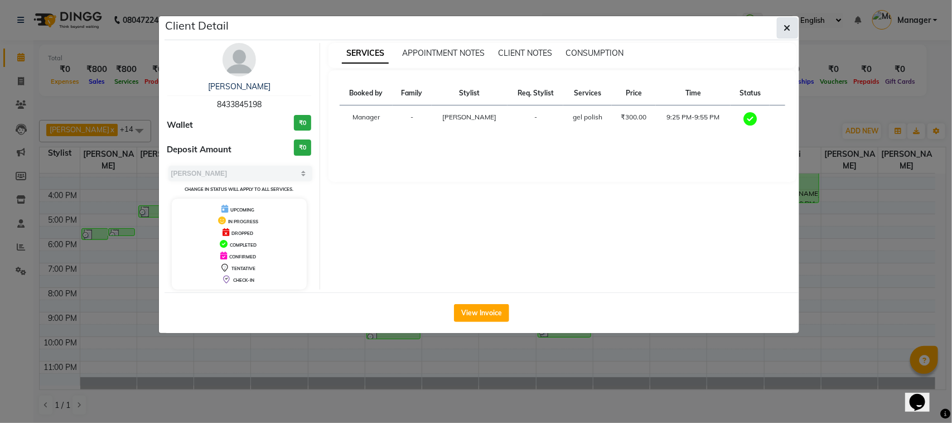
click at [788, 28] on icon "button" at bounding box center [787, 27] width 7 height 9
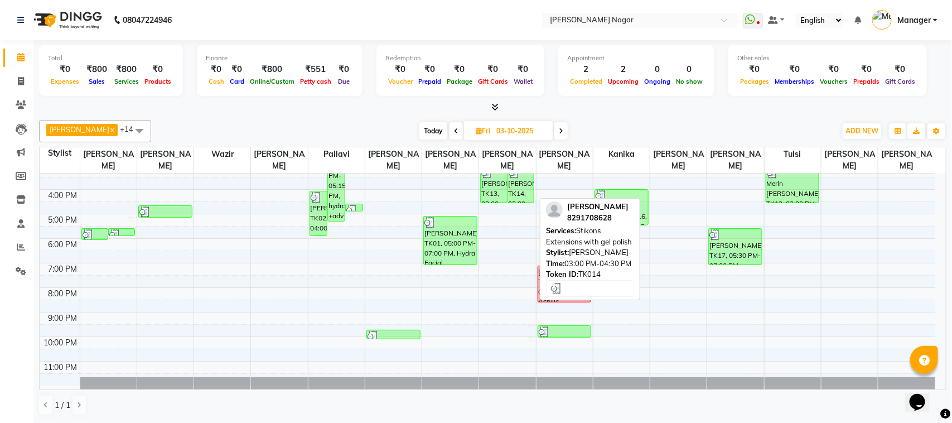
click at [518, 192] on div "[PERSON_NAME], TK14, 03:00 PM-04:30 PM, Stikons Extensions with gel polish" at bounding box center [521, 185] width 26 height 36
select select "3"
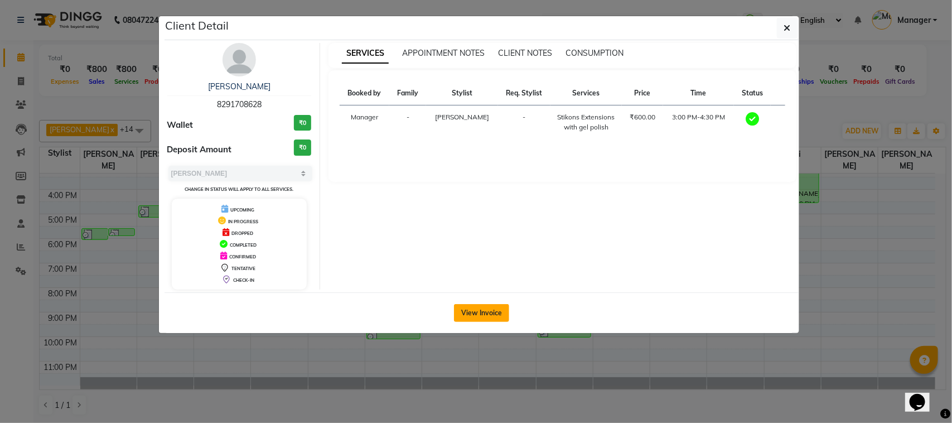
click at [505, 320] on button "View Invoice" at bounding box center [481, 313] width 55 height 18
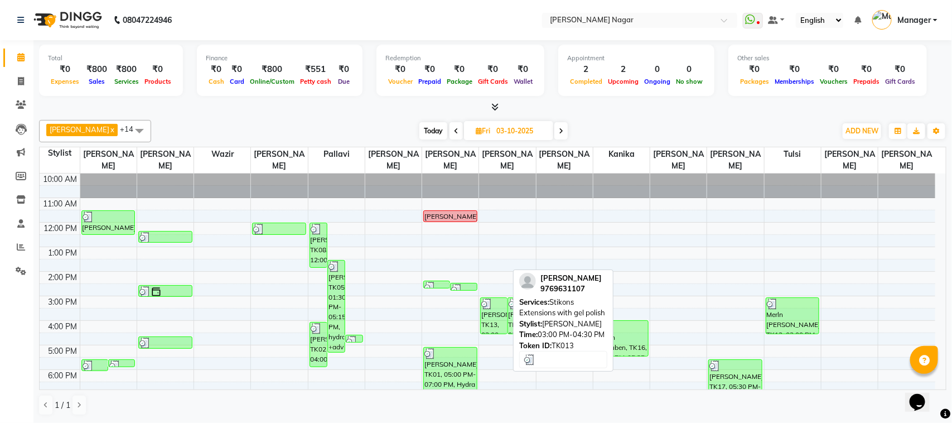
click at [490, 319] on div "[PERSON_NAME], TK13, 03:00 PM-04:30 PM, Stikons Extensions with gel polish" at bounding box center [494, 316] width 26 height 36
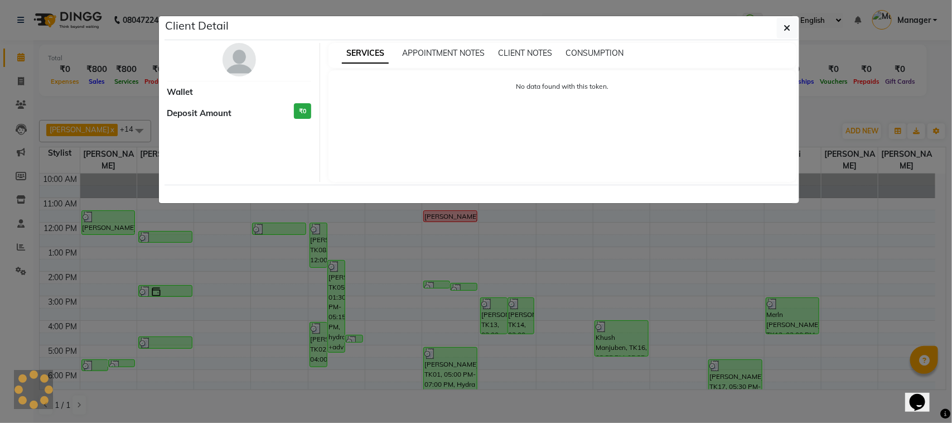
select select "3"
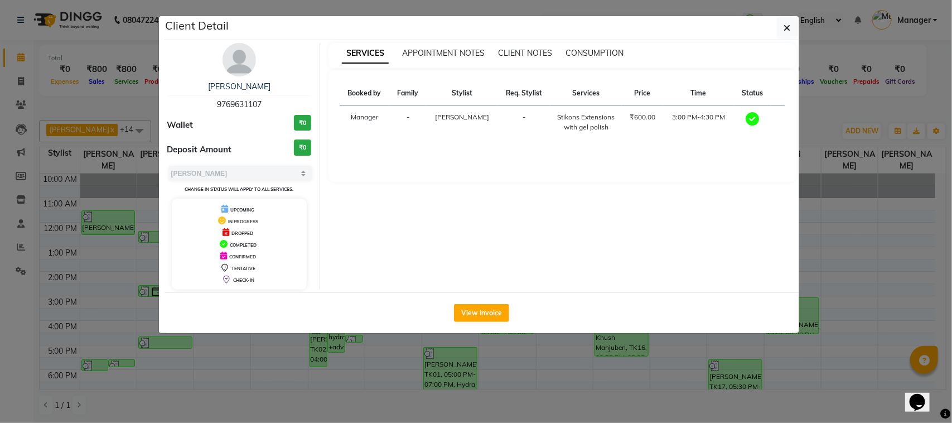
click at [499, 302] on div "View Invoice" at bounding box center [482, 312] width 635 height 41
click at [500, 312] on button "View Invoice" at bounding box center [481, 313] width 55 height 18
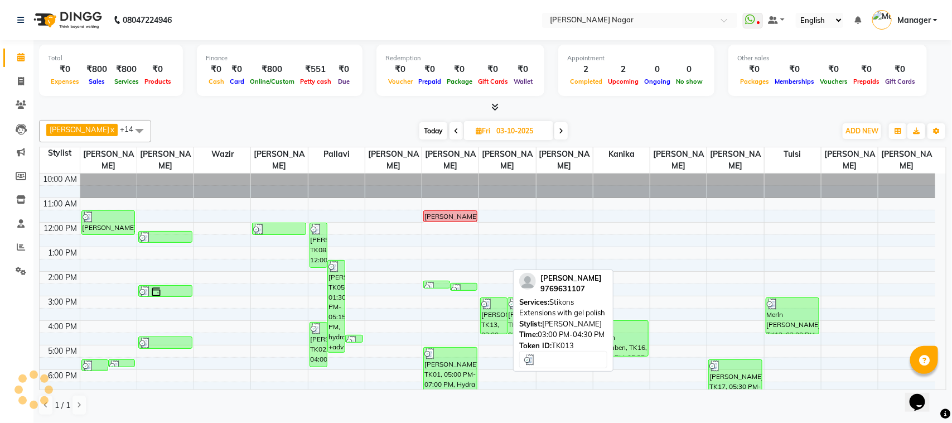
click at [490, 313] on div "[PERSON_NAME], TK13, 03:00 PM-04:30 PM, Stikons Extensions with gel polish" at bounding box center [494, 316] width 26 height 36
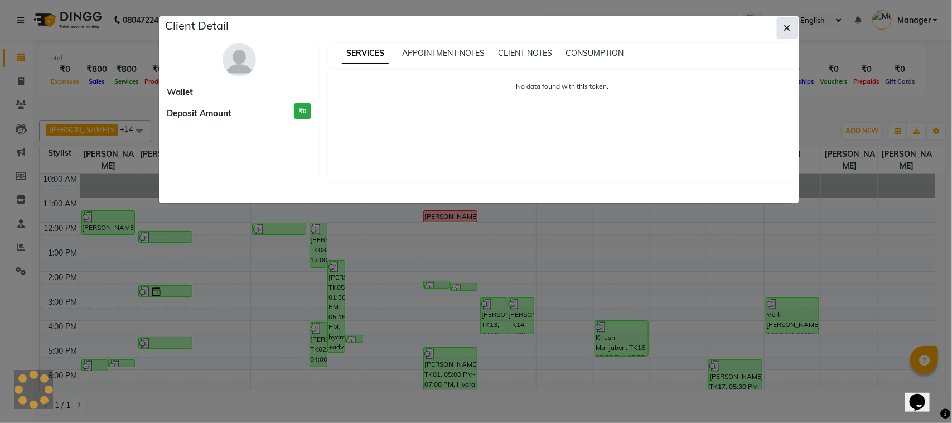
click at [781, 23] on button "button" at bounding box center [787, 27] width 21 height 21
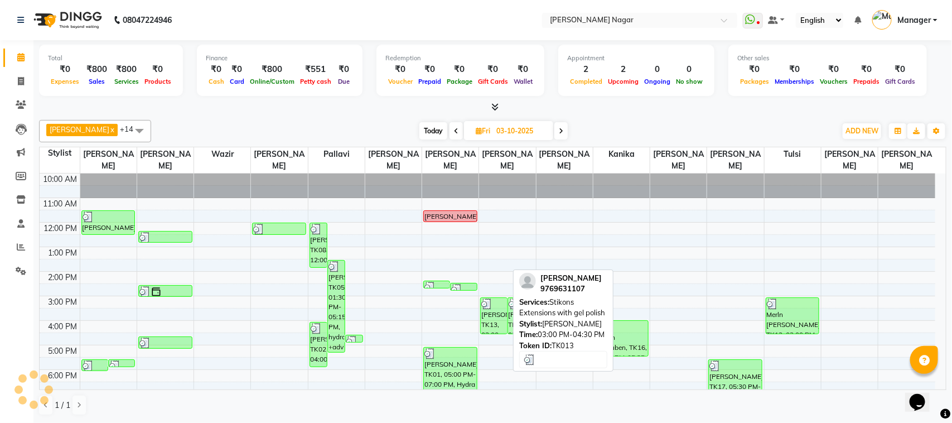
click at [492, 325] on div "[PERSON_NAME], TK13, 03:00 PM-04:30 PM, Stikons Extensions with gel polish" at bounding box center [494, 316] width 26 height 36
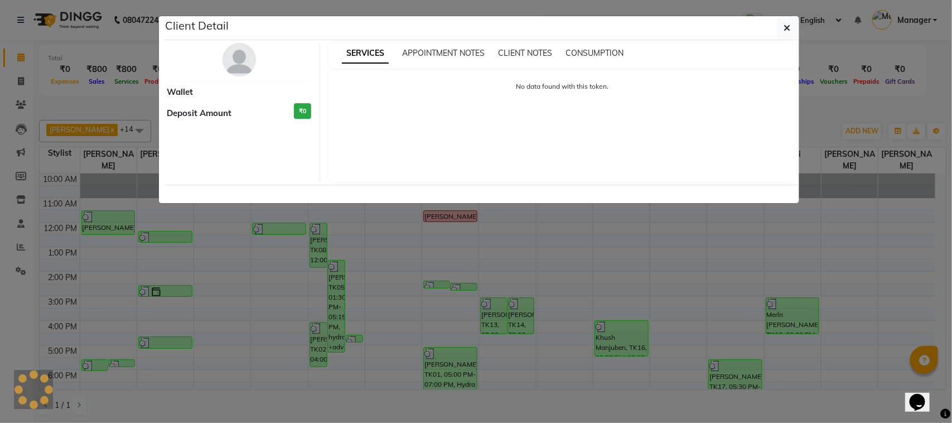
select select "3"
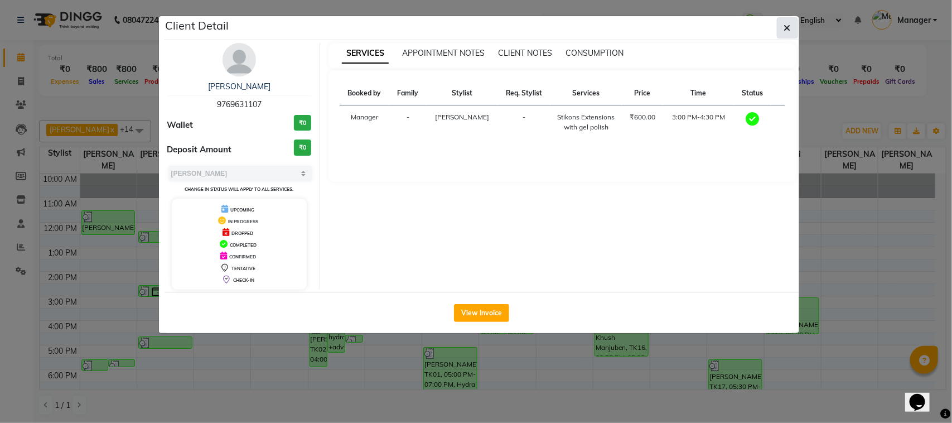
click at [792, 26] on button "button" at bounding box center [787, 27] width 21 height 21
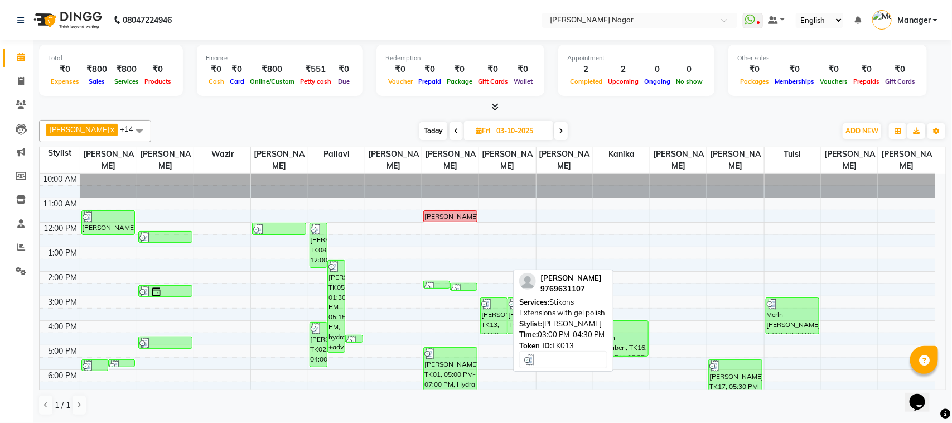
click at [497, 322] on div "[PERSON_NAME], TK13, 03:00 PM-04:30 PM, Stikons Extensions with gel polish" at bounding box center [494, 316] width 26 height 36
select select "3"
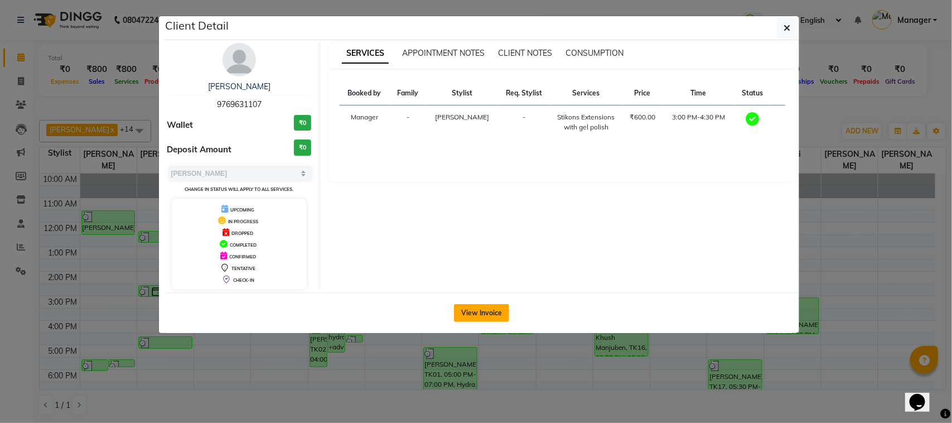
click at [481, 316] on button "View Invoice" at bounding box center [481, 313] width 55 height 18
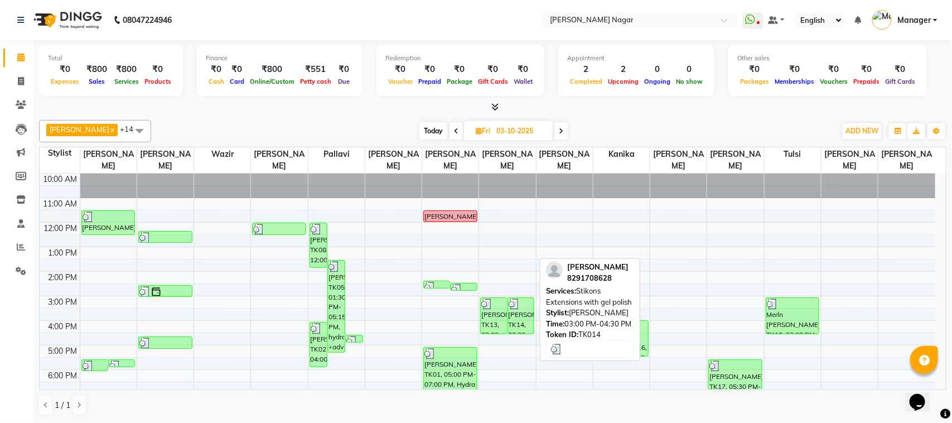
click at [517, 323] on div "[PERSON_NAME], TK14, 03:00 PM-04:30 PM, Stikons Extensions with gel polish" at bounding box center [521, 316] width 26 height 36
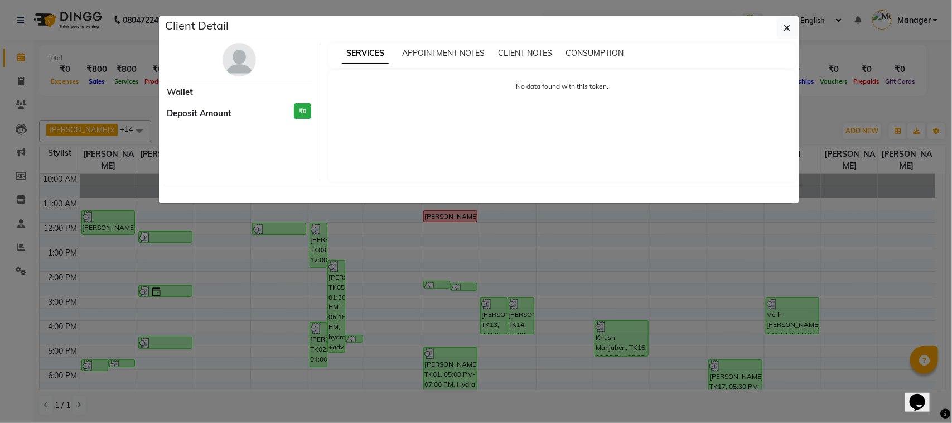
select select "3"
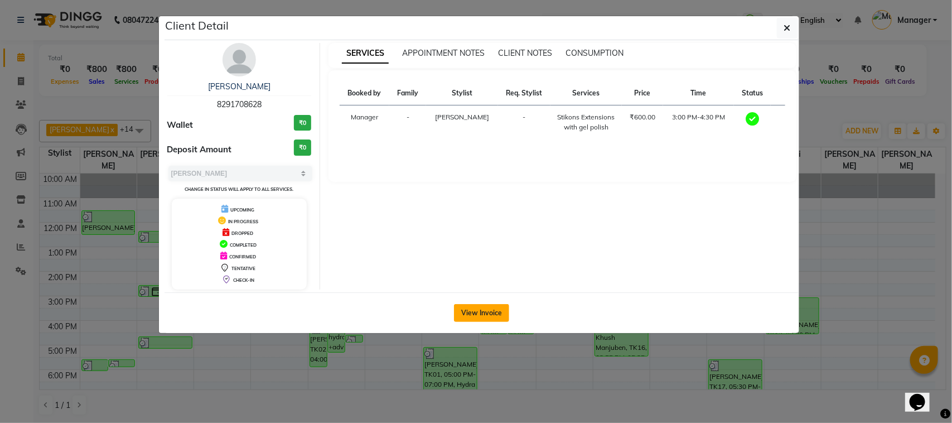
click at [500, 305] on button "View Invoice" at bounding box center [481, 313] width 55 height 18
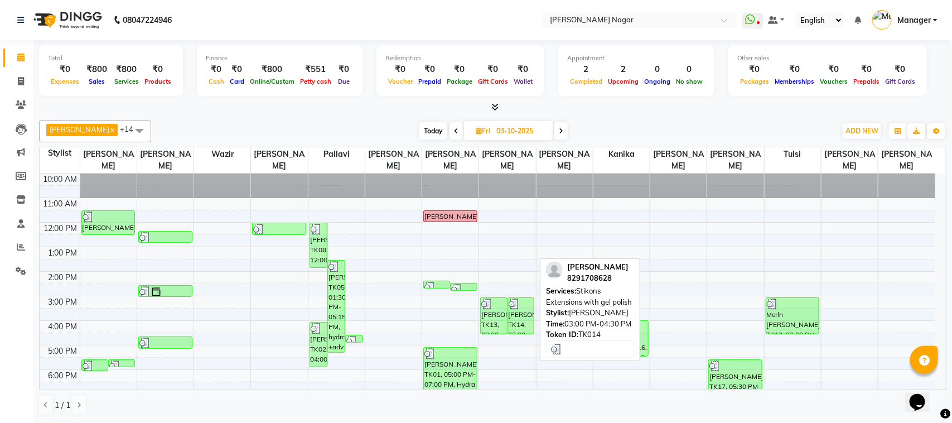
click at [519, 322] on div "[PERSON_NAME], TK14, 03:00 PM-04:30 PM, Stikons Extensions with gel polish" at bounding box center [521, 316] width 26 height 36
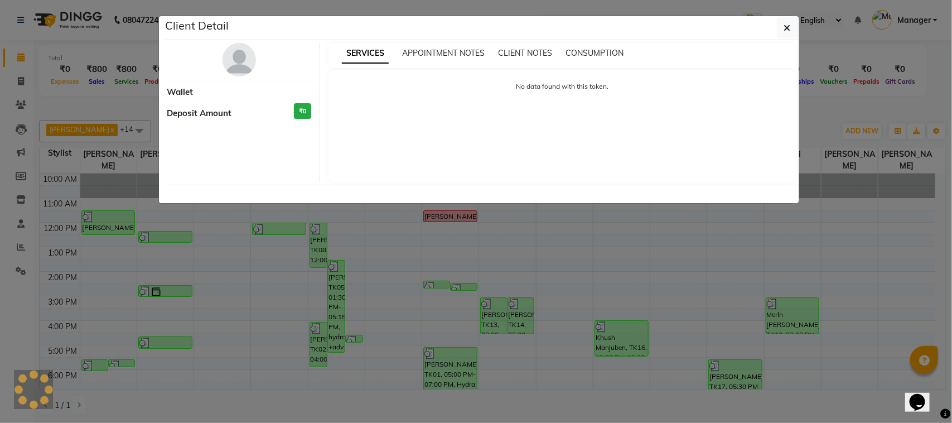
select select "3"
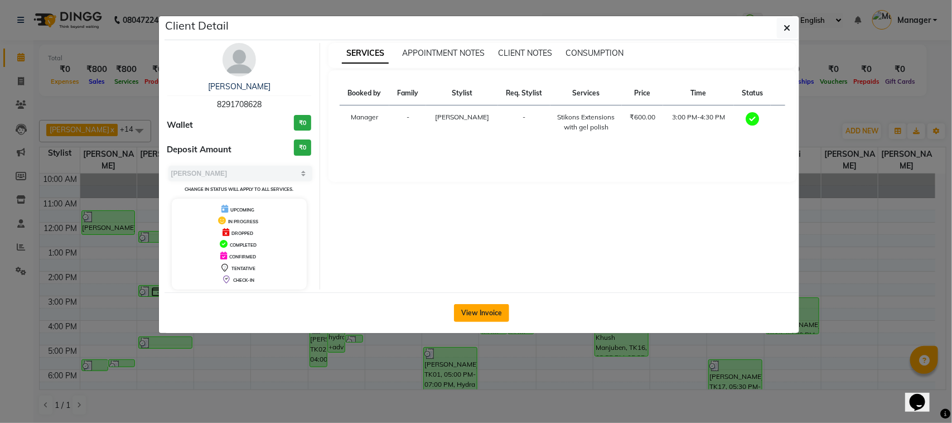
click at [495, 308] on button "View Invoice" at bounding box center [481, 313] width 55 height 18
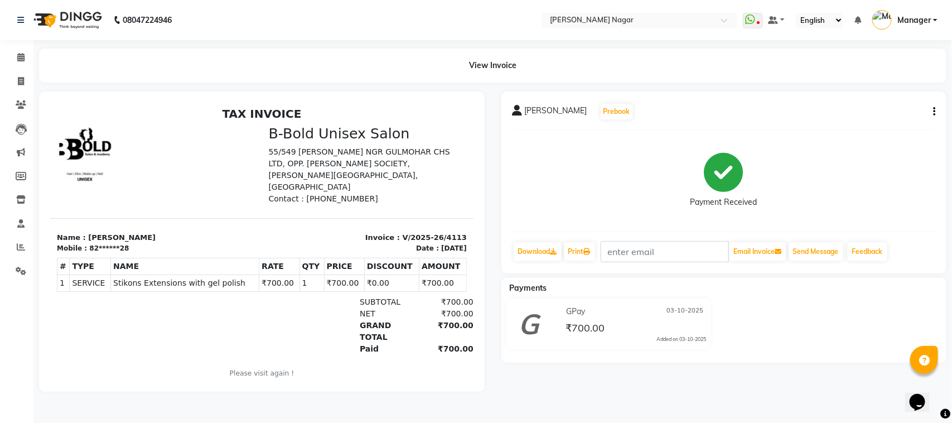
click at [932, 109] on button "button" at bounding box center [932, 112] width 7 height 12
click at [880, 110] on div "Split Service Amount" at bounding box center [878, 112] width 76 height 14
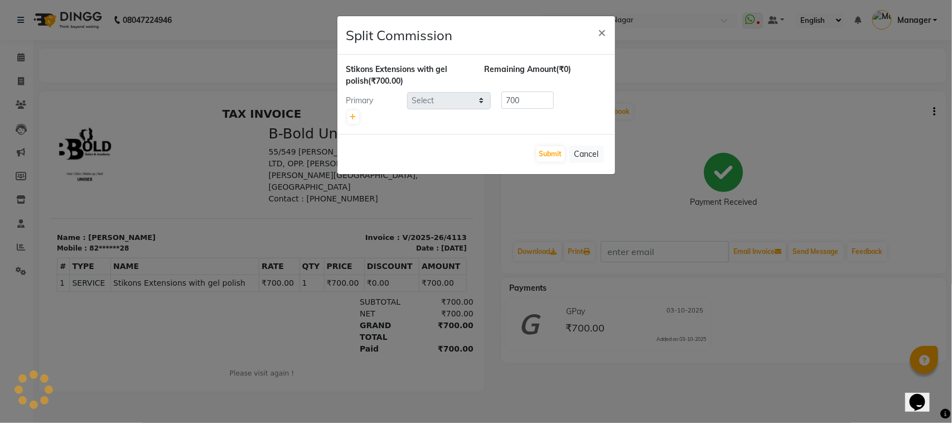
select select "66765"
click at [347, 115] on link at bounding box center [353, 116] width 12 height 13
type input "350"
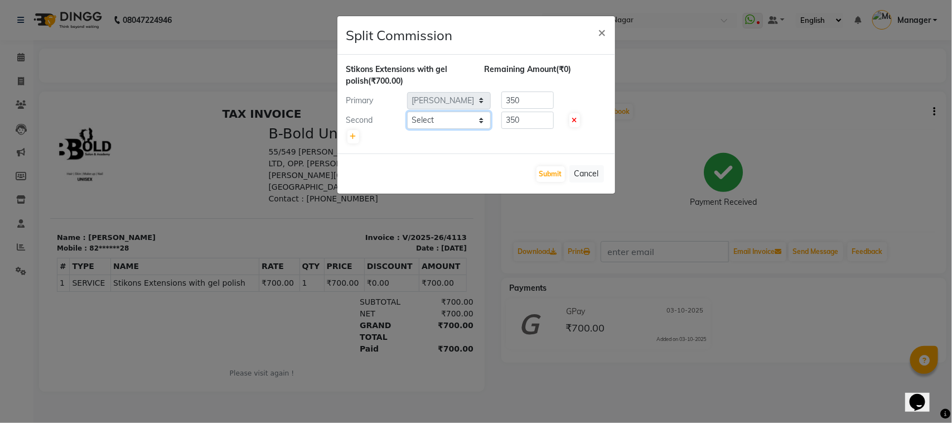
click at [438, 119] on select "Select Alfiya bilkhiya Amir Siddiqui Annu Navale Daraksha Sardar Faizan Shaikh …" at bounding box center [449, 120] width 84 height 17
select select "85907"
click at [407, 112] on select "Select Alfiya bilkhiya Amir Siddiqui Annu Navale Daraksha Sardar Faizan Shaikh …" at bounding box center [449, 120] width 84 height 17
click at [526, 102] on input "350" at bounding box center [527, 99] width 52 height 17
type input "3"
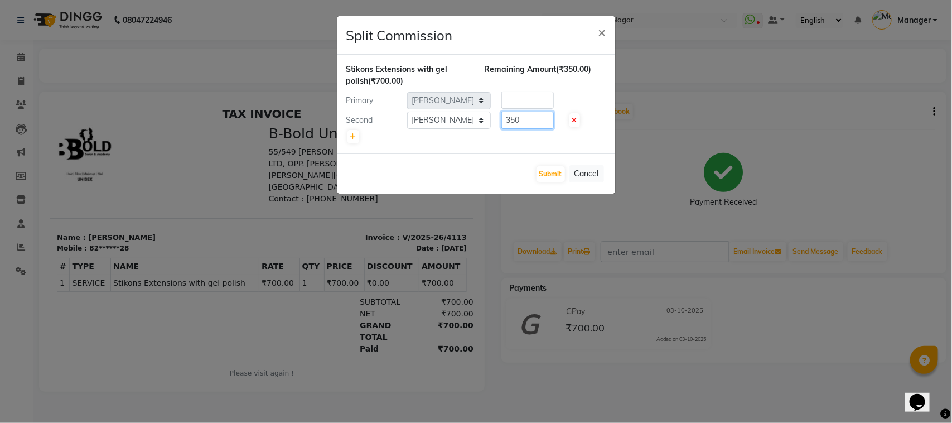
click at [532, 115] on input "350" at bounding box center [527, 120] width 52 height 17
type input "3"
type input "700"
click at [552, 181] on button "Submit" at bounding box center [551, 174] width 28 height 16
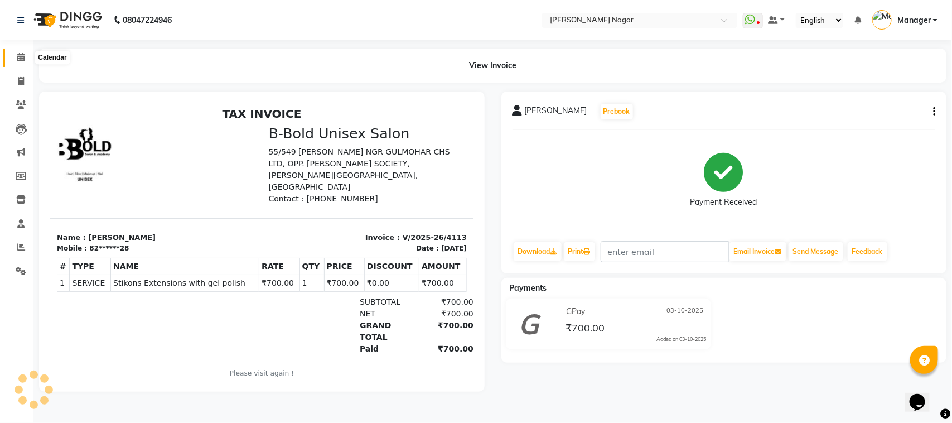
click at [21, 57] on icon at bounding box center [20, 57] width 7 height 8
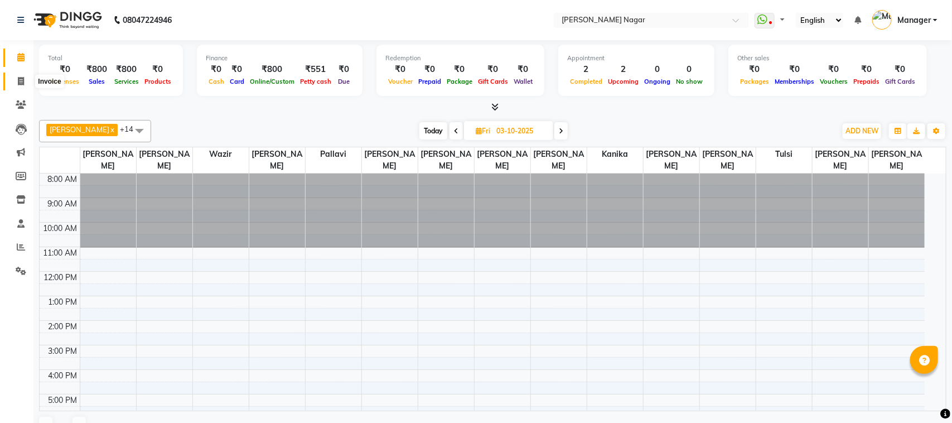
select select "en"
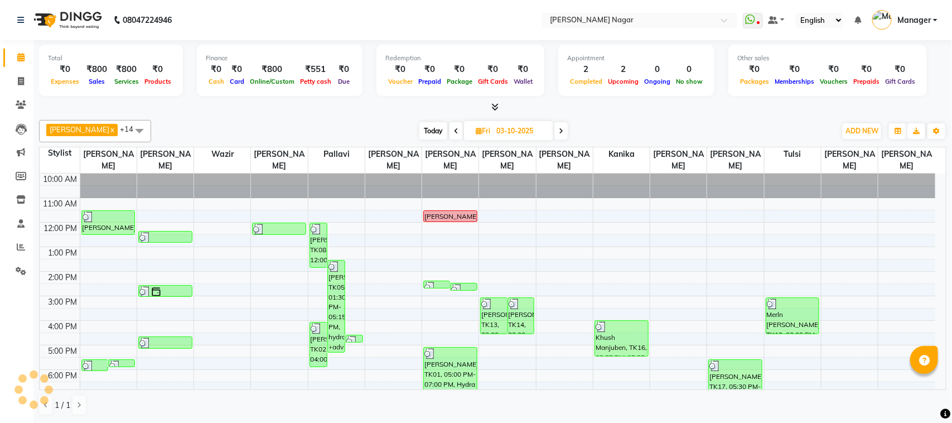
click at [559, 132] on icon at bounding box center [561, 131] width 4 height 7
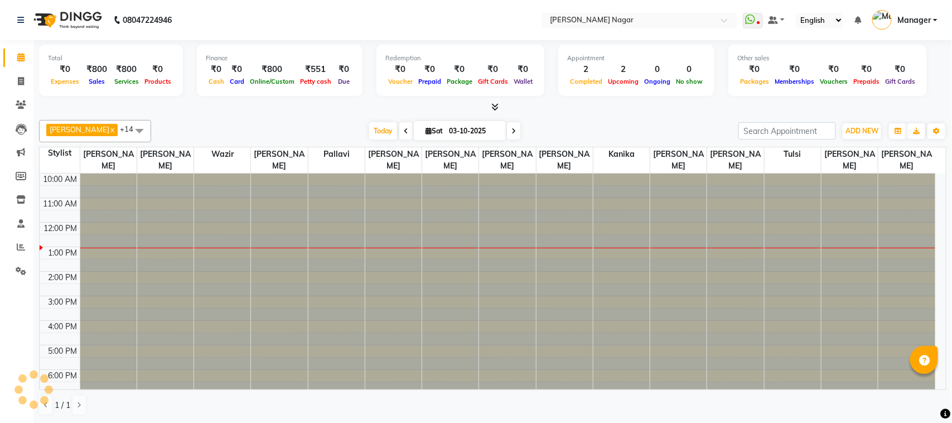
type input "04-10-2025"
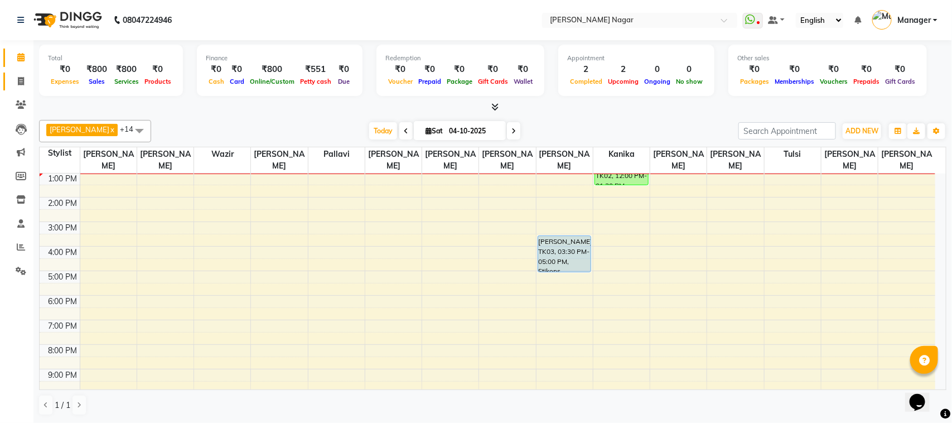
click at [20, 76] on span at bounding box center [21, 81] width 20 height 13
select select "service"
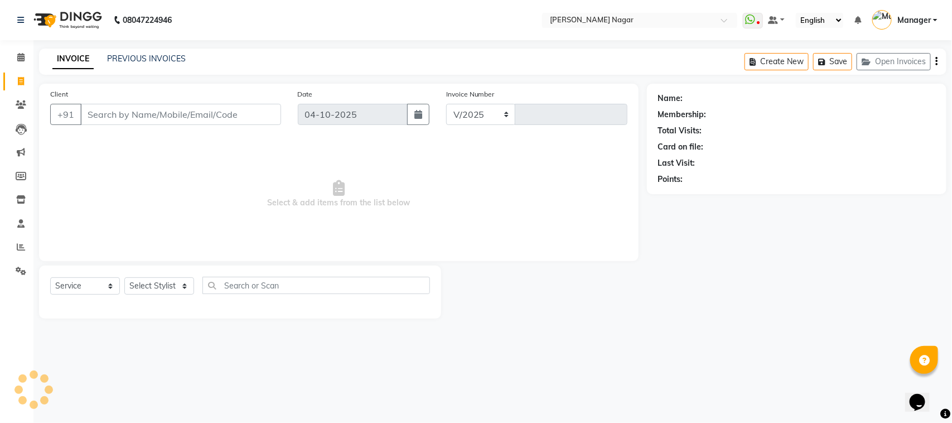
select select "7349"
type input "4123"
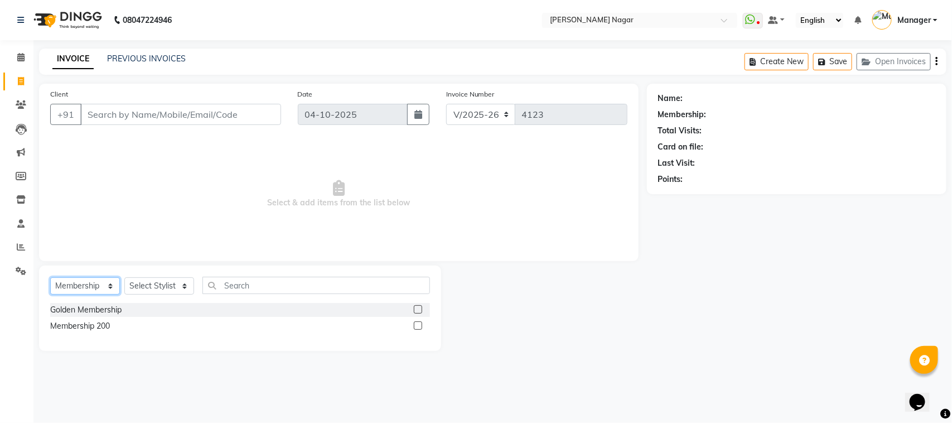
click at [96, 284] on select "Select Service Product Membership Package Voucher Prepaid Gift Card" at bounding box center [85, 285] width 70 height 17
select select "service"
click at [50, 277] on select "Select Service Product Membership Package Voucher Prepaid Gift Card" at bounding box center [85, 285] width 70 height 17
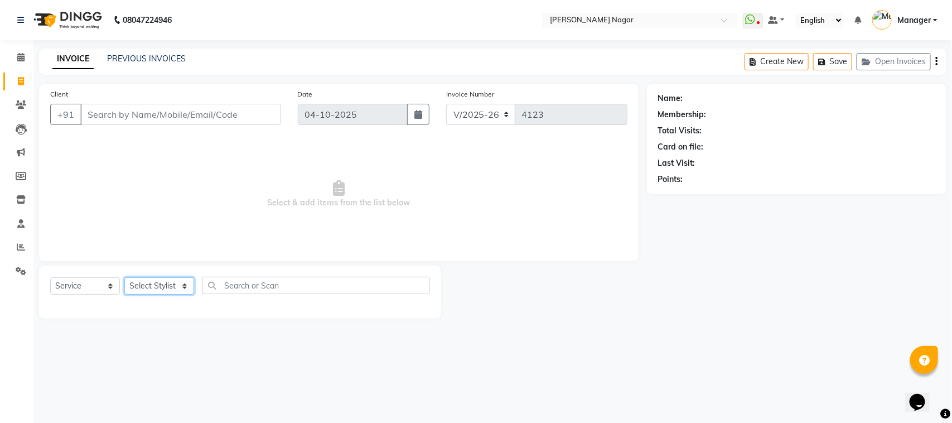
click at [157, 283] on select "Select Stylist Alfiya bilkhiya Amir Siddiqui Annu Navale Daraksha Sardar Faizan…" at bounding box center [159, 285] width 70 height 17
select select "66370"
click at [124, 277] on select "Select Stylist Alfiya bilkhiya Amir Siddiqui Annu Navale Daraksha Sardar Faizan…" at bounding box center [159, 285] width 70 height 17
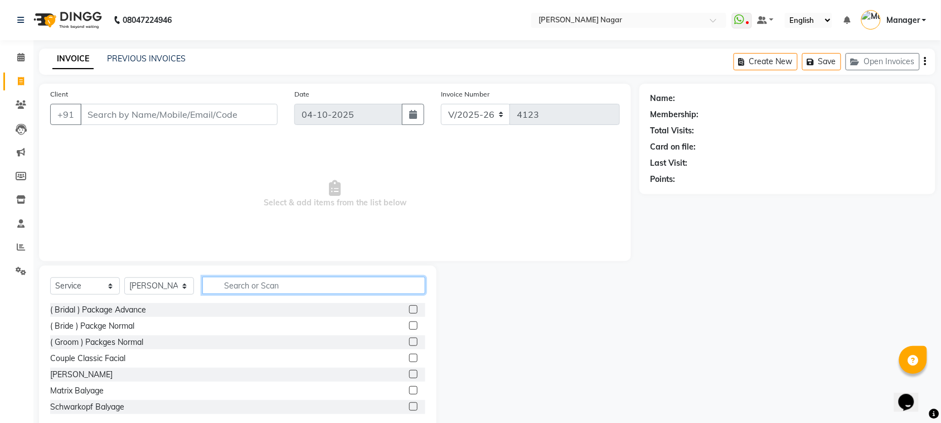
click at [275, 288] on input "text" at bounding box center [313, 285] width 223 height 17
type input "SPA"
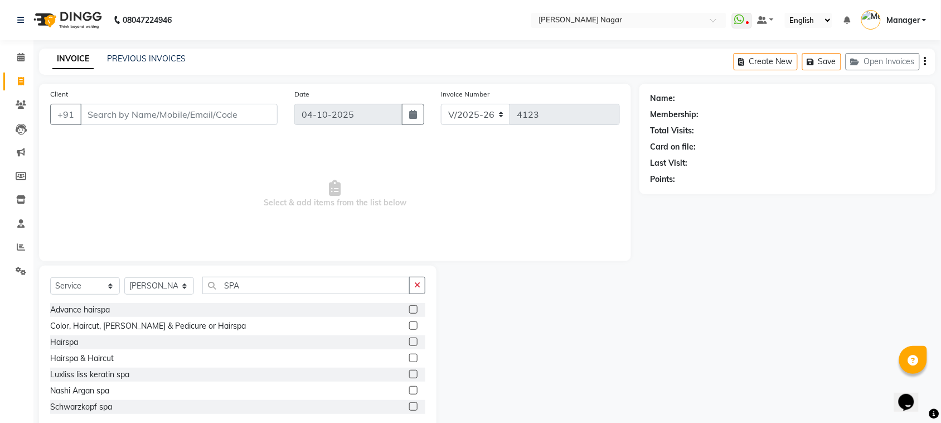
click at [409, 338] on label at bounding box center [413, 341] width 8 height 8
click at [409, 339] on input "checkbox" at bounding box center [412, 342] width 7 height 7
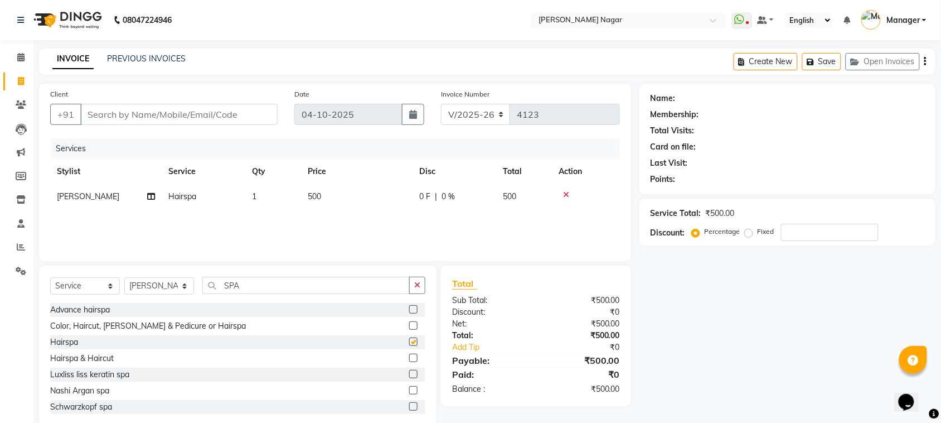
checkbox input "false"
click at [249, 113] on input "Client" at bounding box center [178, 114] width 197 height 21
click at [255, 127] on div "Client +91" at bounding box center [164, 111] width 244 height 46
click at [254, 116] on input "Client" at bounding box center [178, 114] width 197 height 21
type input "8"
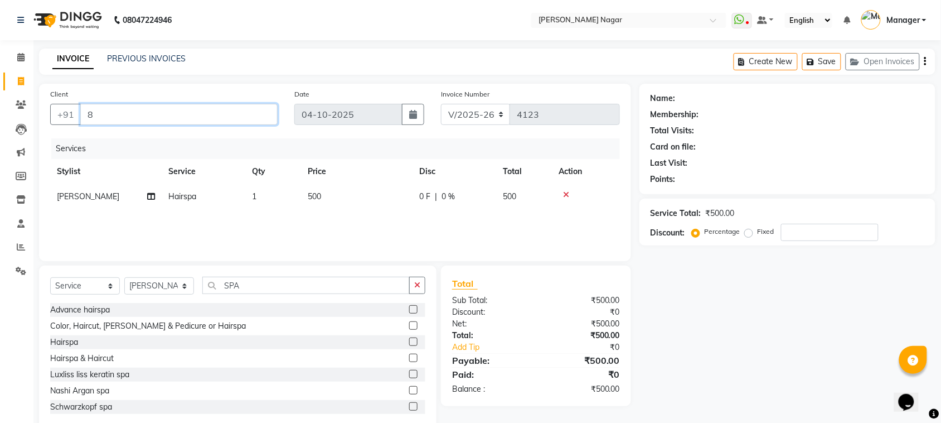
type input "0"
type input "865768920"
click at [258, 116] on span "Add Client" at bounding box center [249, 114] width 44 height 11
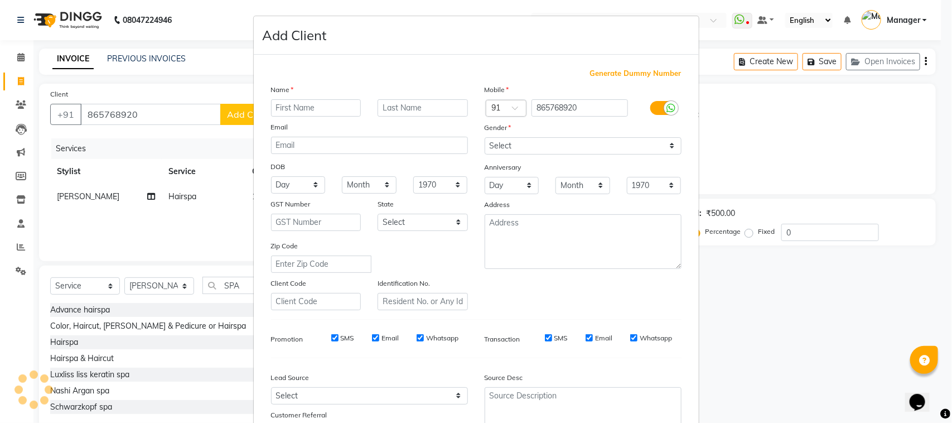
click at [290, 106] on input "text" at bounding box center [316, 107] width 90 height 17
type input "SHAKSHI"
click at [595, 135] on div "Gender" at bounding box center [583, 130] width 214 height 16
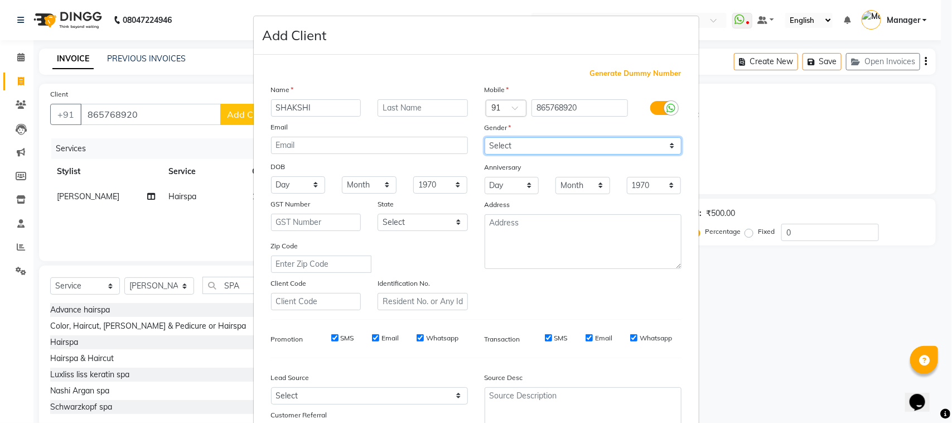
click at [600, 145] on select "Select Male Female Other Prefer Not To Say" at bounding box center [583, 145] width 197 height 17
select select "female"
click at [485, 137] on select "Select Male Female Other Prefer Not To Say" at bounding box center [583, 145] width 197 height 17
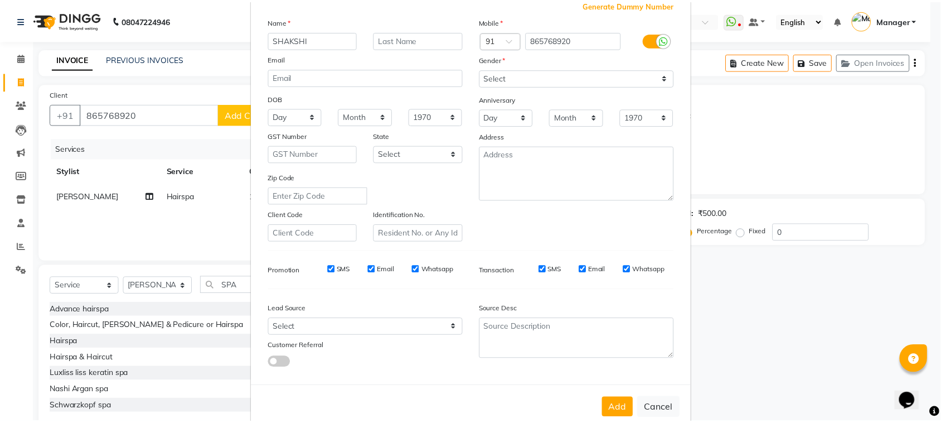
scroll to position [88, 0]
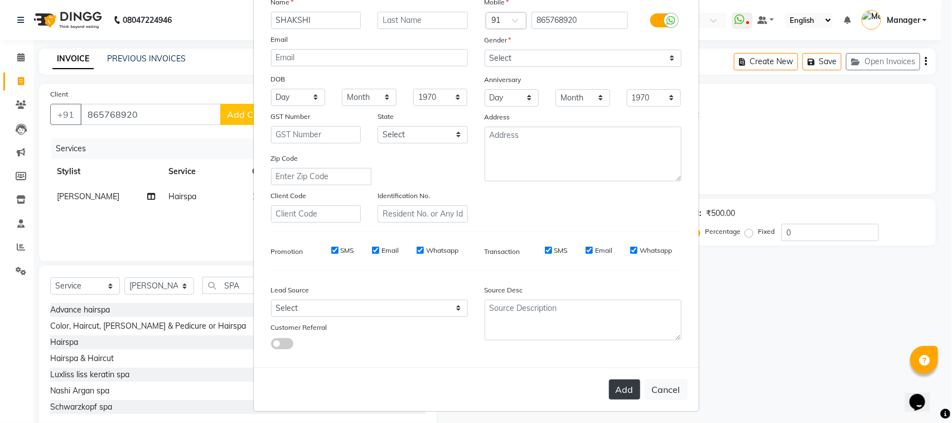
click at [630, 382] on button "Add" at bounding box center [624, 389] width 31 height 20
type input "86*****20"
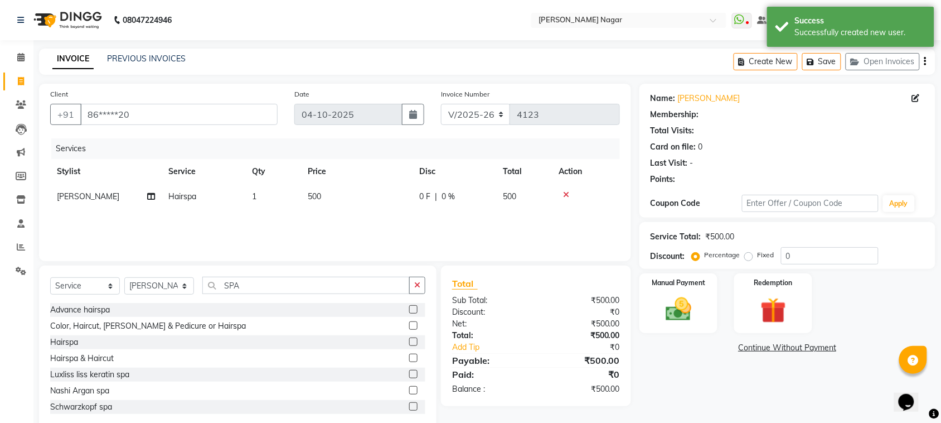
select select "1: Object"
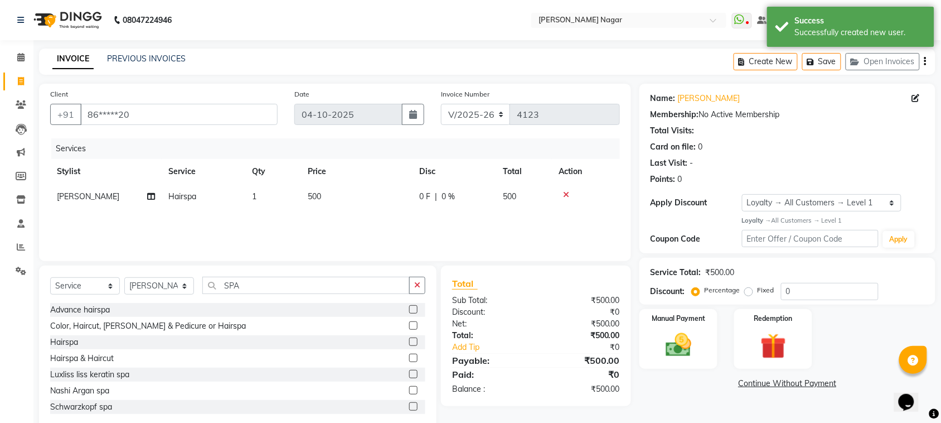
click at [386, 199] on td "500" at bounding box center [357, 196] width 112 height 25
select select "66370"
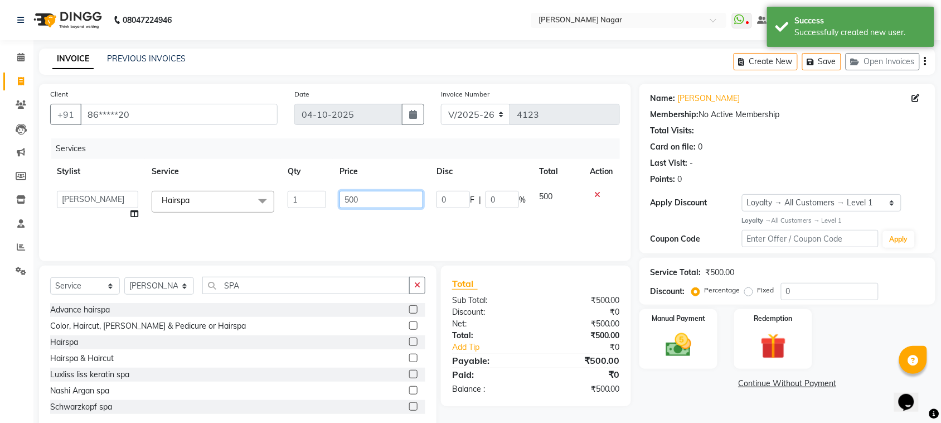
click at [389, 197] on input "500" at bounding box center [382, 199] width 84 height 17
type input "5"
type input "600"
click at [666, 330] on img at bounding box center [679, 345] width 44 height 31
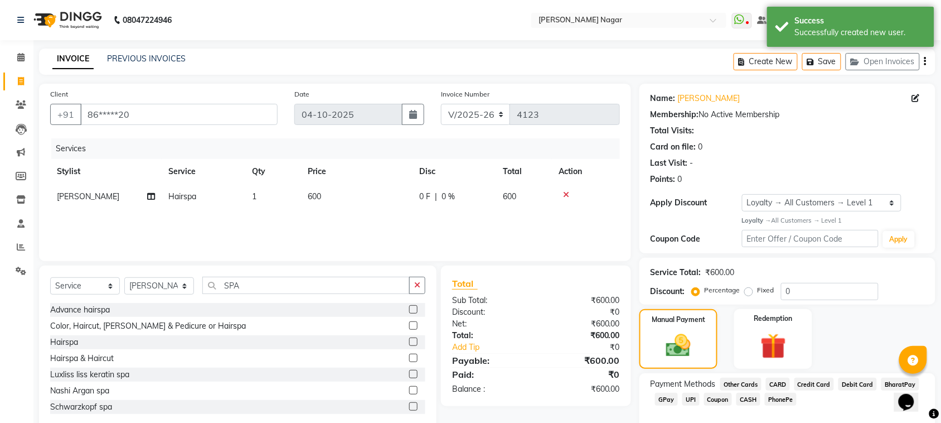
click at [662, 394] on span "GPay" at bounding box center [666, 399] width 23 height 13
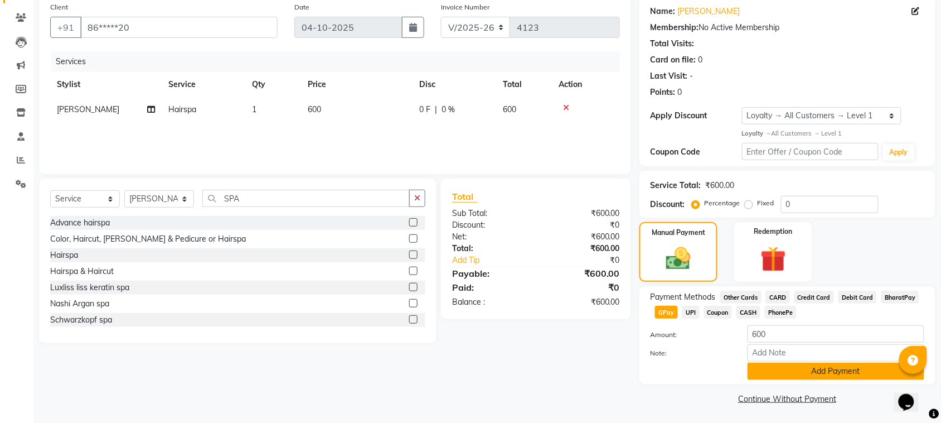
click at [832, 363] on button "Add Payment" at bounding box center [836, 371] width 177 height 17
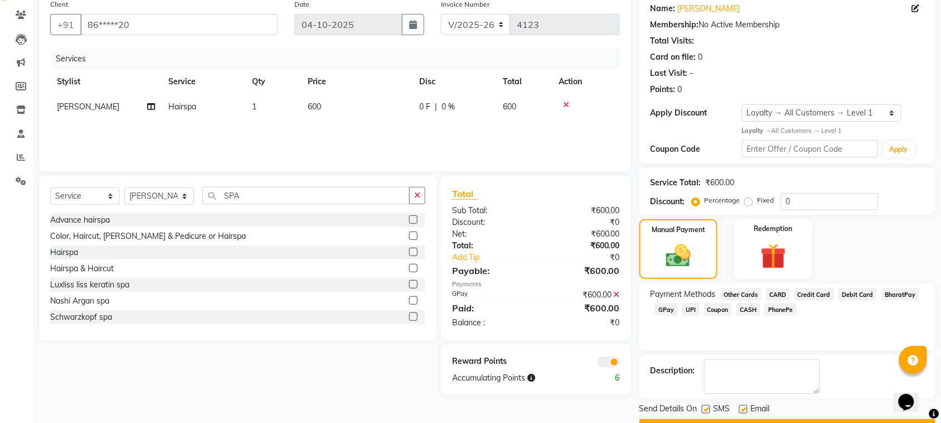
scroll to position [120, 0]
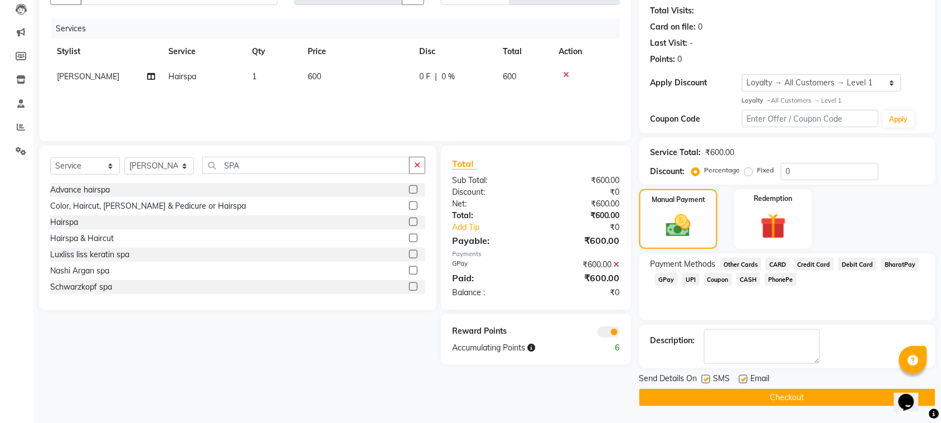
click at [826, 399] on button "Checkout" at bounding box center [788, 397] width 296 height 17
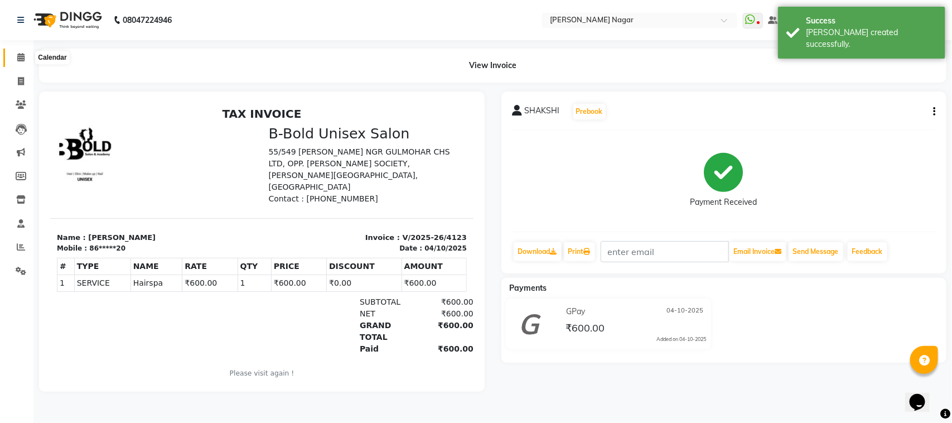
click at [15, 57] on span at bounding box center [21, 57] width 20 height 13
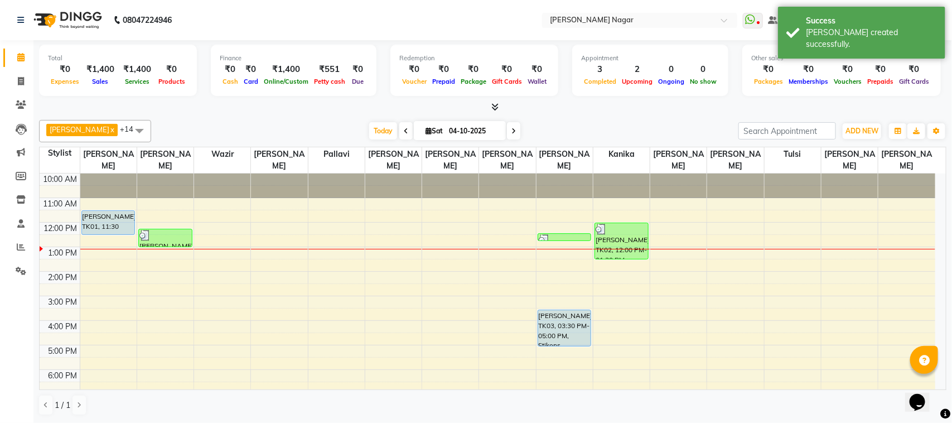
click at [673, 243] on div "10:00 AM 11:00 AM 12:00 PM 1:00 PM 2:00 PM 3:00 PM 4:00 PM 5:00 PM 6:00 PM 7:00…" at bounding box center [488, 344] width 896 height 343
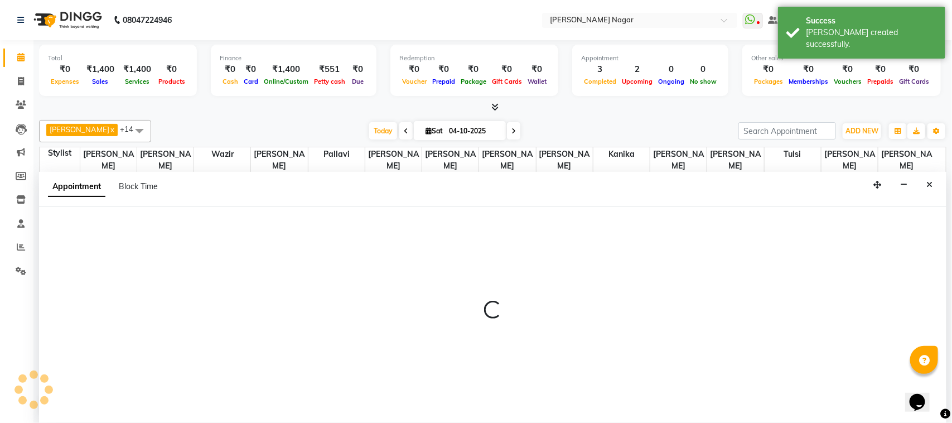
select select "82128"
select select "tentative"
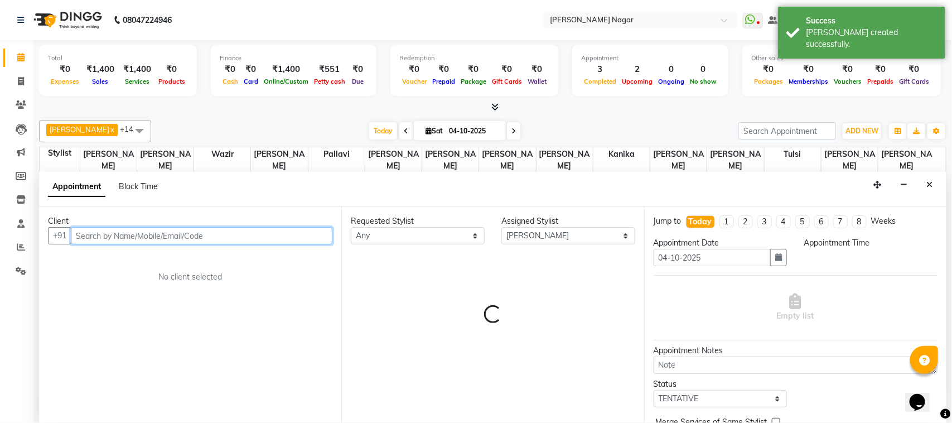
select select "750"
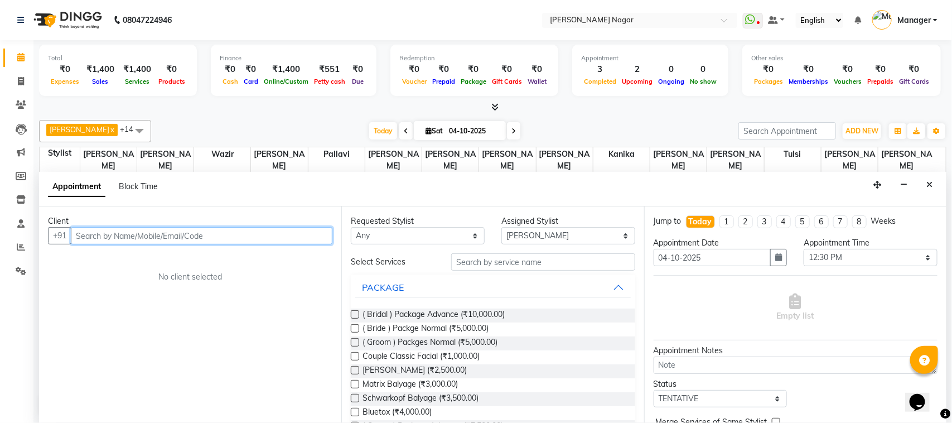
click at [315, 235] on input "text" at bounding box center [202, 235] width 262 height 17
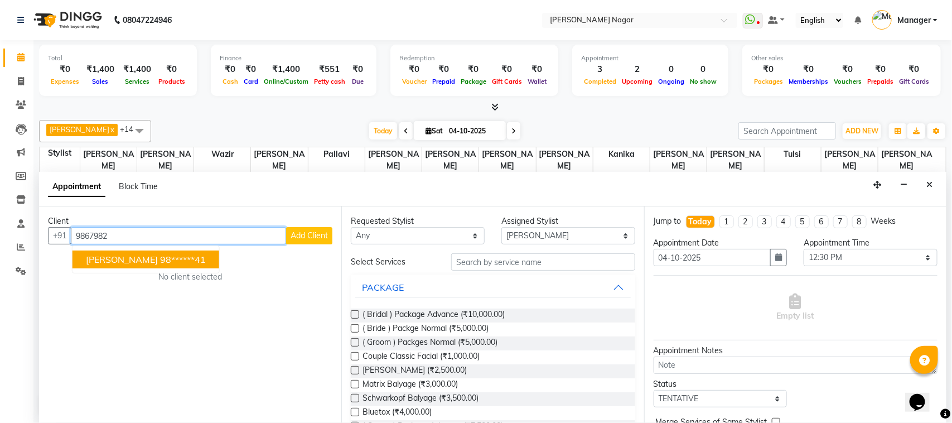
click at [160, 254] on ngb-highlight "98******41" at bounding box center [183, 259] width 46 height 11
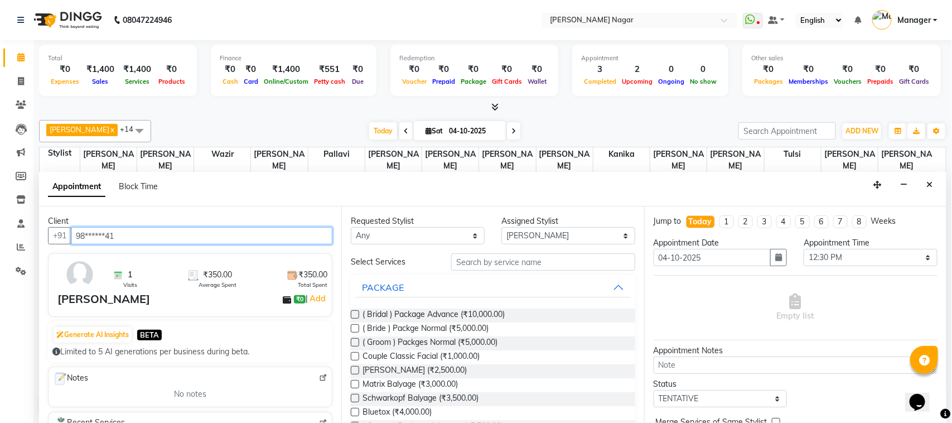
type input "98******41"
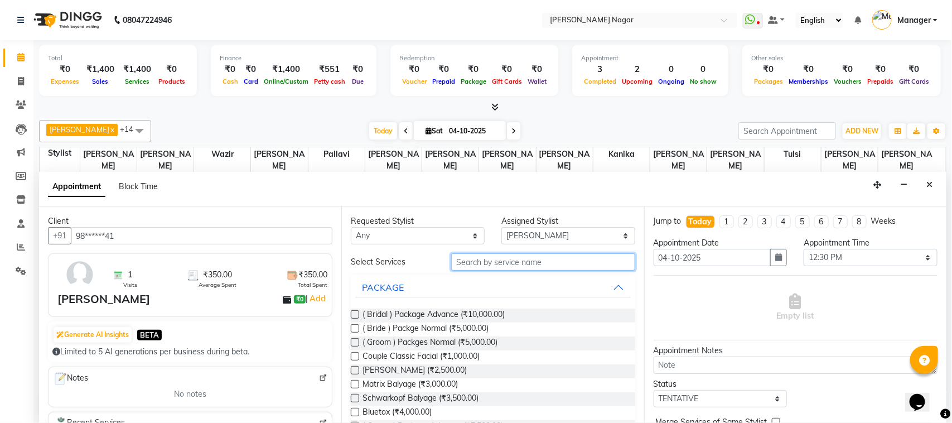
click at [520, 265] on input "text" at bounding box center [543, 261] width 184 height 17
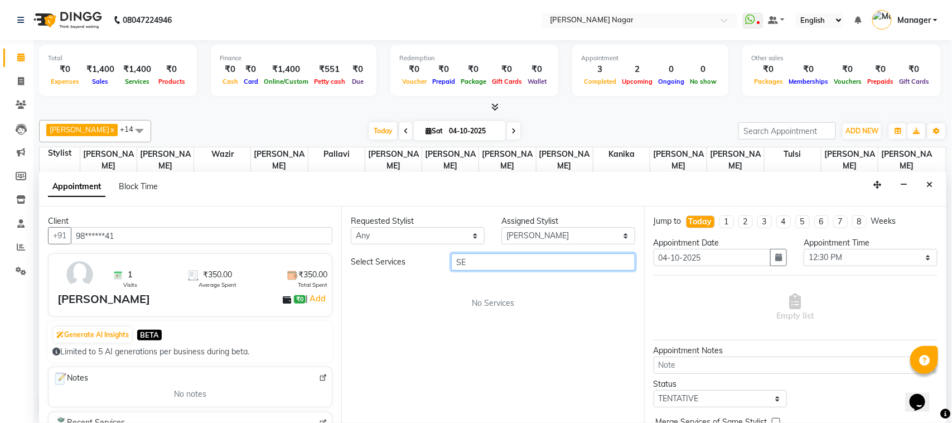
type input "S"
type input "G"
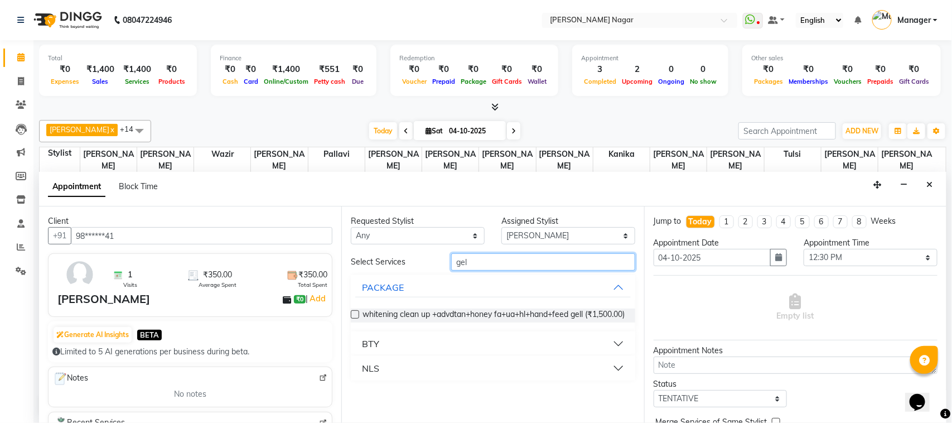
type input "gel"
click at [484, 376] on button "NLS" at bounding box center [492, 368] width 275 height 20
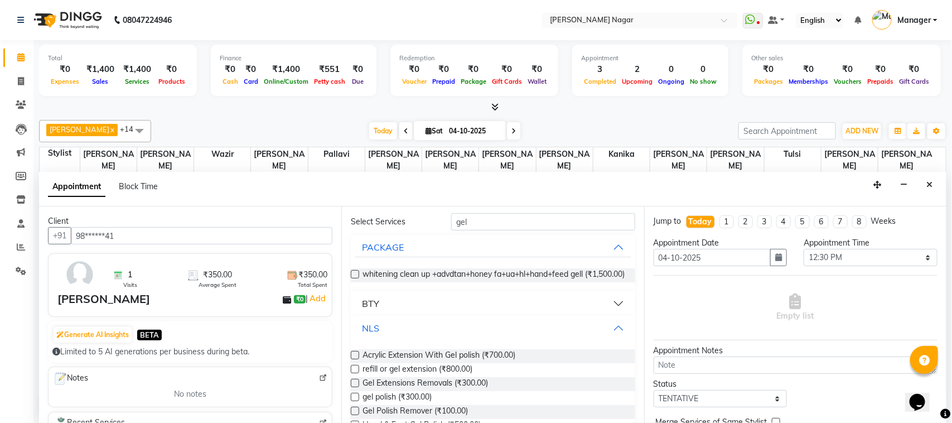
scroll to position [74, 0]
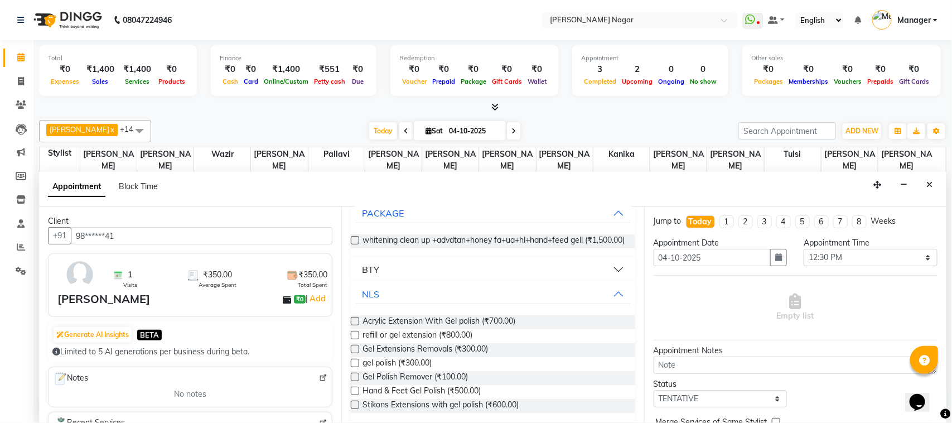
click at [355, 367] on label at bounding box center [355, 363] width 8 height 8
click at [355, 368] on input "checkbox" at bounding box center [354, 363] width 7 height 7
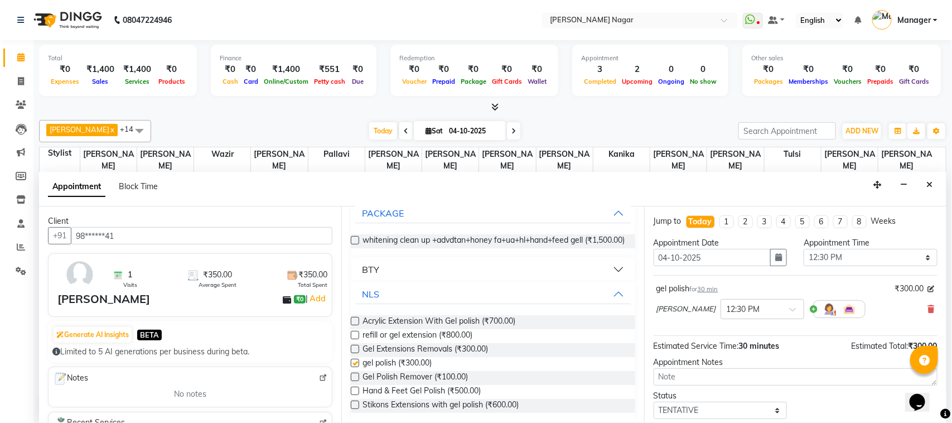
checkbox input "false"
click at [857, 260] on select "Select 11:00 AM 11:15 AM 11:30 AM 11:45 AM 12:00 PM 12:15 PM 12:30 PM 12:45 PM …" at bounding box center [871, 257] width 134 height 17
select select "810"
click at [804, 249] on select "Select 11:00 AM 11:15 AM 11:30 AM 11:45 AM 12:00 PM 12:15 PM 12:30 PM 12:45 PM …" at bounding box center [871, 257] width 134 height 17
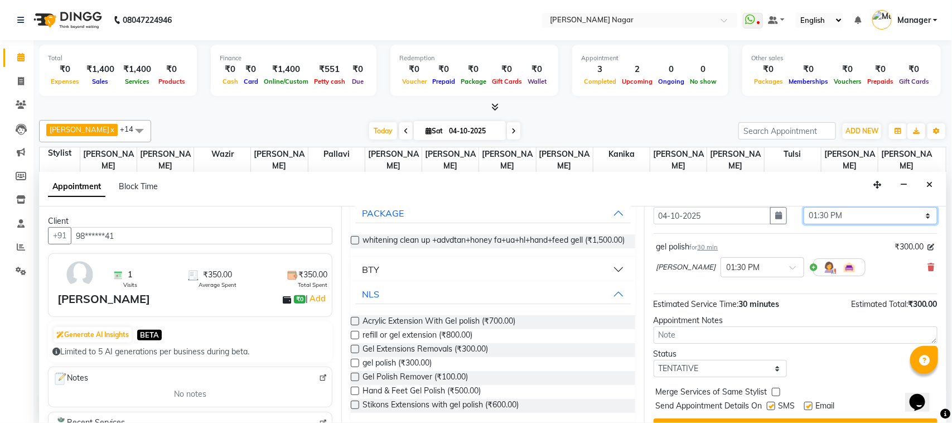
scroll to position [59, 0]
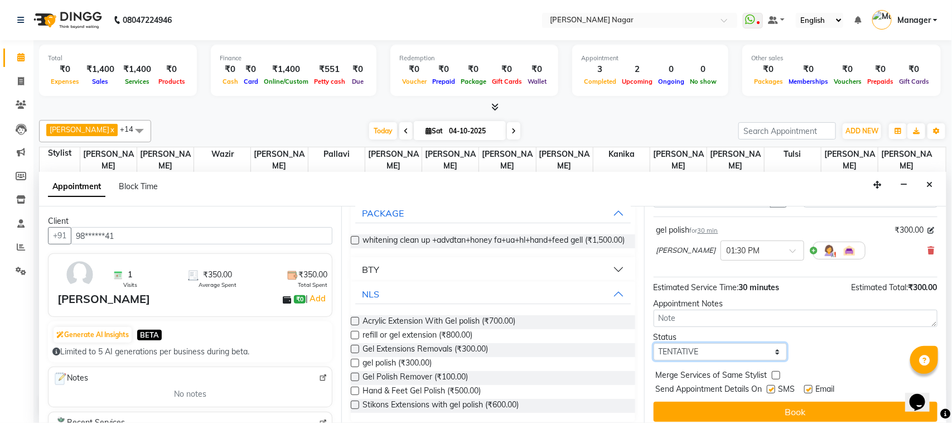
drag, startPoint x: 771, startPoint y: 347, endPoint x: 753, endPoint y: 345, distance: 18.1
click at [771, 347] on select "Select TENTATIVE CONFIRM CHECK-IN UPCOMING" at bounding box center [721, 351] width 134 height 17
select select "upcoming"
click at [654, 344] on select "Select TENTATIVE CONFIRM CHECK-IN UPCOMING" at bounding box center [721, 351] width 134 height 17
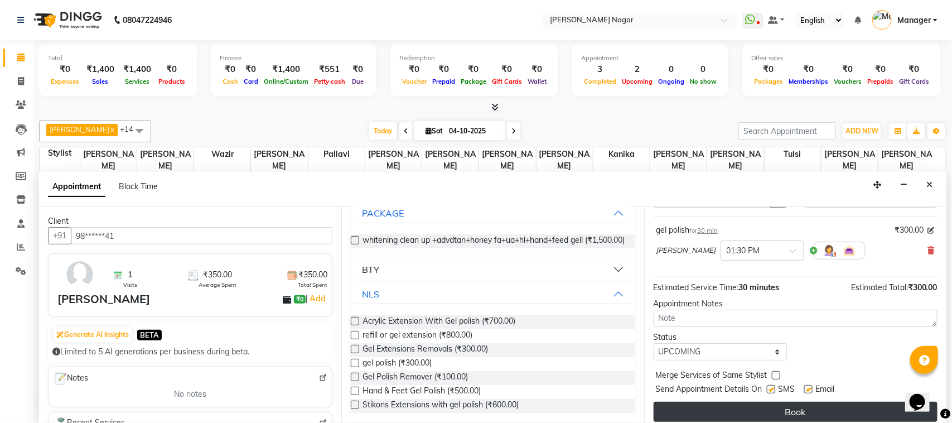
click at [770, 403] on button "Book" at bounding box center [796, 412] width 284 height 20
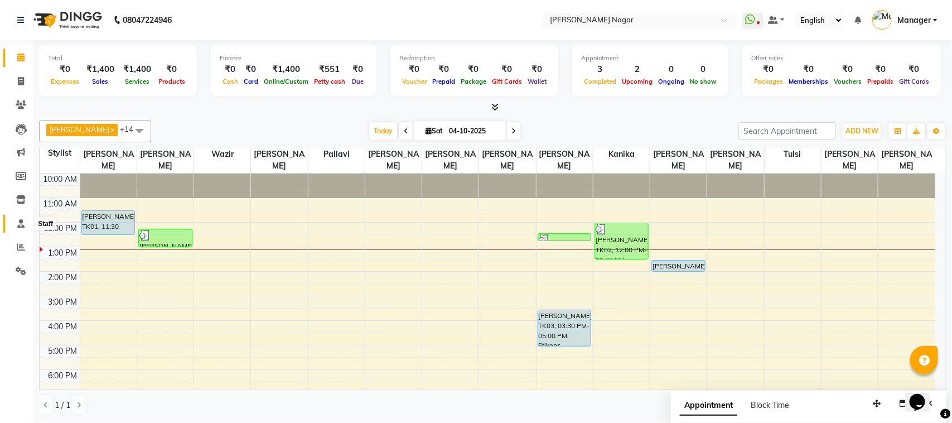
click at [20, 226] on icon at bounding box center [20, 223] width 7 height 8
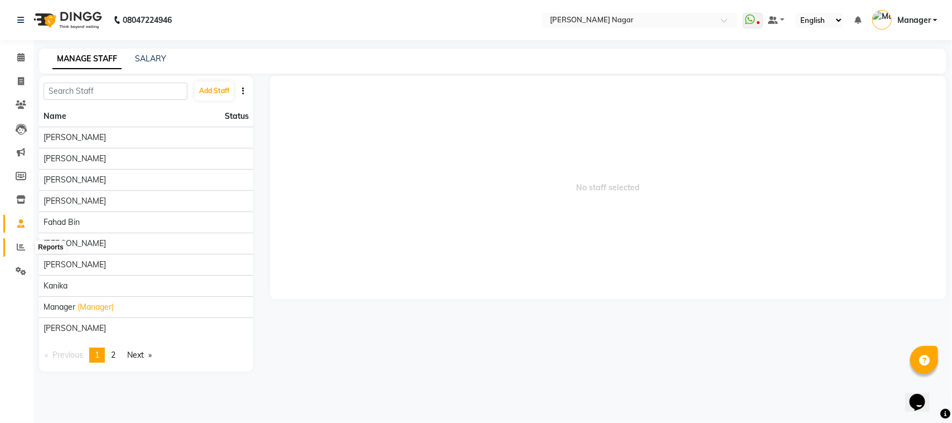
click at [18, 241] on span at bounding box center [21, 247] width 20 height 13
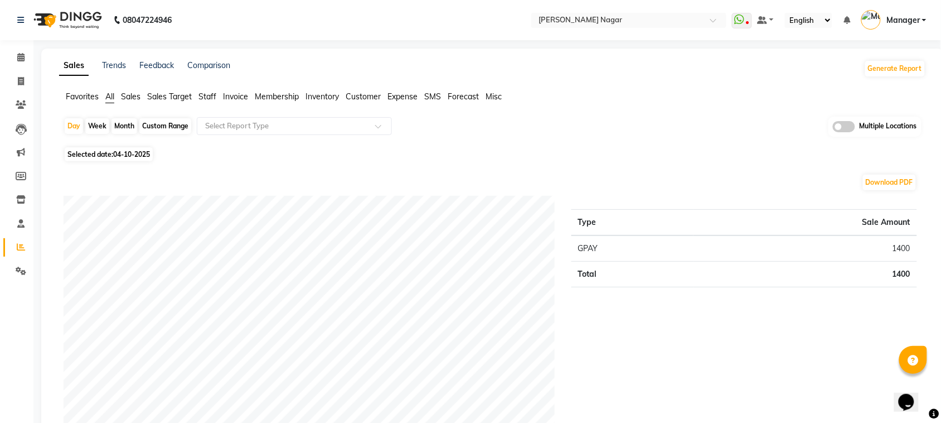
click at [211, 100] on span "Staff" at bounding box center [208, 96] width 18 height 10
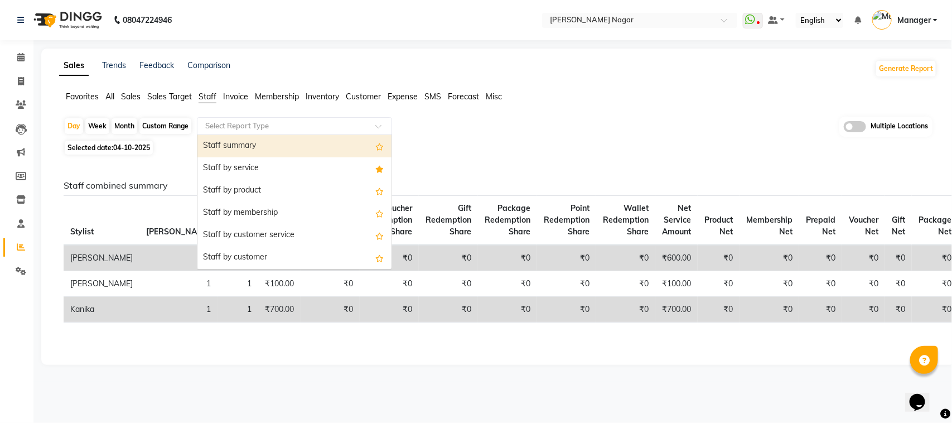
click at [232, 126] on input "text" at bounding box center [283, 125] width 161 height 11
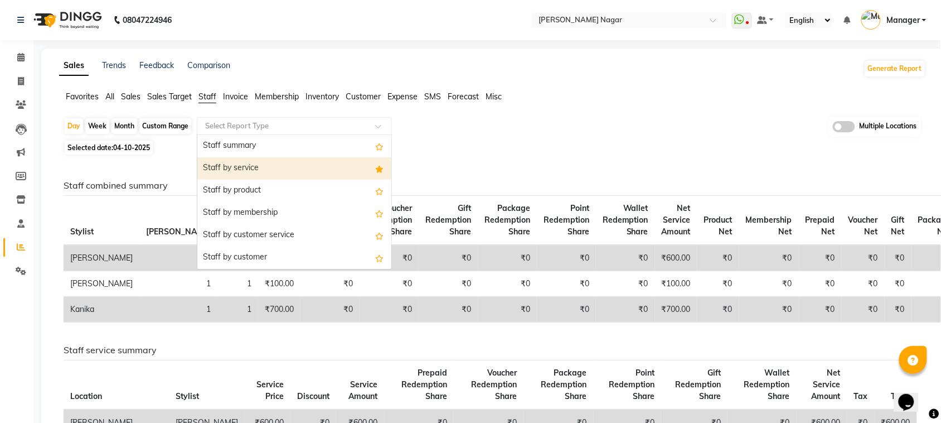
drag, startPoint x: 249, startPoint y: 191, endPoint x: 252, endPoint y: 166, distance: 25.3
click at [252, 166] on div "Staff summary Staff by service Staff by product Staff by membership Staff by cu…" at bounding box center [294, 380] width 194 height 491
click at [252, 166] on div "Staff by service" at bounding box center [294, 168] width 194 height 22
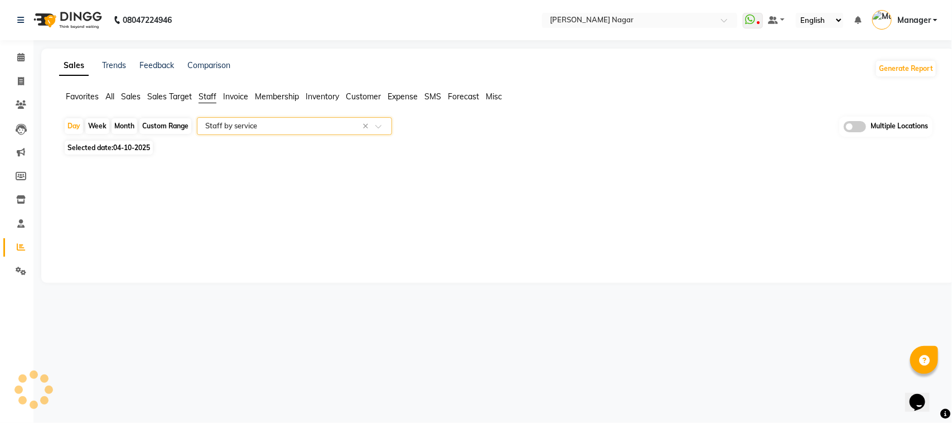
select select "full_report"
select select "csv"
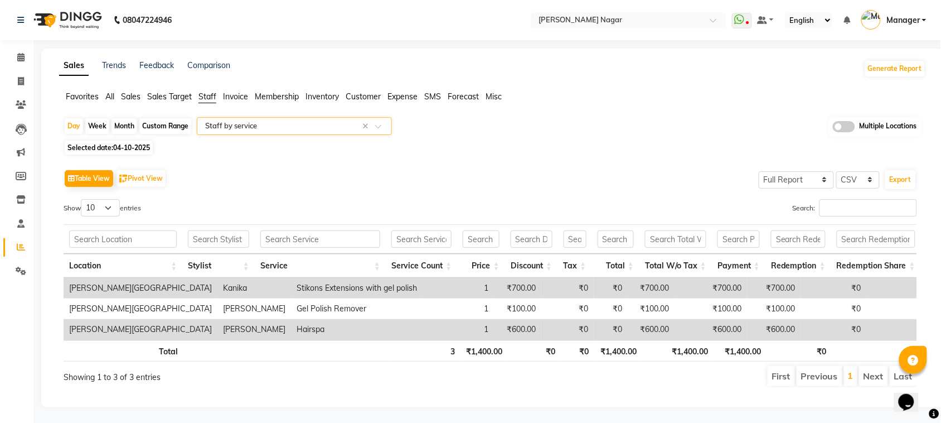
click at [108, 146] on span "Selected date: 04-10-2025" at bounding box center [109, 148] width 88 height 14
select select "10"
select select "2025"
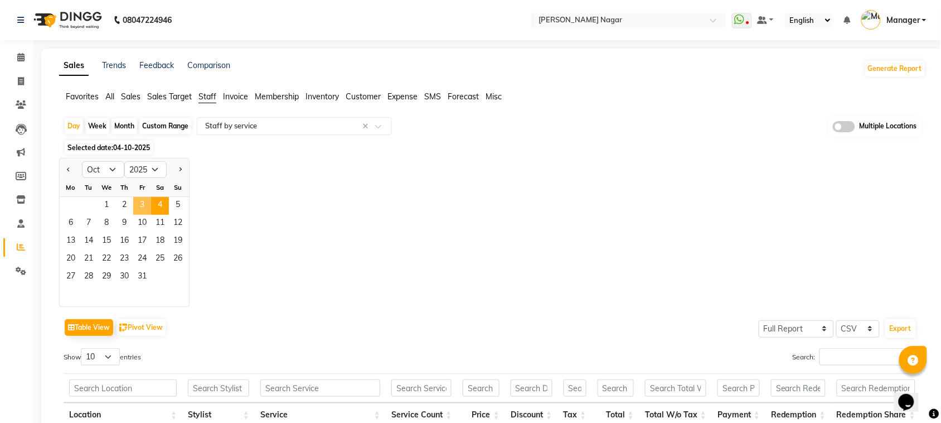
click at [141, 198] on span "3" at bounding box center [142, 206] width 18 height 18
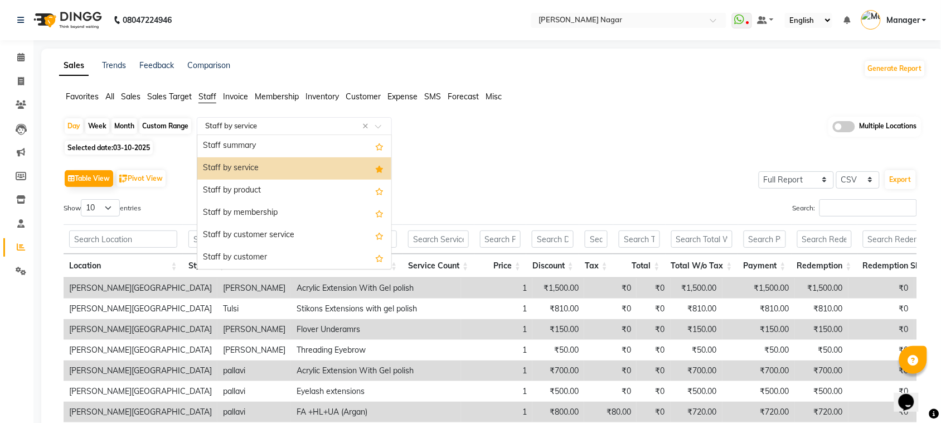
click at [304, 120] on input "text" at bounding box center [283, 125] width 161 height 11
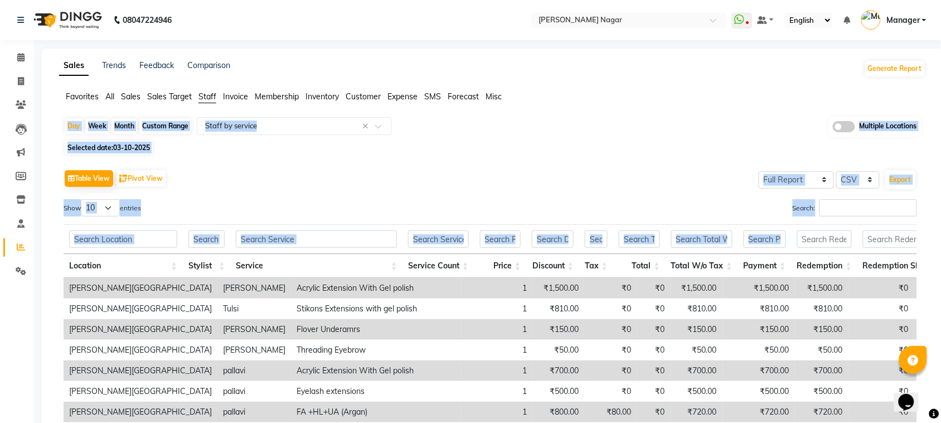
drag, startPoint x: 631, startPoint y: 93, endPoint x: 829, endPoint y: 248, distance: 251.4
click at [829, 248] on app-reports "Favorites All Sales Sales Target Staff Invoice Membership Inventory Customer Ex…" at bounding box center [492, 316] width 881 height 450
click at [881, 205] on input "Search:" at bounding box center [869, 207] width 98 height 17
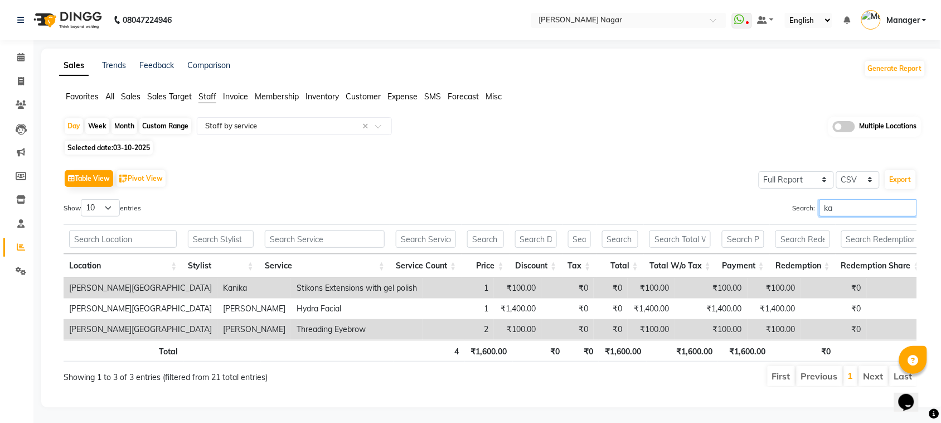
type input "k"
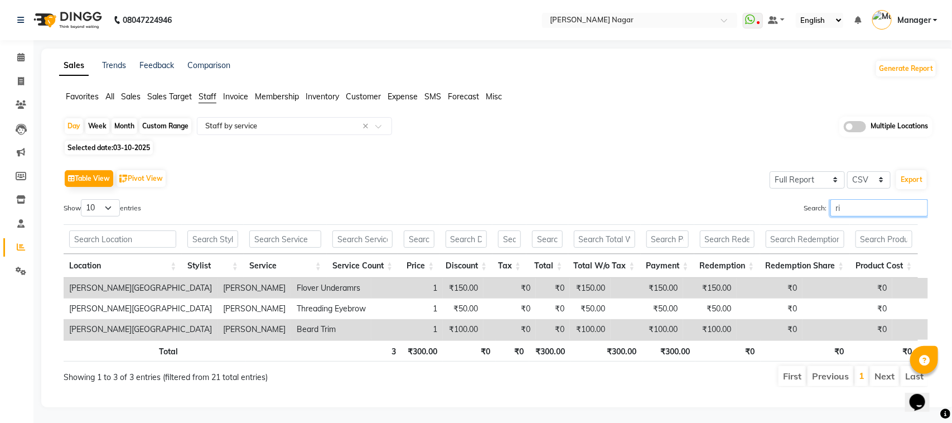
type input "r"
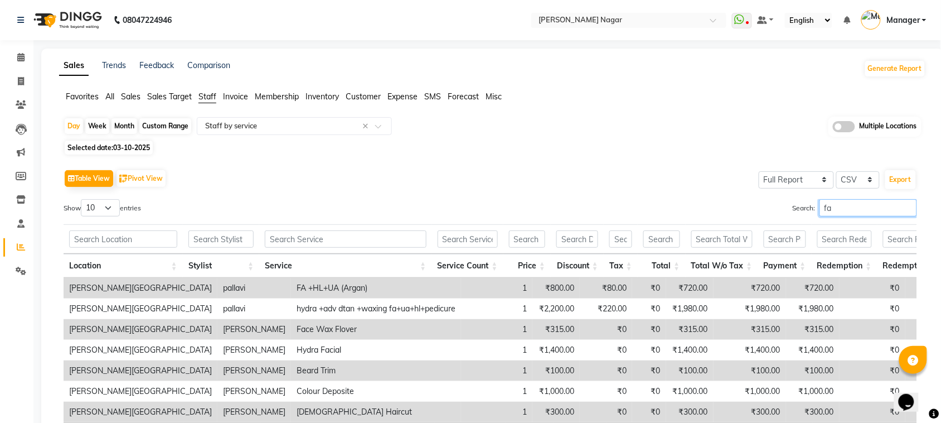
type input "f"
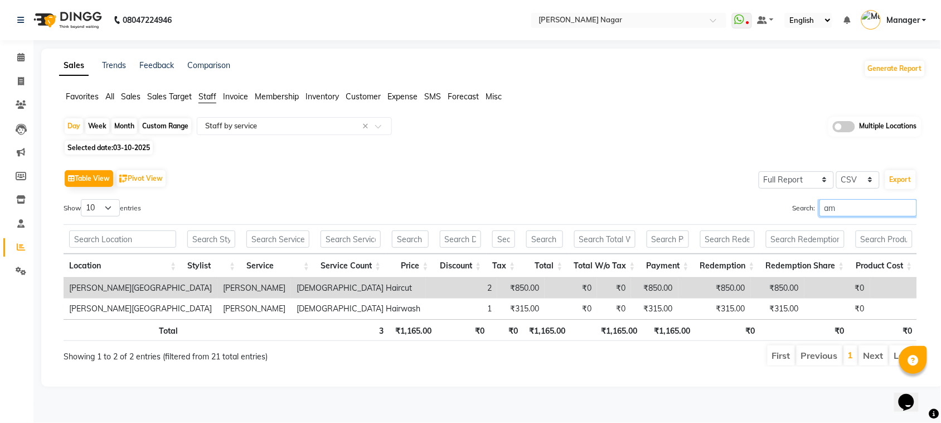
type input "a"
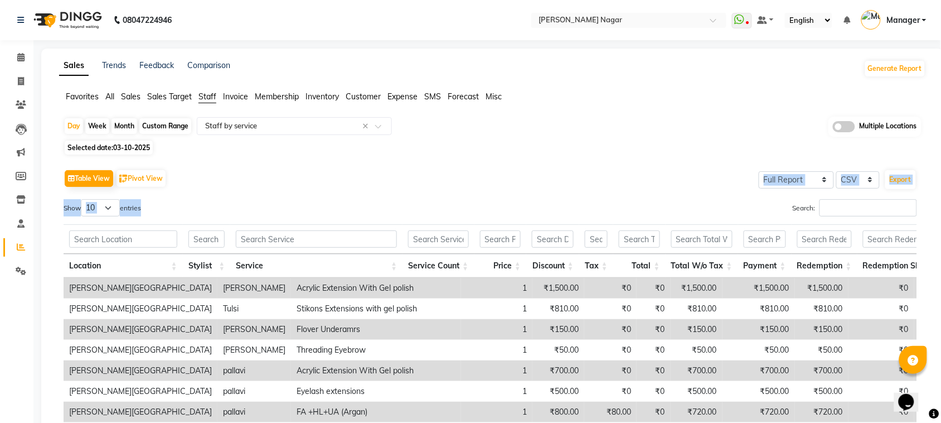
drag, startPoint x: 830, startPoint y: 193, endPoint x: 757, endPoint y: 119, distance: 103.7
click at [757, 119] on div "Day Week Month Custom Range Select Report Type × Staff by service × Multiple Lo…" at bounding box center [492, 329] width 867 height 424
click at [14, 56] on span at bounding box center [21, 57] width 20 height 13
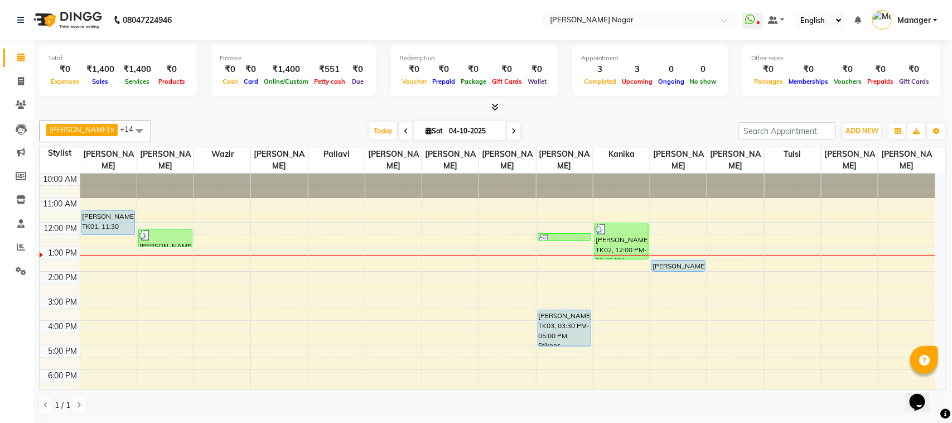
click at [14, 56] on span at bounding box center [21, 57] width 20 height 13
